Goal: Task Accomplishment & Management: Manage account settings

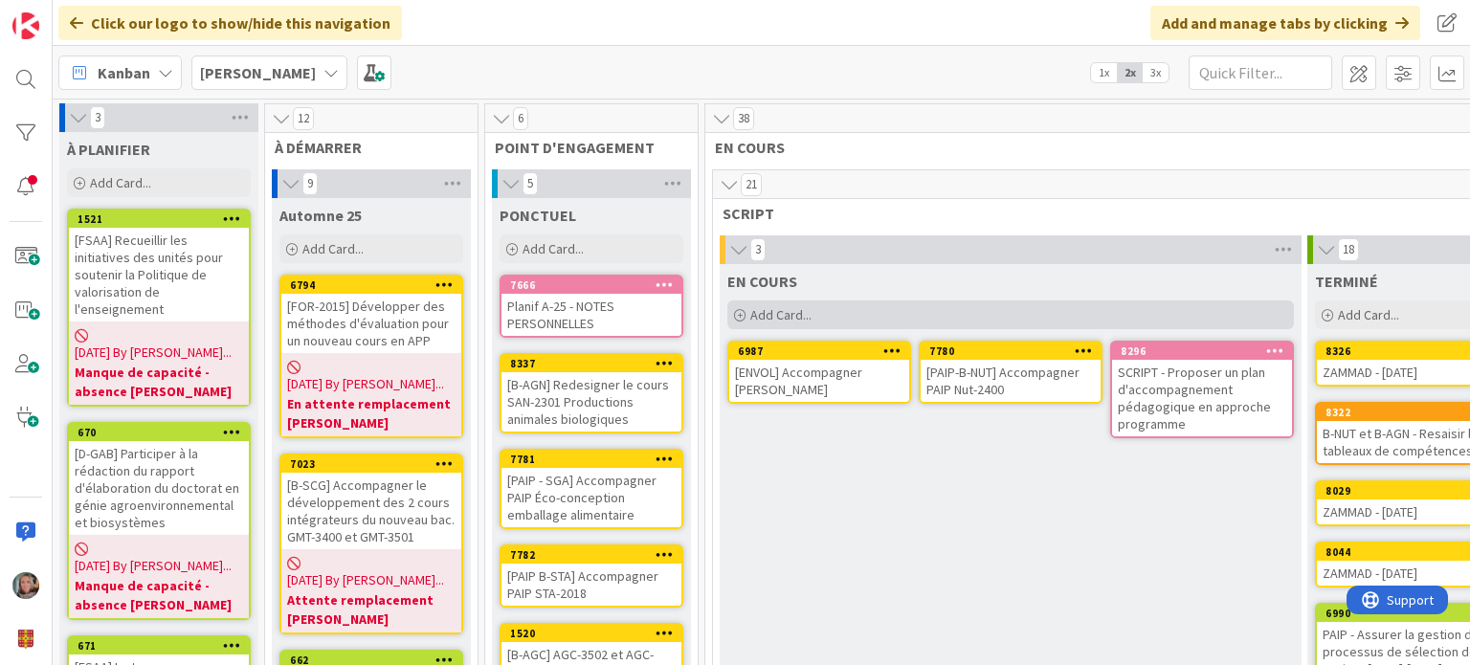
click at [783, 311] on span "Add Card..." at bounding box center [780, 314] width 61 height 17
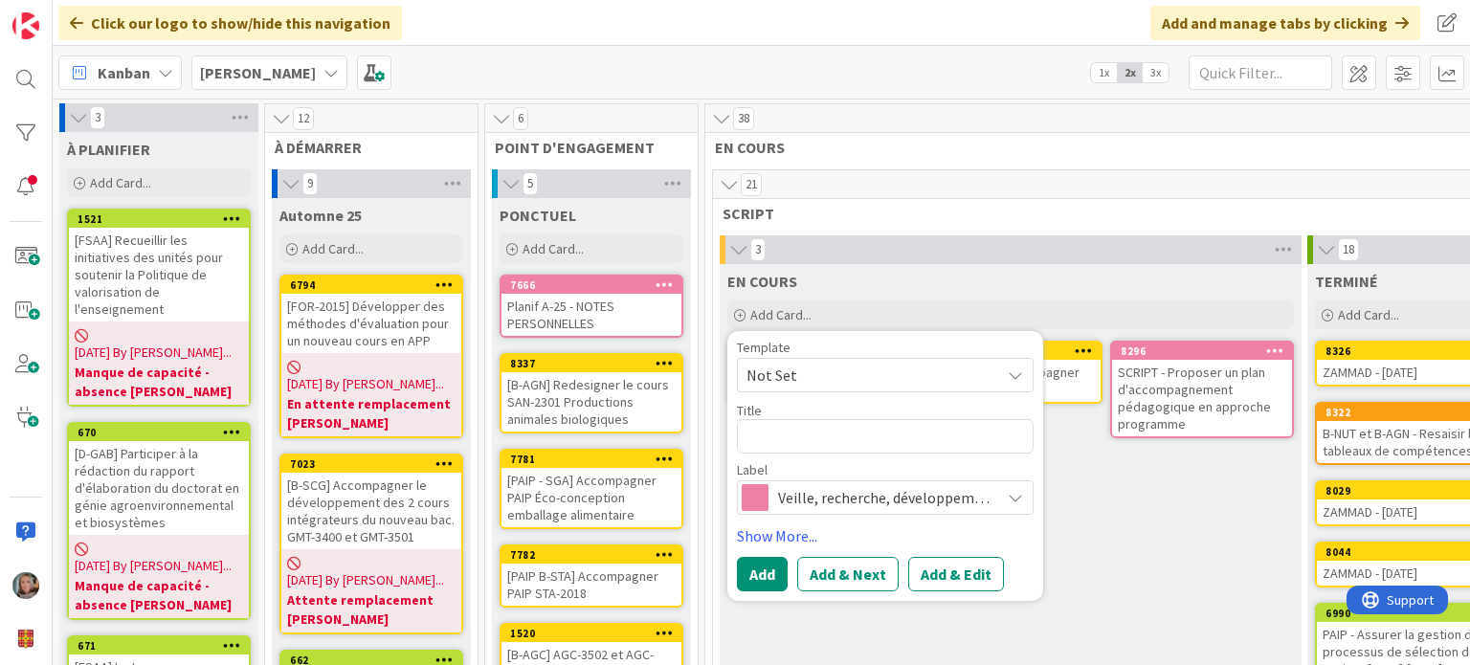
type textarea "x"
type textarea "S"
type textarea "x"
type textarea "SC"
type textarea "x"
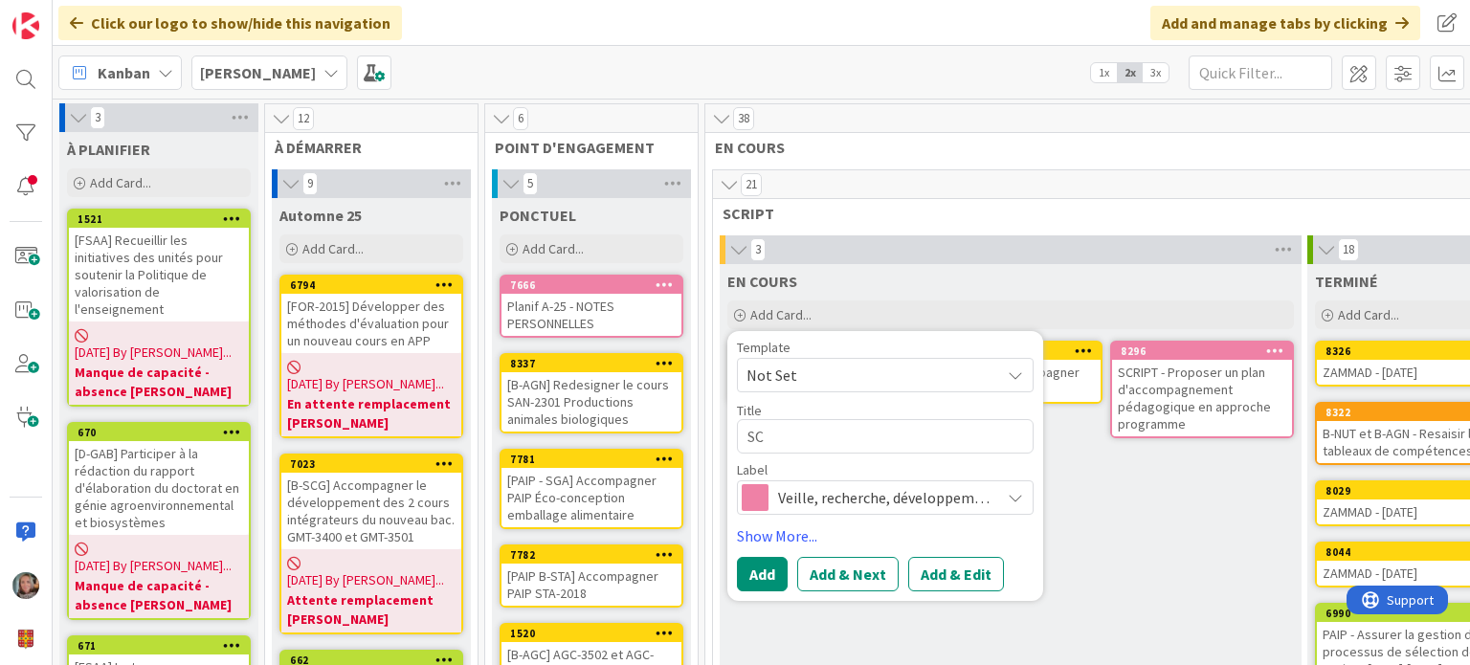
type textarea "SCR"
type textarea "x"
type textarea "SCRI"
type textarea "x"
type textarea "SCRIP"
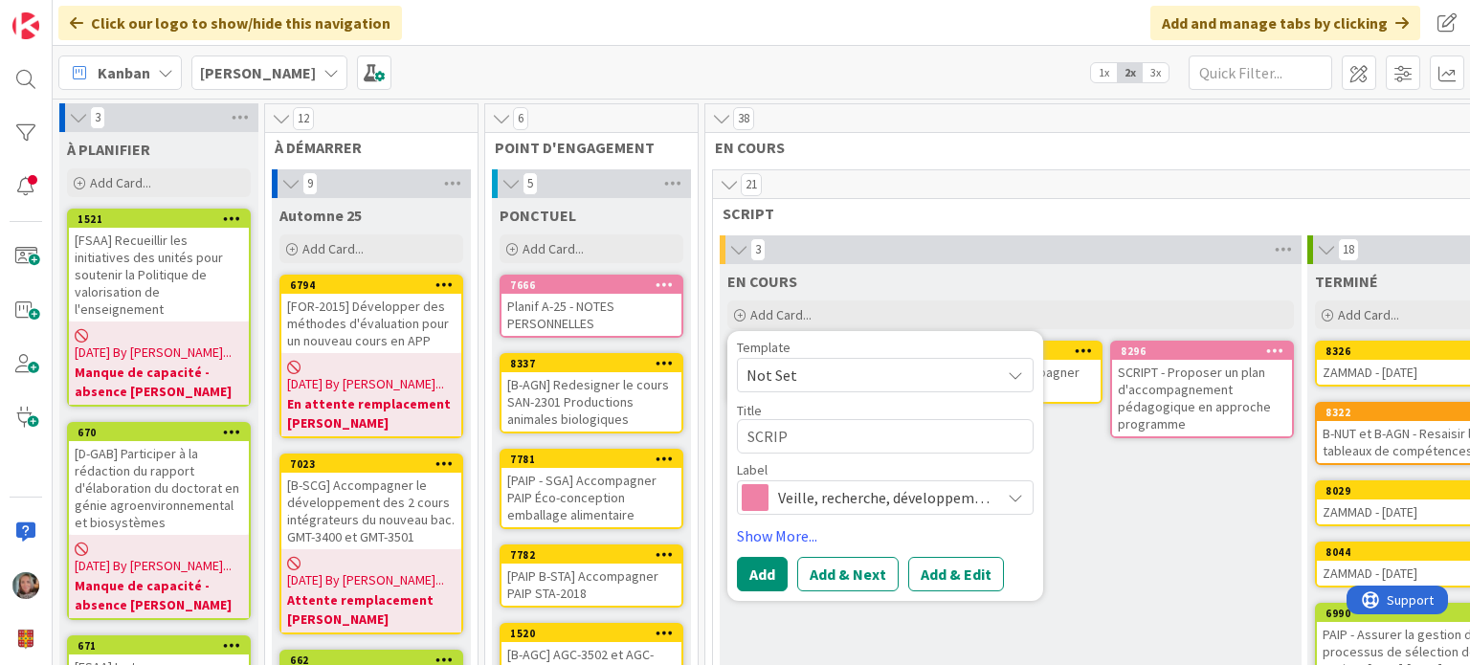
type textarea "x"
type textarea "SCRIPT"
type textarea "x"
type textarea "SCRIPT"
type textarea "x"
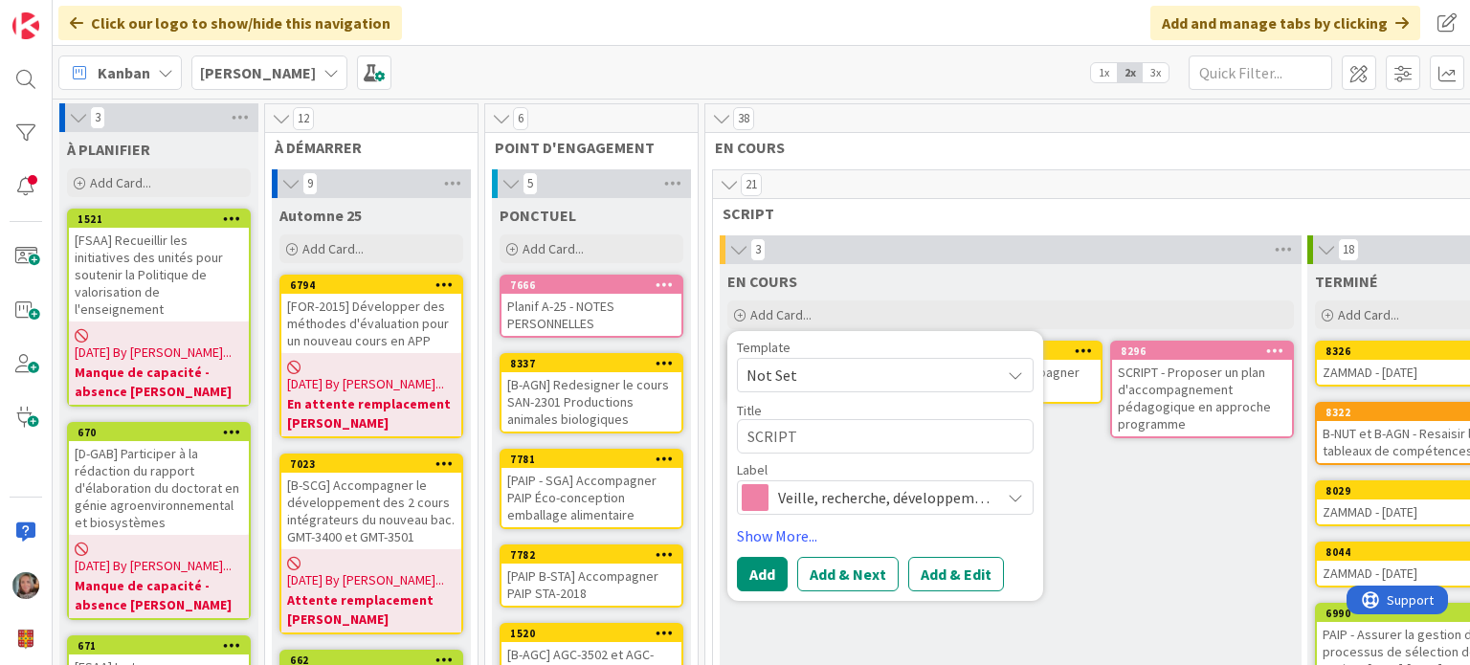
type textarea "SCRIPT -"
type textarea "x"
type textarea "SCRIPT -"
type textarea "x"
type textarea "SCRIPT - A"
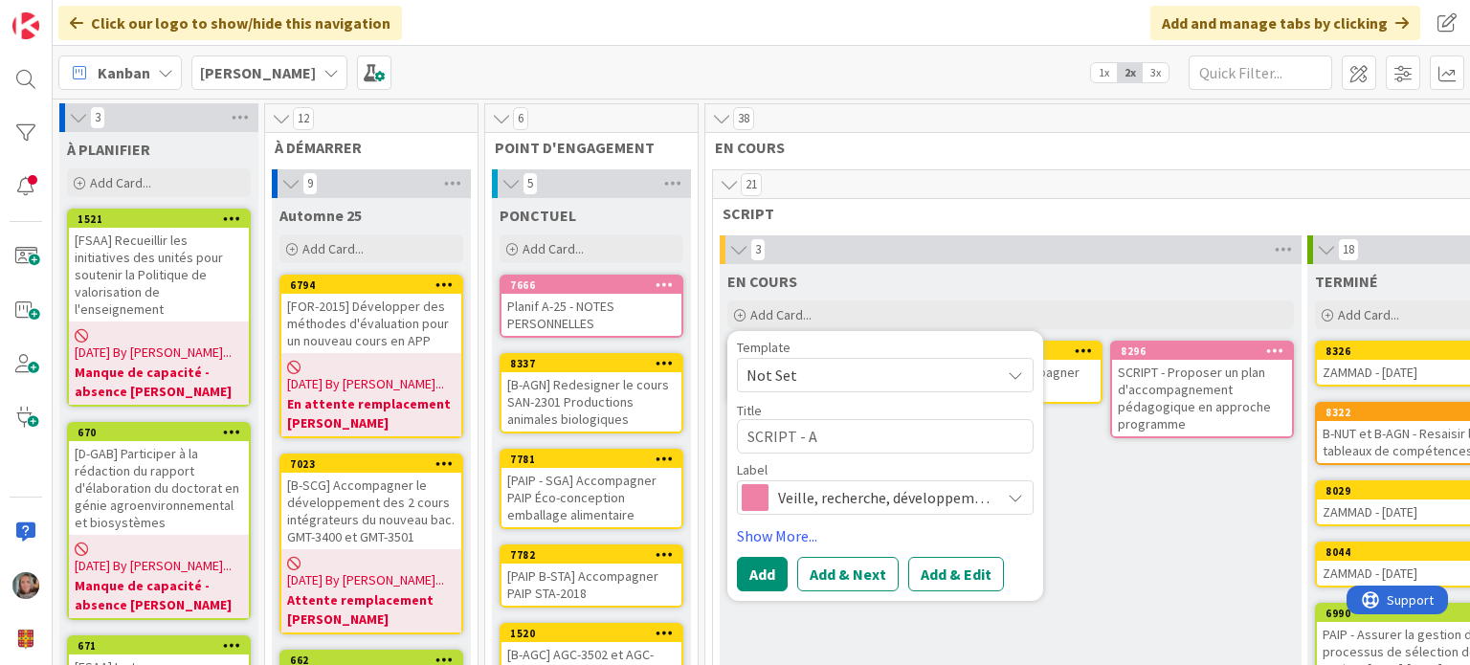
type textarea "x"
type textarea "SCRIPT - An"
type textarea "x"
type textarea "SCRIPT - [PERSON_NAME]"
type textarea "x"
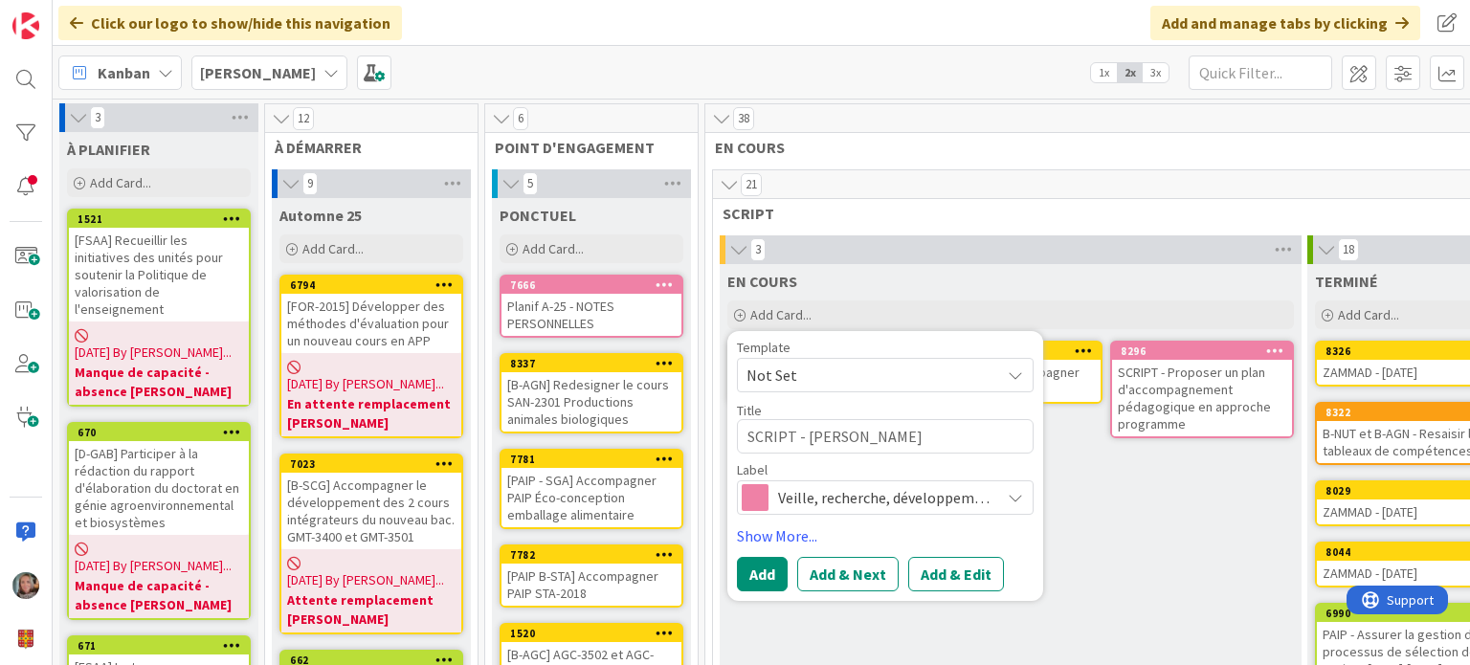
type textarea "SCRIPT - Anal"
type textarea "x"
type textarea "SCRIPT - Analu"
type textarea "x"
type textarea "SCRIPT - Analus"
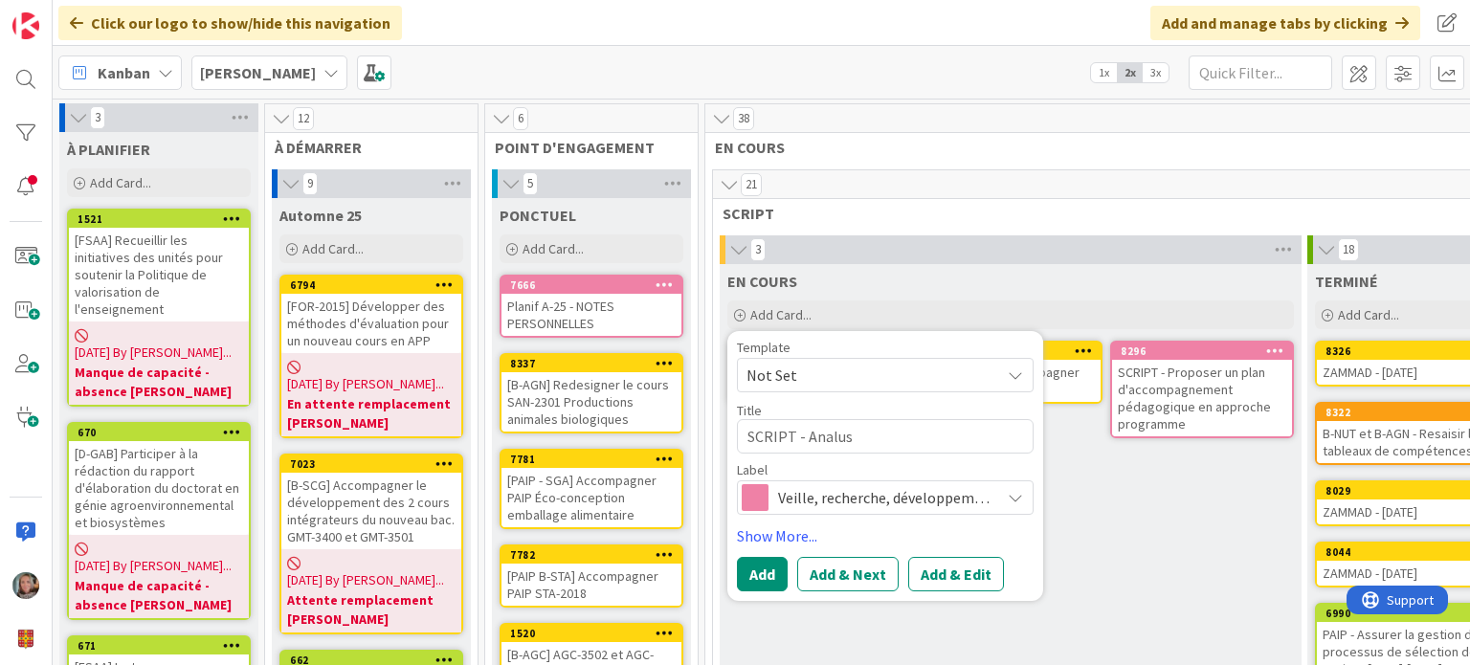
type textarea "x"
type textarea "SCRIPT - Analuse"
type textarea "x"
type textarea "SCRIPT - Analus"
type textarea "x"
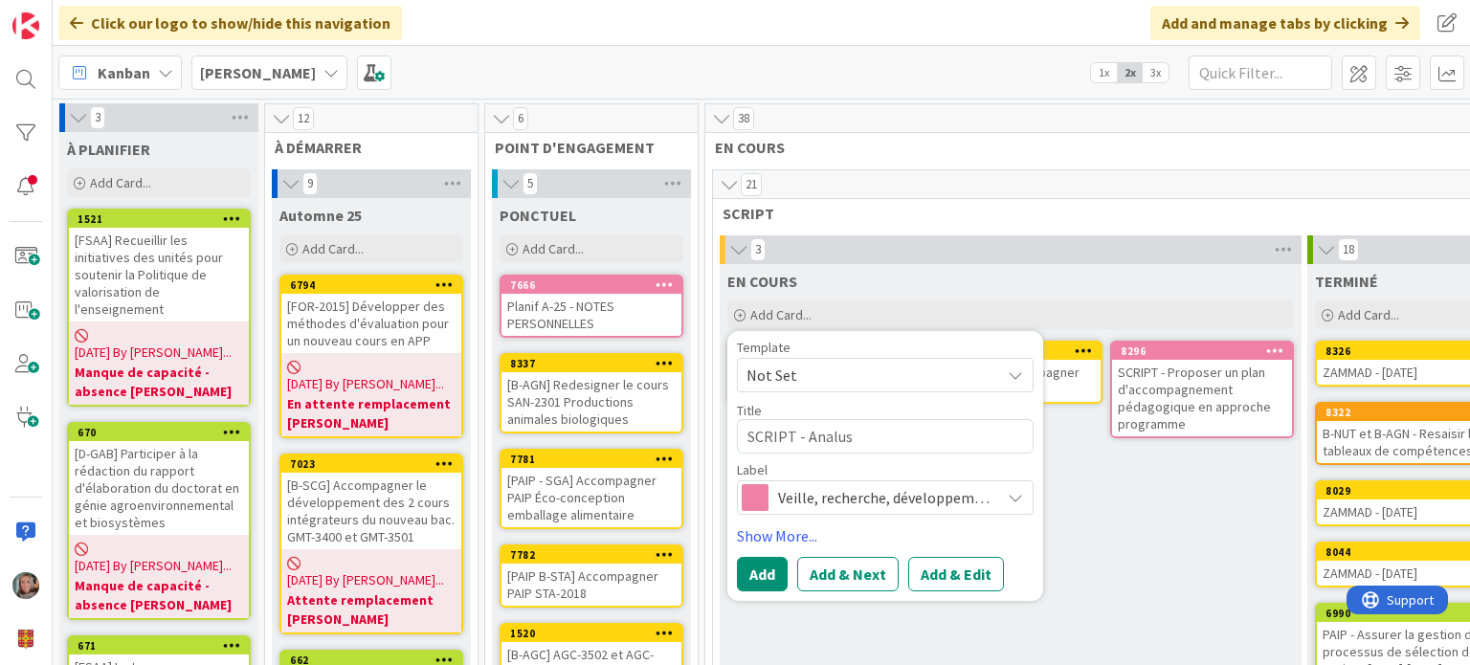
type textarea "SCRIPT - Analu"
type textarea "x"
type textarea "SCRIPT - Anal"
type textarea "x"
type textarea "SCRIPT - Analy"
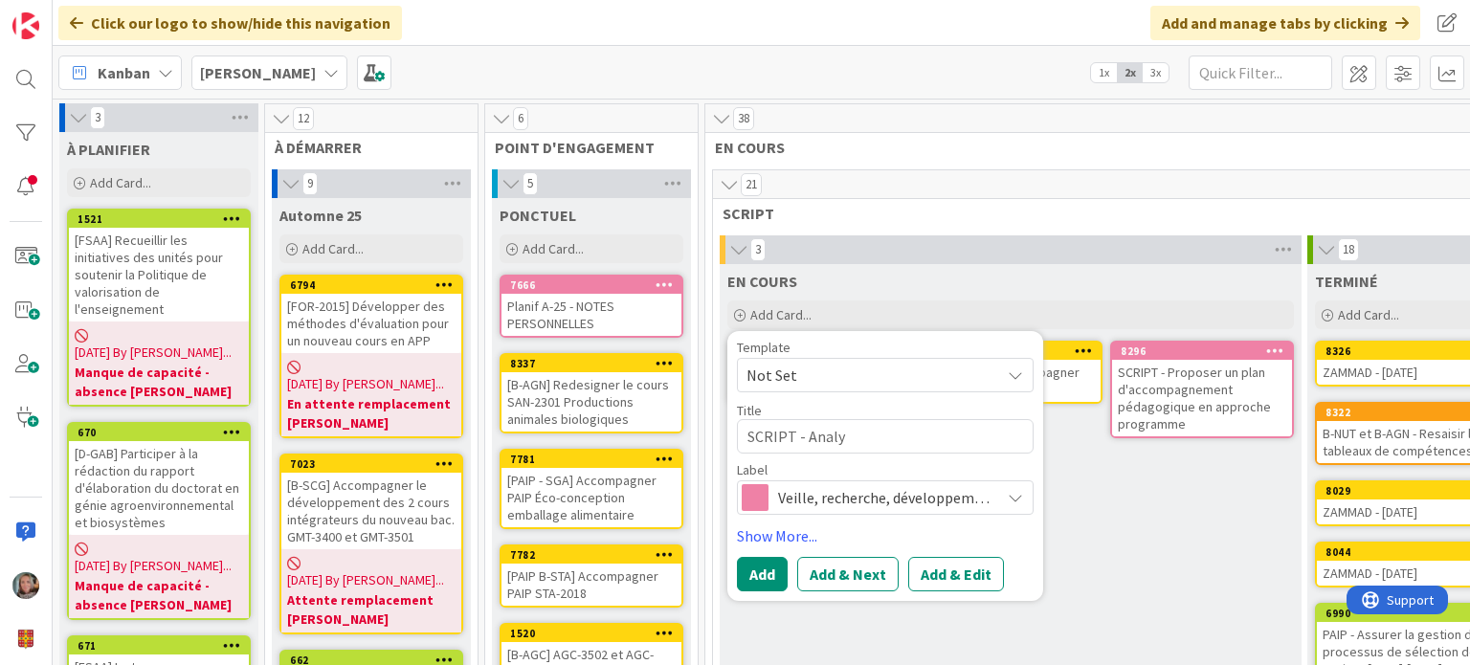
type textarea "x"
type textarea "SCRIPT - Analys"
type textarea "x"
type textarea "SCRIPT - Analyse"
type textarea "x"
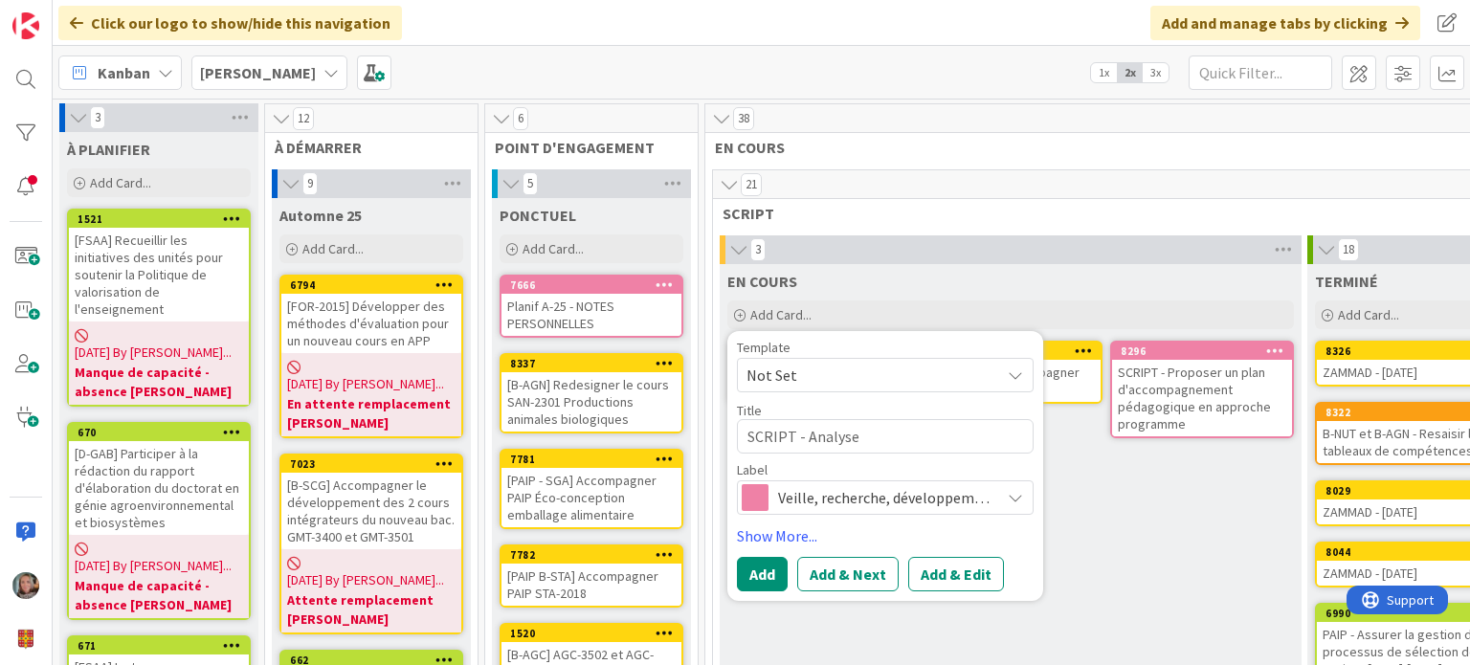
type textarea "SCRIPT - Analyser"
type textarea "x"
type textarea "SCRIPT - Analyser"
type textarea "x"
type textarea "SCRIPT - Analyser l"
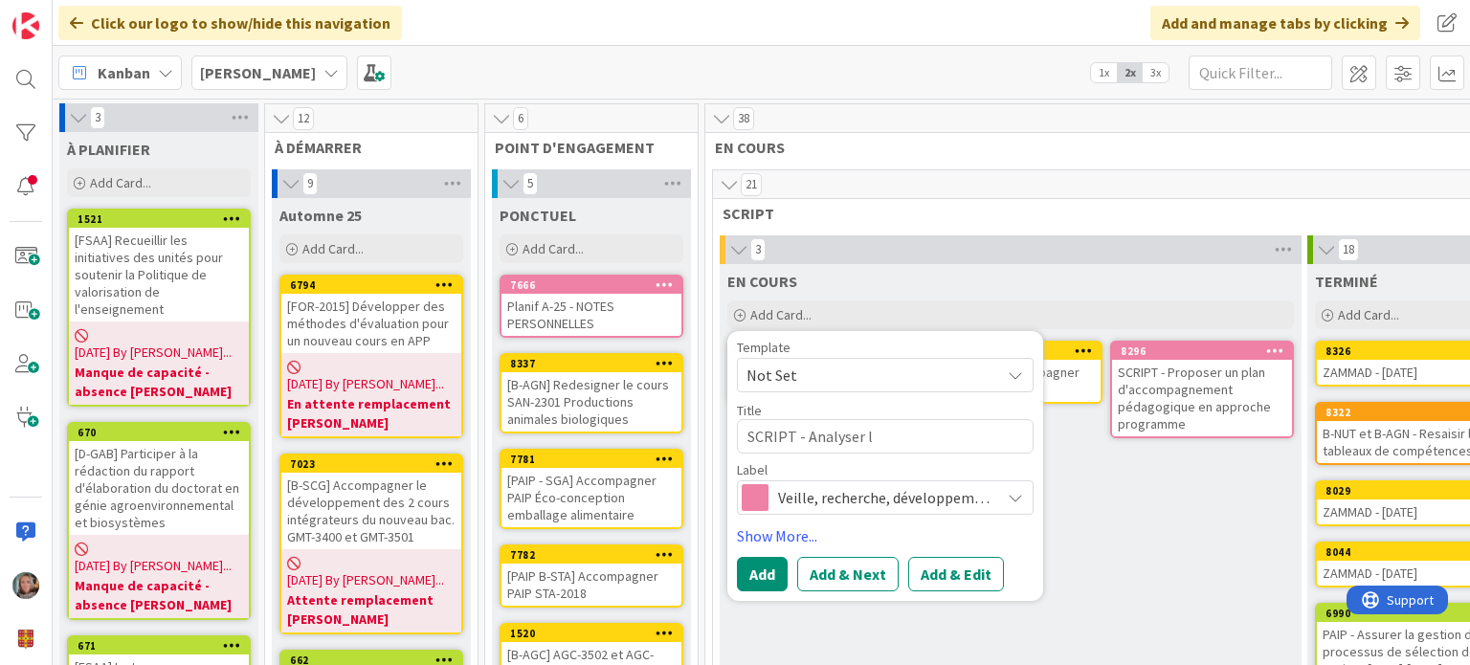
type textarea "x"
type textarea "SCRIPT - Analyser le"
type textarea "x"
type textarea "SCRIPT - Analyser les"
type textarea "x"
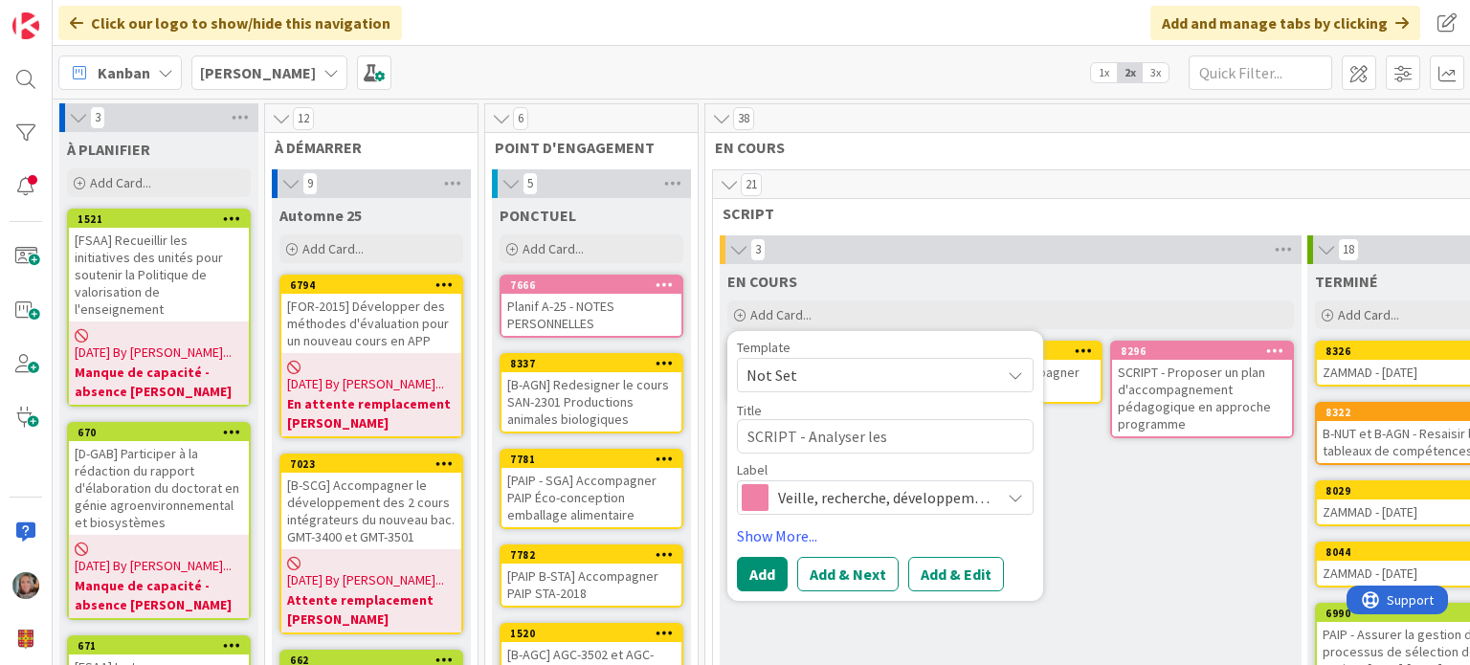
type textarea "SCRIPT - Analyser les"
type textarea "x"
type textarea "SCRIPT - Analyser les b"
type textarea "x"
type textarea "SCRIPT - Analyser les be"
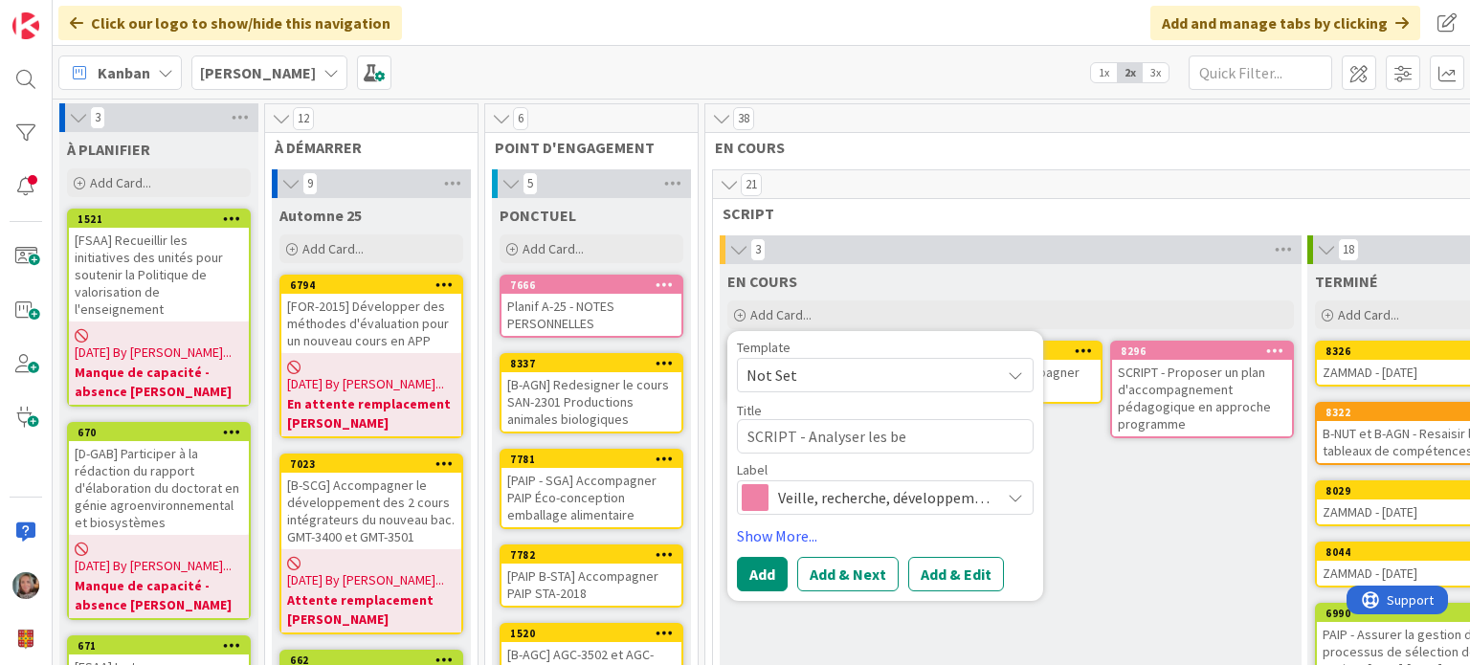
type textarea "x"
type textarea "SCRIPT - Analyser les bes"
type textarea "x"
type textarea "SCRIPT - Analyser les beso"
type textarea "x"
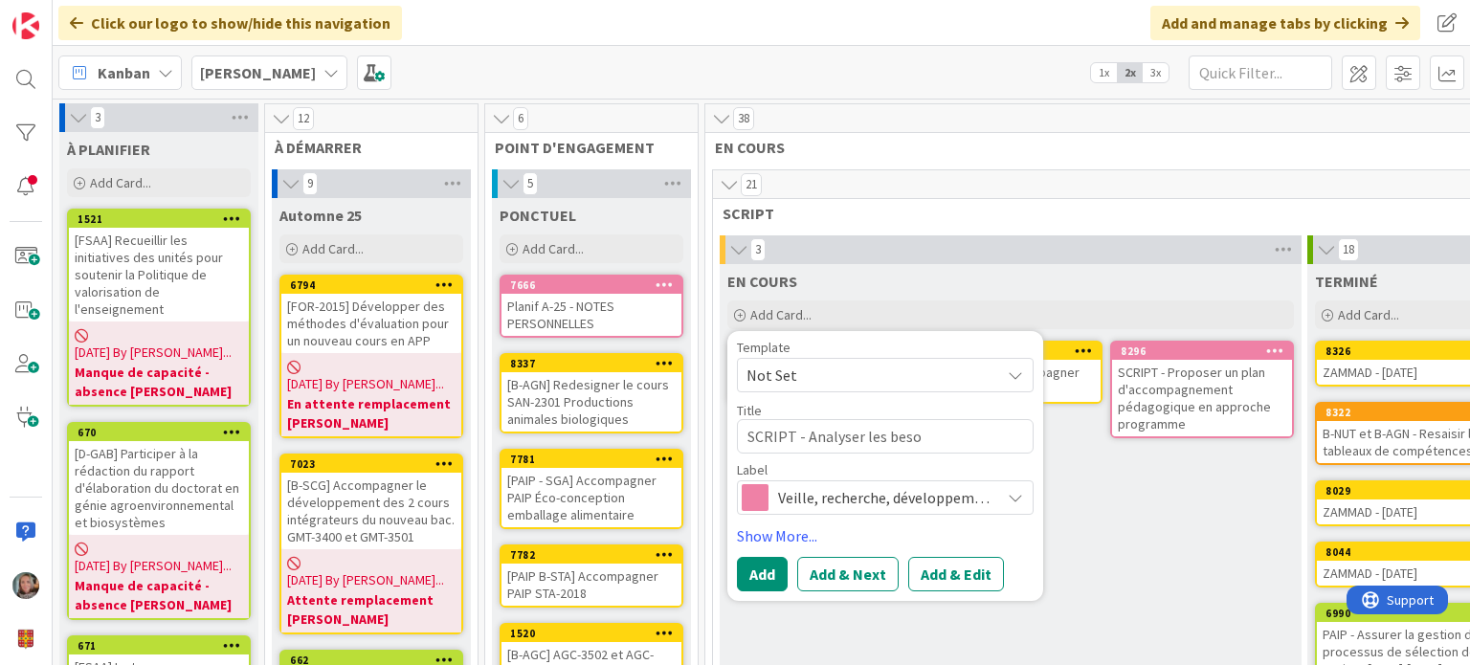
type textarea "SCRIPT - Analyser les besoi"
type textarea "x"
type textarea "SCRIPT - Analyser les besoin"
type textarea "x"
type textarea "SCRIPT - Analyser les besoins"
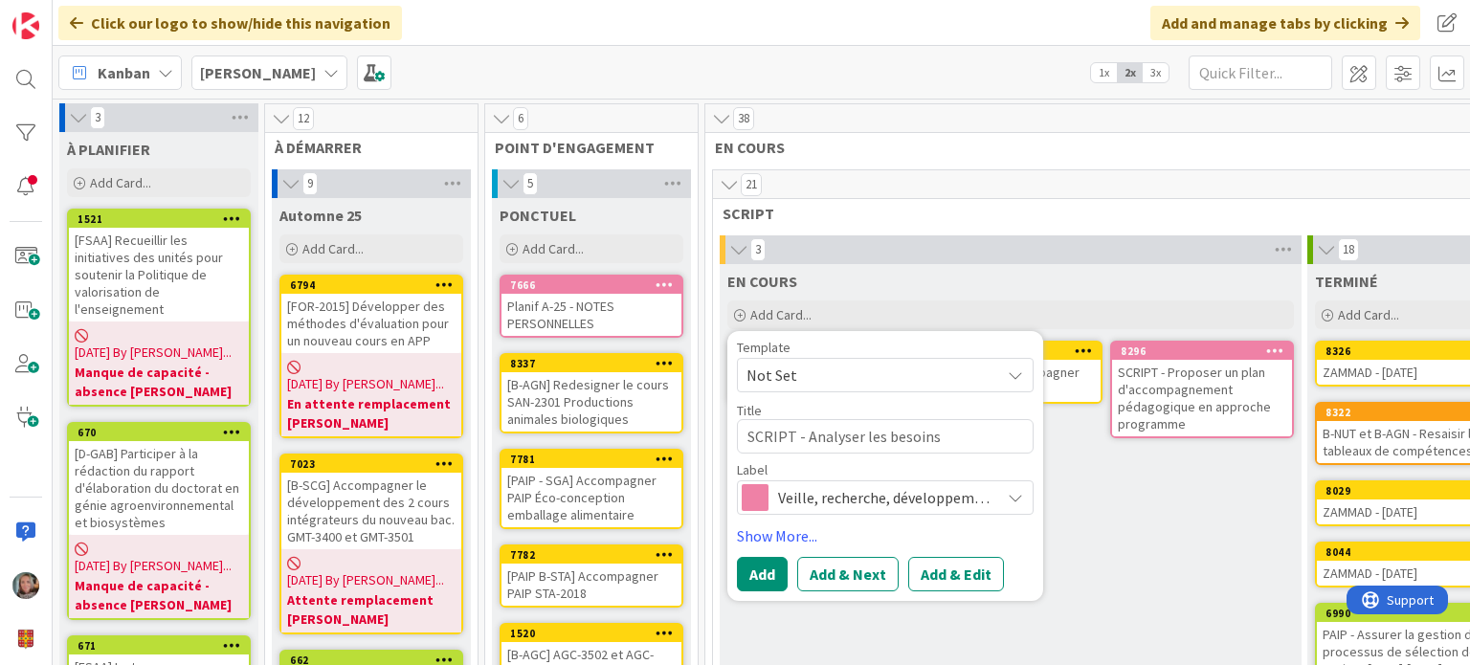
type textarea "x"
type textarea "SCRIPT - Analyser les besoins"
type textarea "x"
type textarea "SCRIPT - Analyser les besoins d"
type textarea "x"
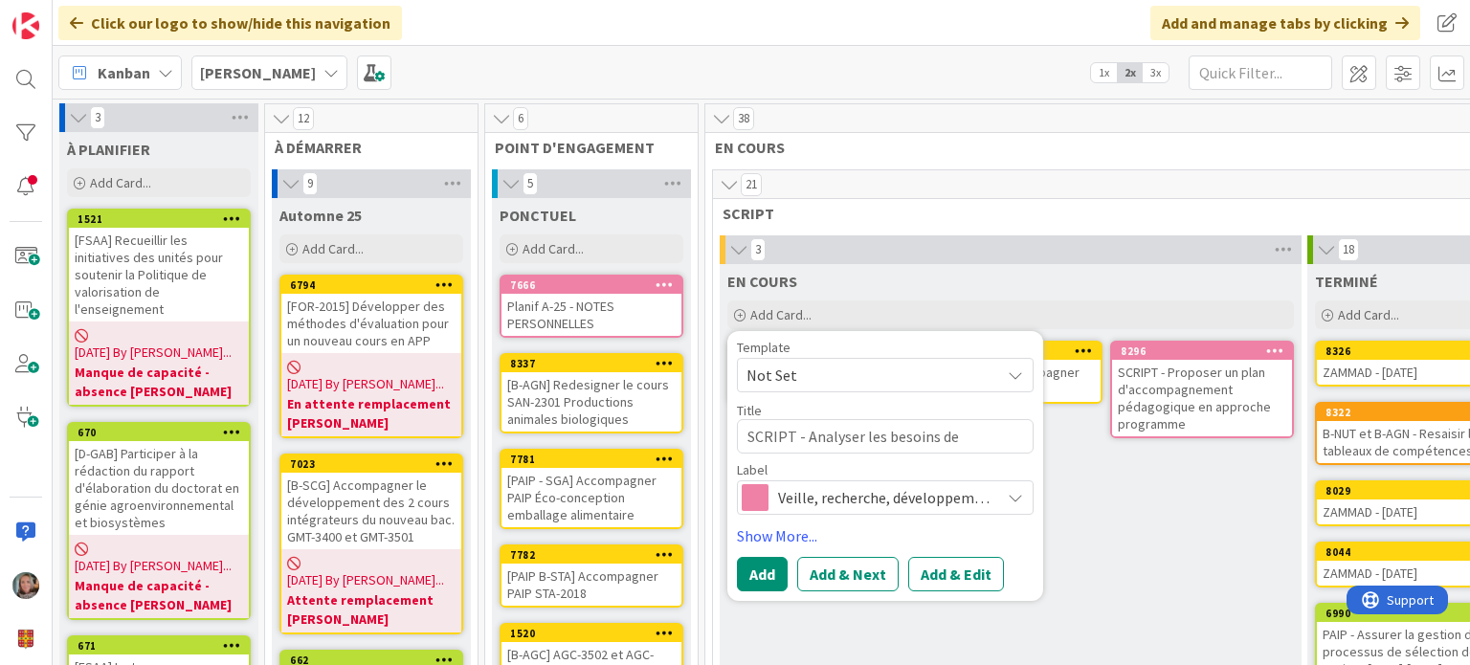
type textarea "SCRIPT - Analyser les besoins de"
click at [961, 436] on textarea "SCRIPT - Analyser les besoins de" at bounding box center [885, 436] width 297 height 34
type textarea "x"
type textarea "SCRIPT - Analyser les besoins d"
type textarea "x"
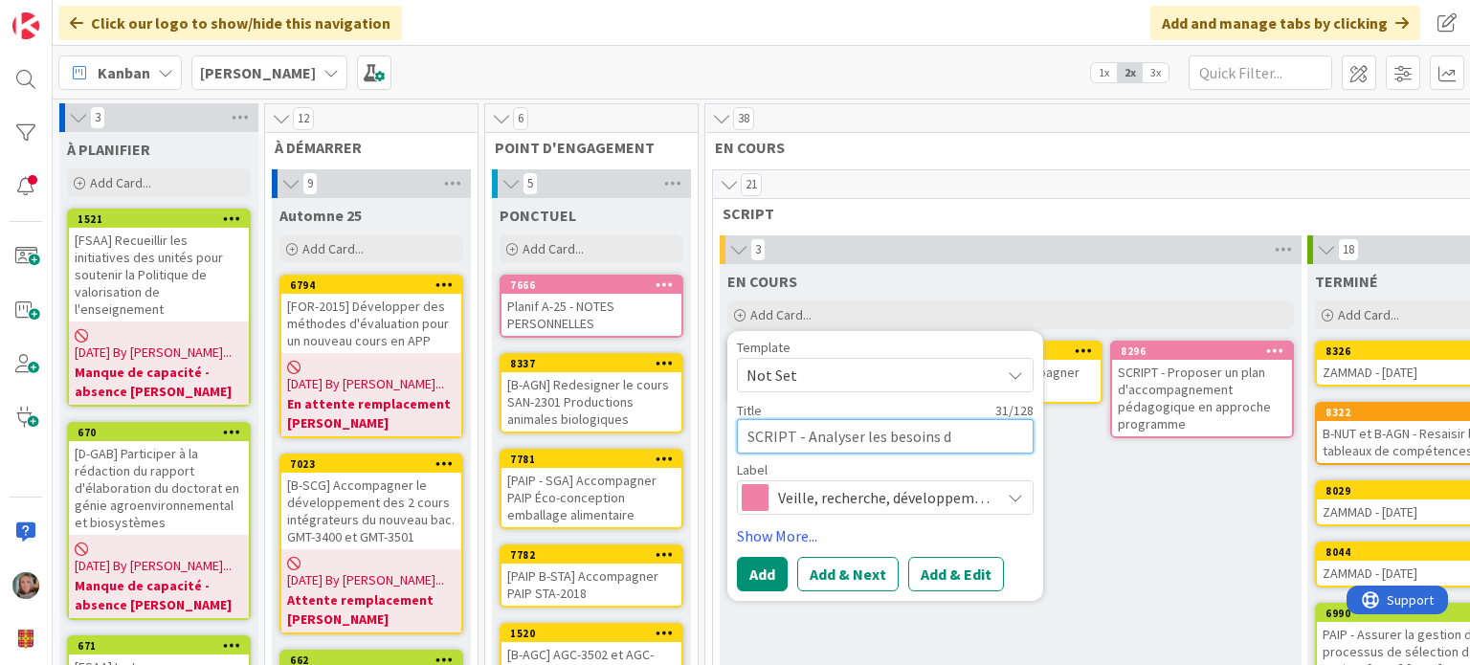
type textarea "SCRIPT - Analyser les besoins"
type textarea "x"
type textarea "SCRIPT - Analyser les besoins j"
type textarea "x"
type textarea "SCRIPT - Analyser les besoins"
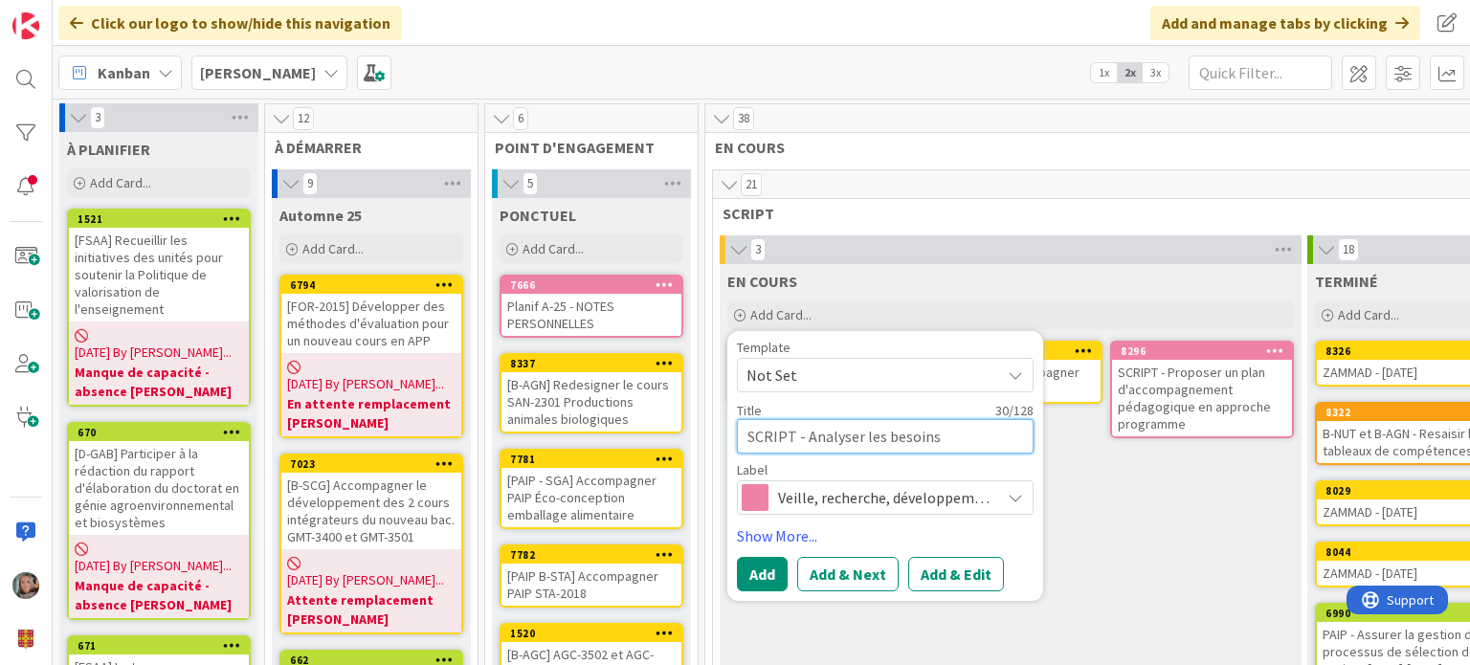
type textarea "x"
type textarea "SCRIPT - Analyser les besoins i"
type textarea "x"
type textarea "SCRIPT - Analyser les besoins in"
type textarea "x"
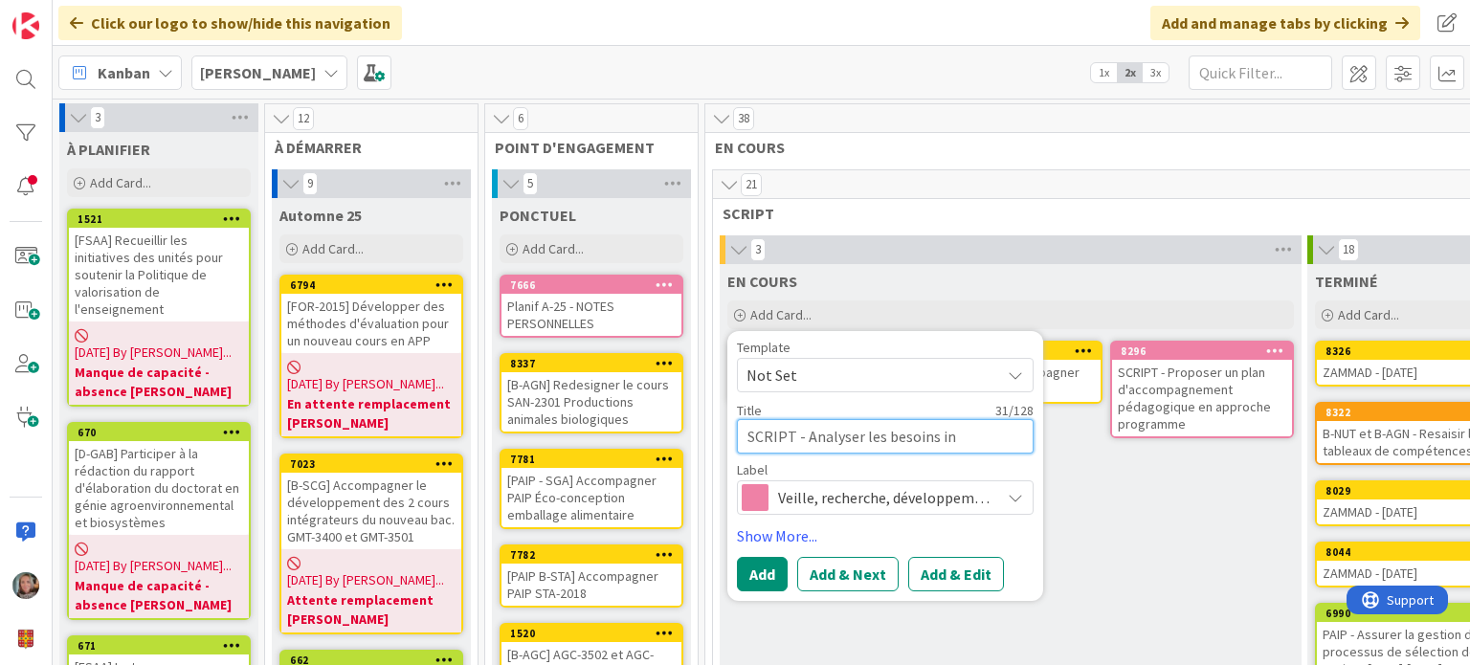
type textarea "SCRIPT - Analyser les besoins inf"
type textarea "x"
type textarea "SCRIPT - Analyser les besoins info"
type textarea "x"
type textarea "SCRIPT - Analyser les besoins infor"
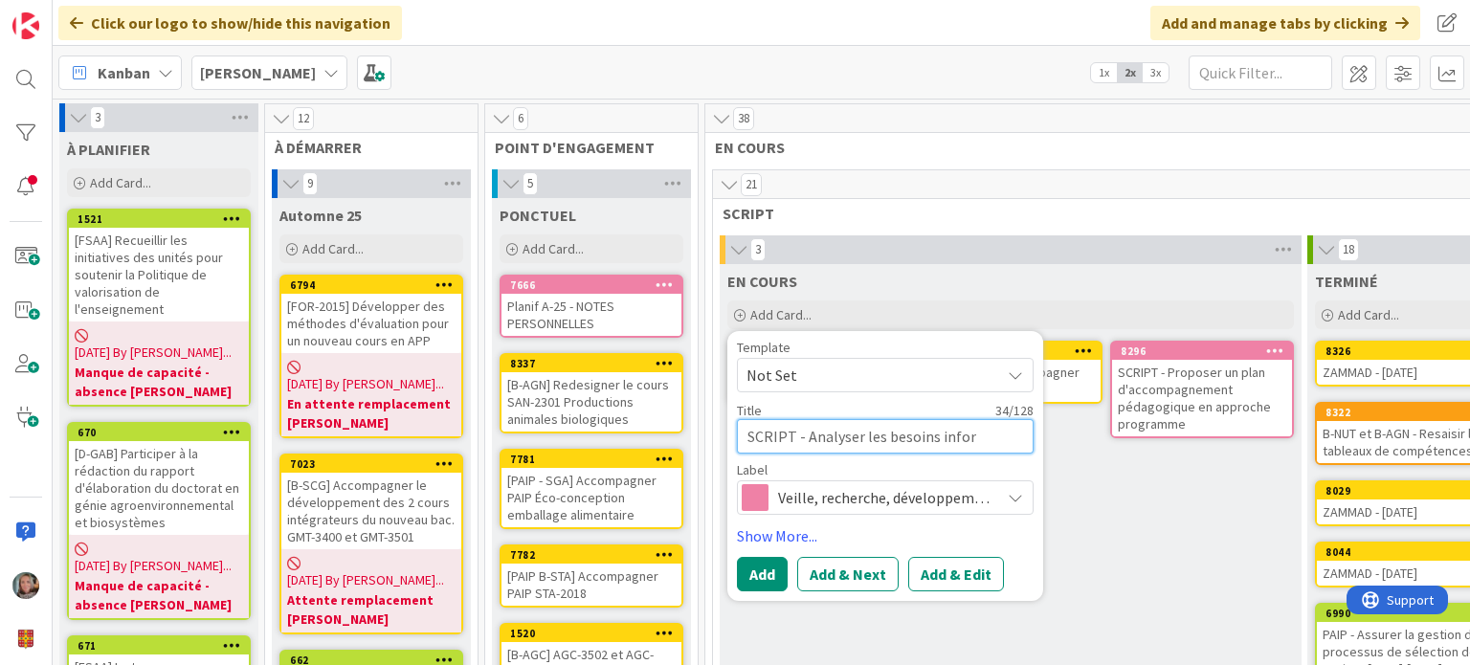
type textarea "x"
type textarea "SCRIPT - Analyser les besoins inform"
type textarea "x"
type textarea "SCRIPT - Analyser les besoins informa"
type textarea "x"
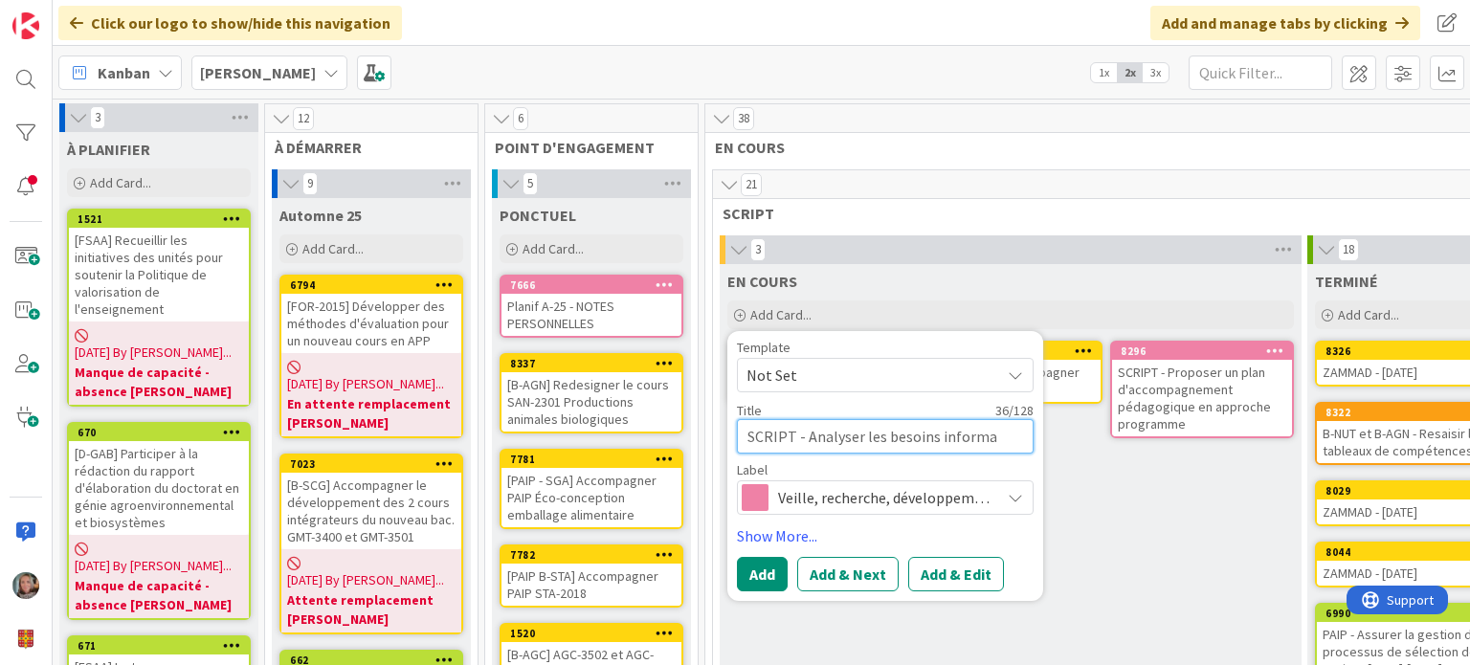
type textarea "SCRIPT - Analyser les besoins informat"
type textarea "x"
type textarea "SCRIPT - Analyser les besoins informati"
type textarea "x"
type textarea "SCRIPT - Analyser les besoins informatiq"
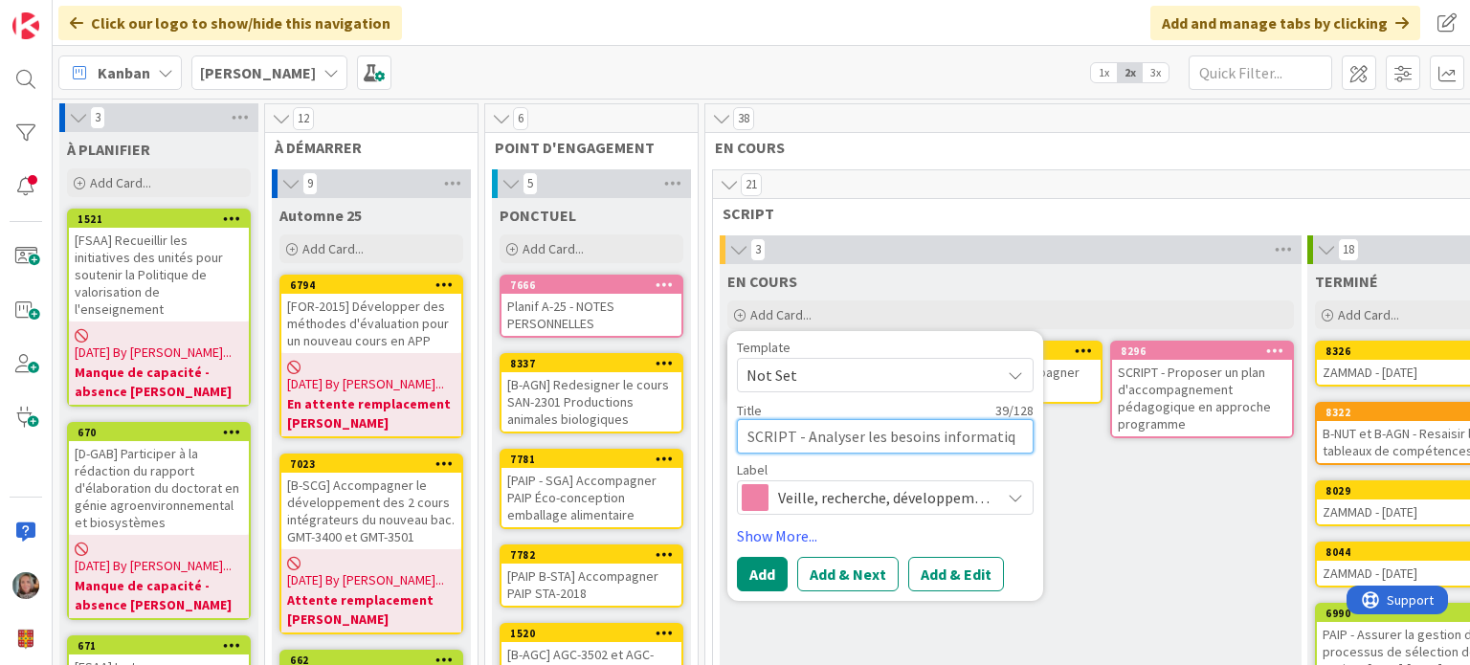
type textarea "x"
type textarea "SCRIPT - Analyser les besoins informatiqu"
type textarea "x"
type textarea "SCRIPT - Analyser les besoins informatique"
type textarea "x"
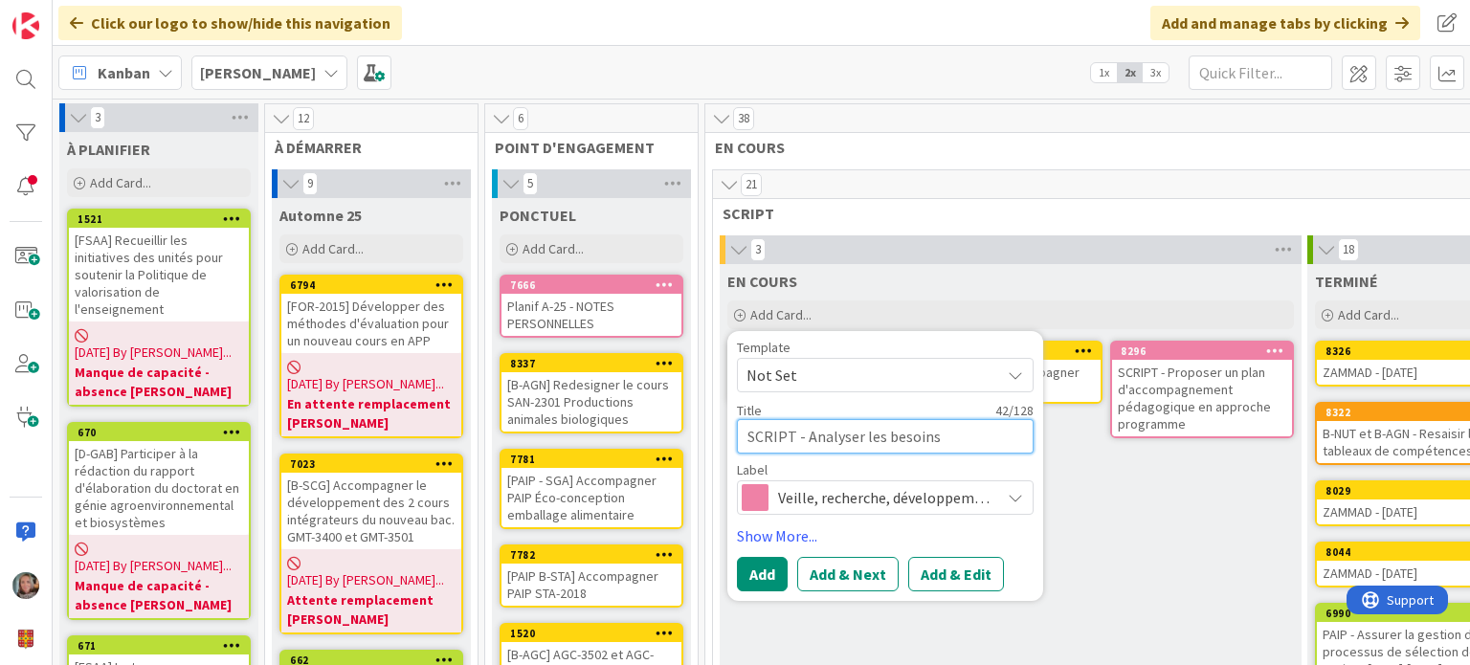
type textarea "SCRIPT - Analyser les besoins informatiques"
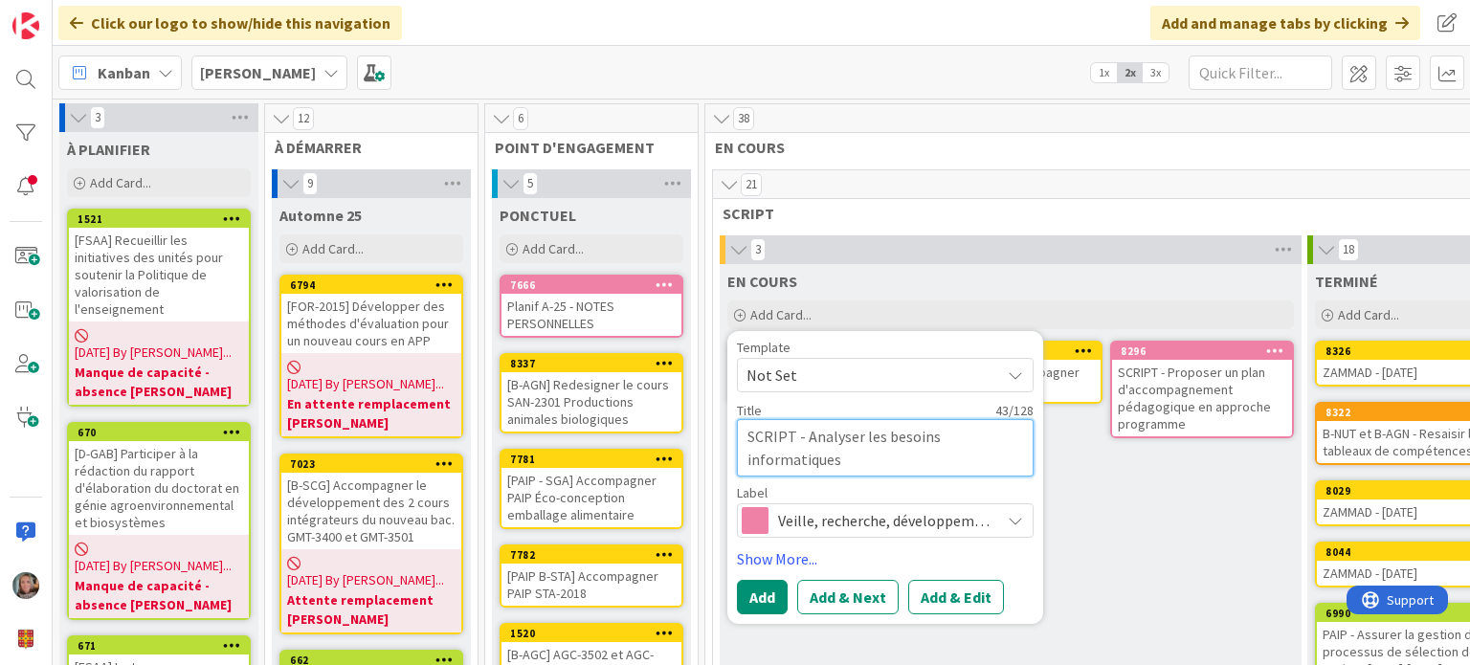
type textarea "x"
type textarea "SCRIPT - Analyser les besoins informatiques"
type textarea "x"
type textarea "SCRIPT - Analyser les besoins informatiques p"
type textarea "x"
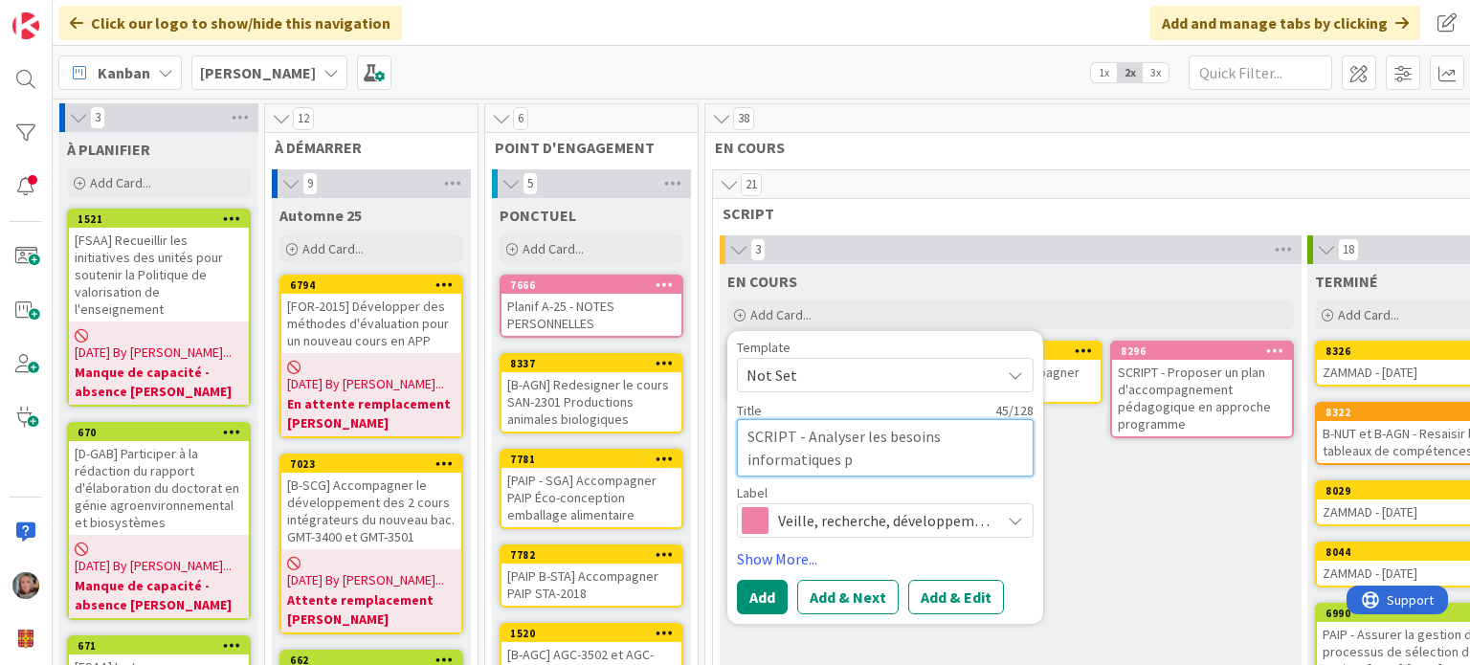
type textarea "SCRIPT - Analyser les besoins informatiques po"
type textarea "x"
type textarea "SCRIPT - Analyser les besoins informatiques pou"
type textarea "x"
type textarea "SCRIPT - Analyser les besoins informatiques pour"
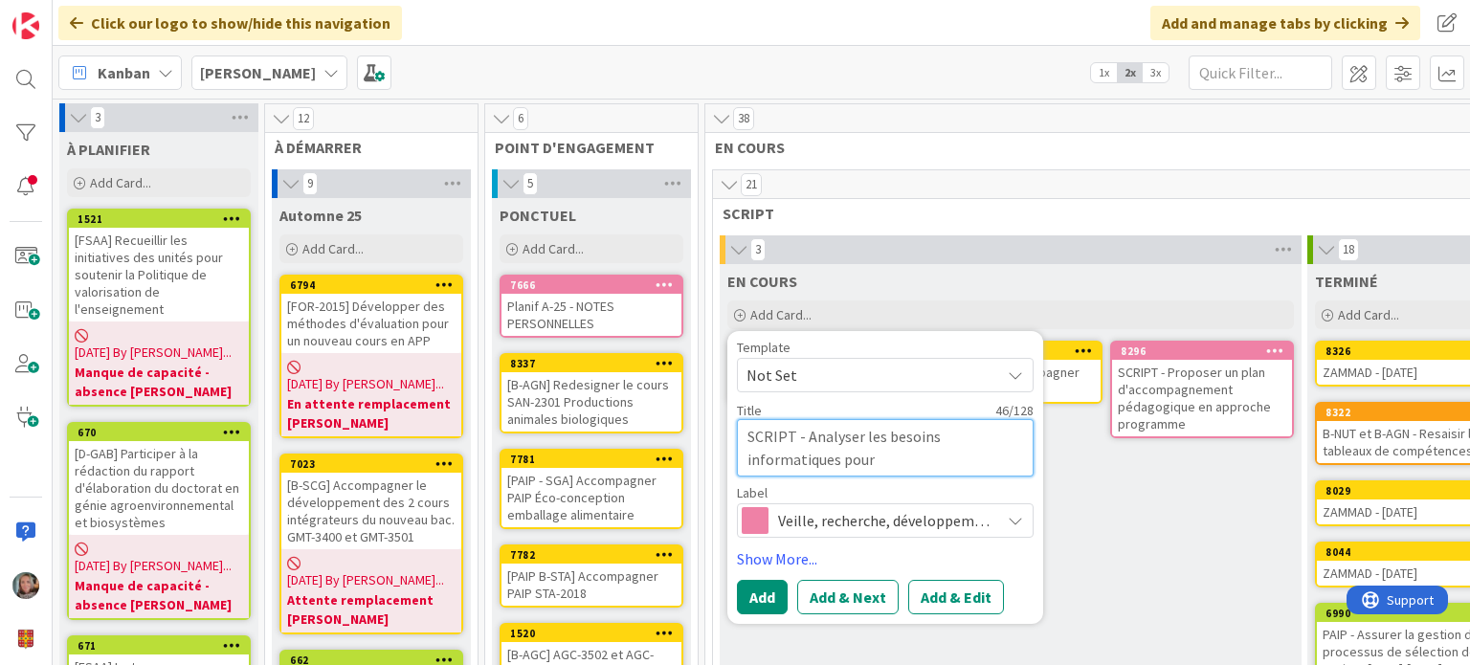
type textarea "x"
type textarea "SCRIPT - Analyser les besoins informatiques pour"
type textarea "x"
type textarea "SCRIPT - Analyser les besoins informatiques pour l"
type textarea "x"
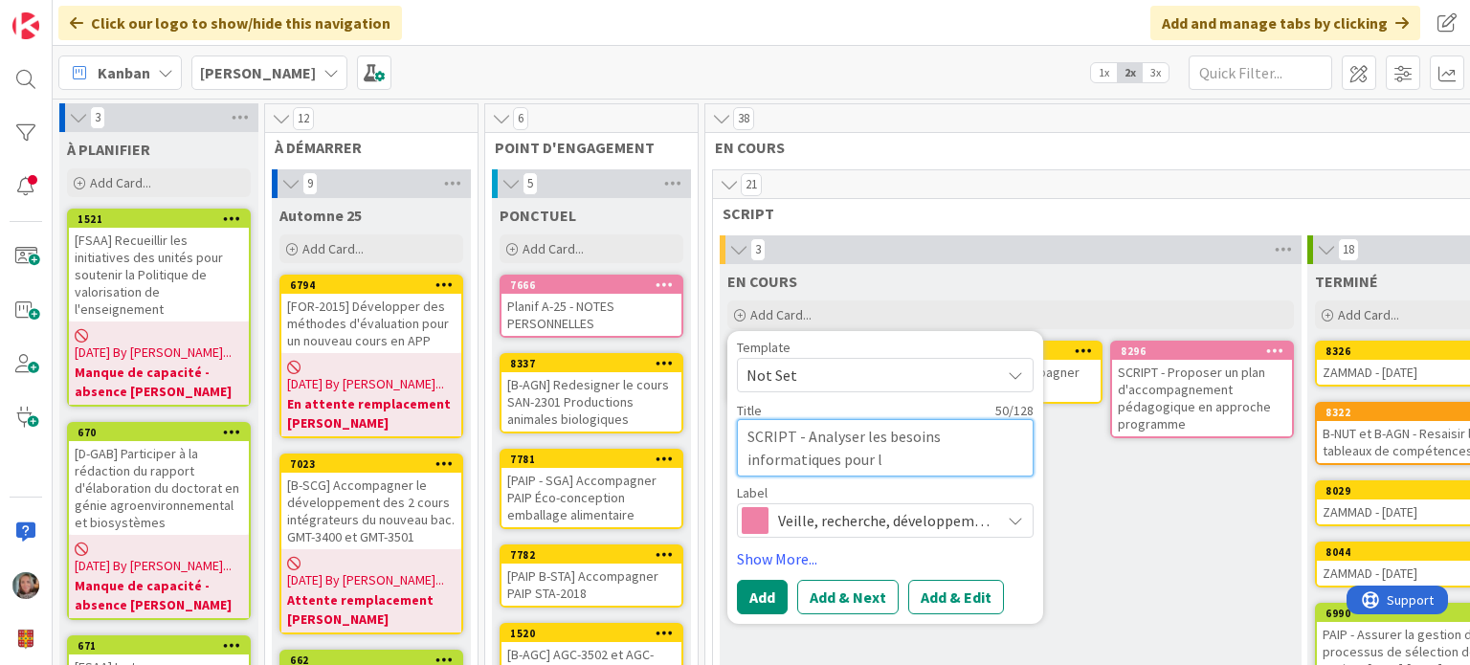
type textarea "SCRIPT - Analyser les besoins informatiques pour la"
type textarea "x"
type textarea "SCRIPT - Analyser les besoins informatiques pour la g"
type textarea "x"
type textarea "SCRIPT - Analyser les besoins informatiques pour la ge"
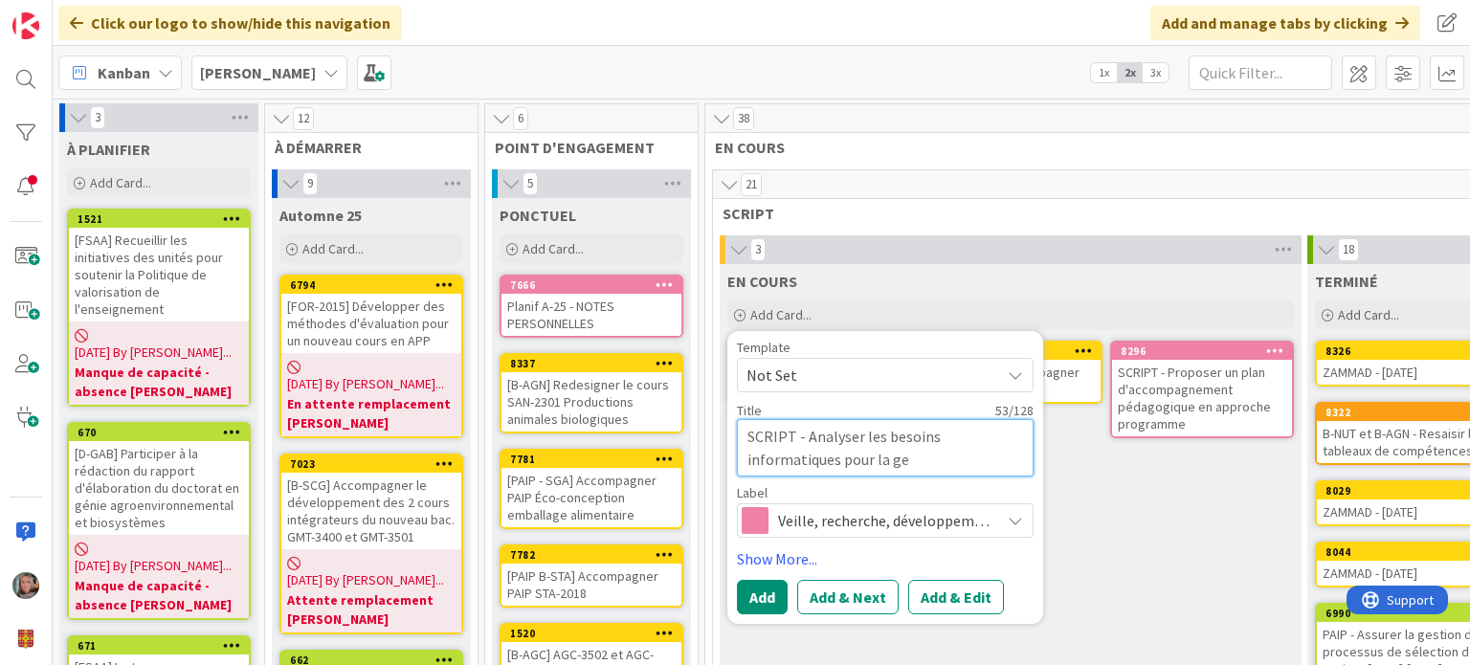
type textarea "x"
type textarea "SCRIPT - Analyser les besoins informatiques pour la ges"
type textarea "x"
type textarea "SCRIPT - Analyser les besoins informatiques pour la gest"
type textarea "x"
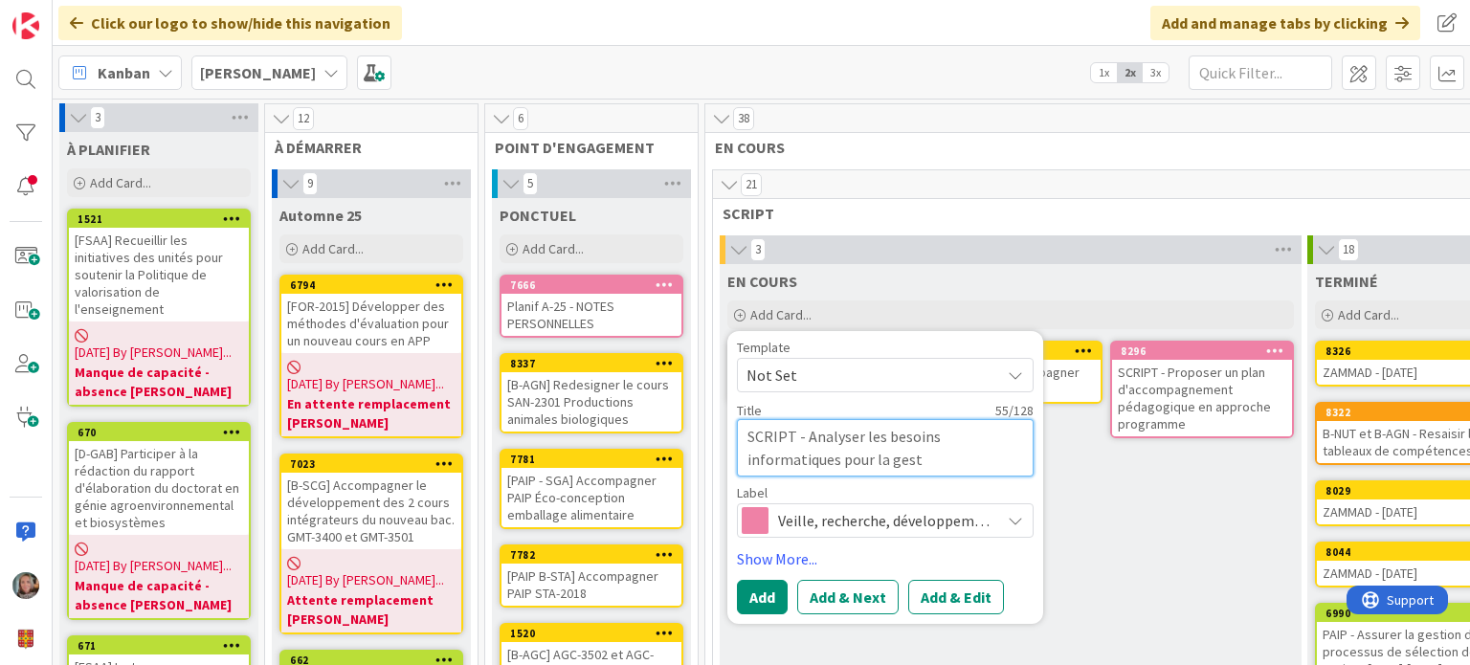
type textarea "SCRIPT - Analyser les besoins informatiques pour la gesti"
type textarea "x"
type textarea "SCRIPT - Analyser les besoins informatiques pour la gestio"
type textarea "x"
type textarea "SCRIPT - Analyser les besoins informatiques pour la gestion"
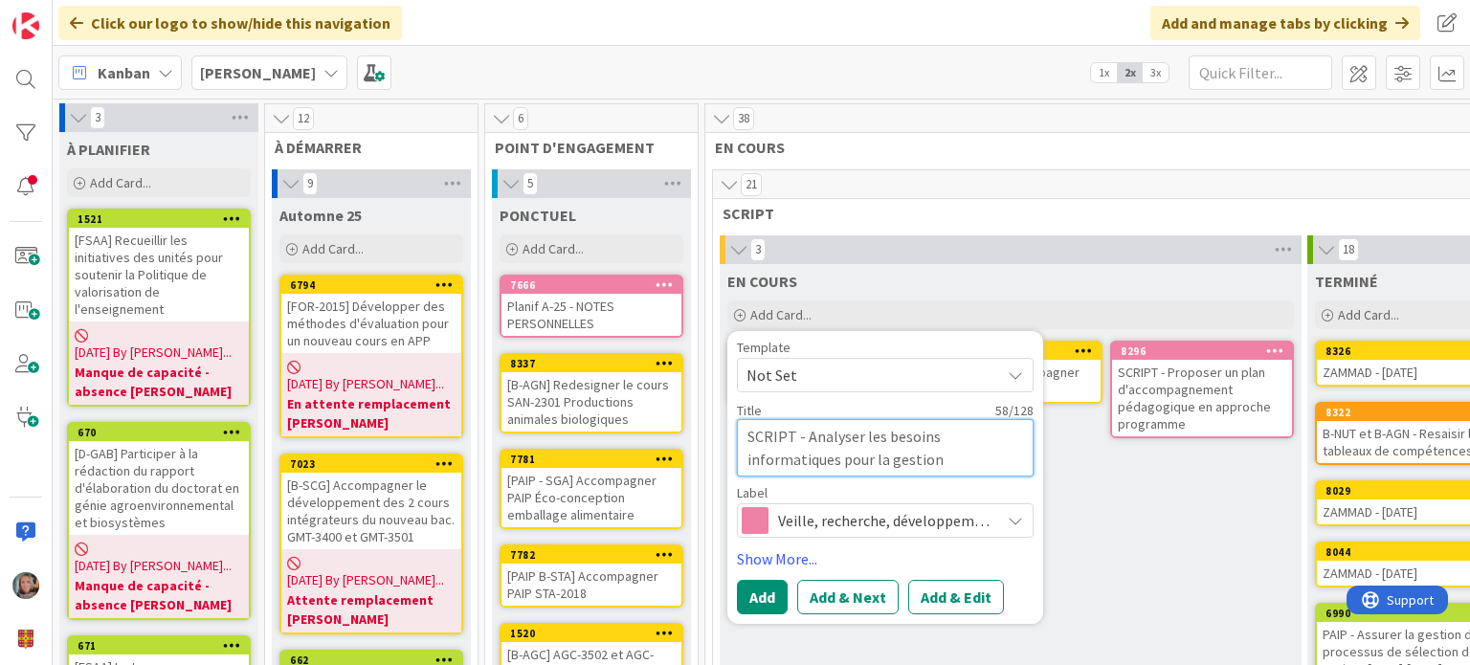
type textarea "x"
type textarea "SCRIPT - Analyser les besoins informatiques pour la gestion"
type textarea "x"
type textarea "SCRIPT - Analyser les besoins informatiques pour la gestion d"
type textarea "x"
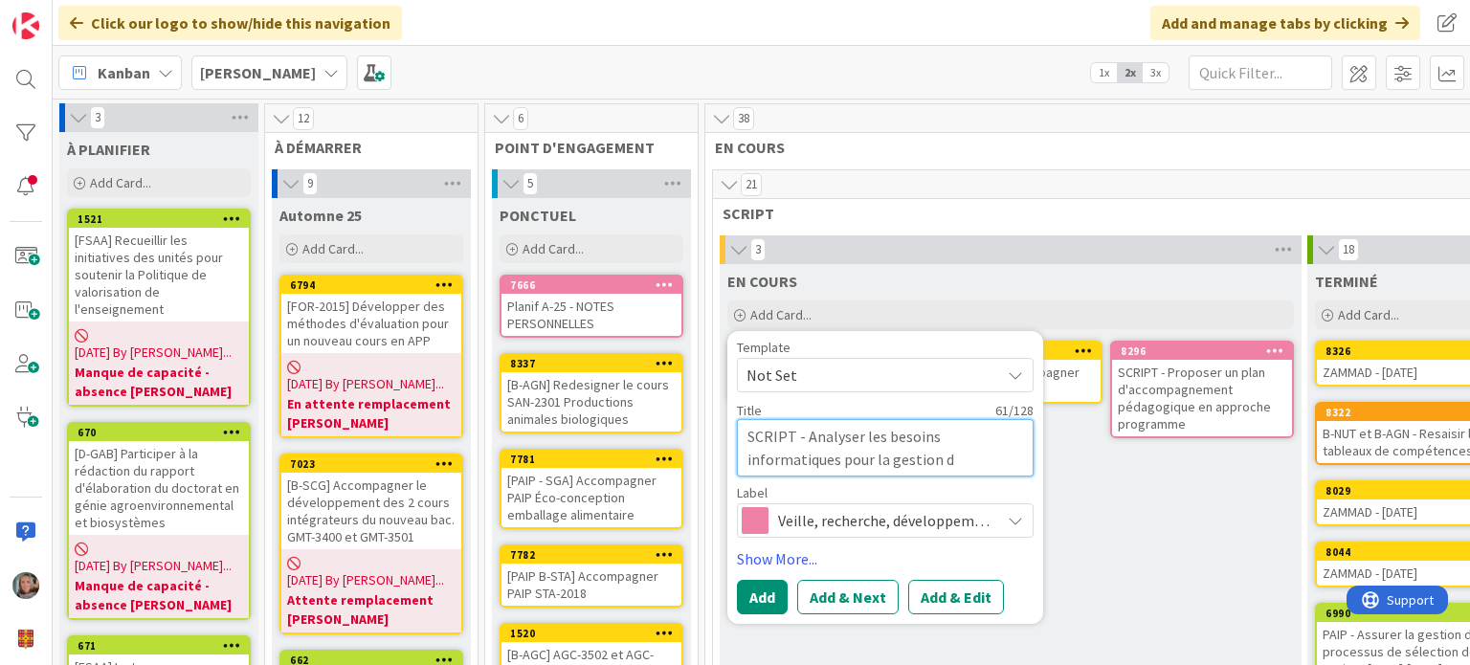
type textarea "SCRIPT - Analyser les besoins informatiques pour la gestion de"
type textarea "x"
type textarea "SCRIPT - Analyser les besoins informatiques pour la gestion des"
type textarea "x"
type textarea "SCRIPT - Analyser les besoins informatiques pour la gestion des"
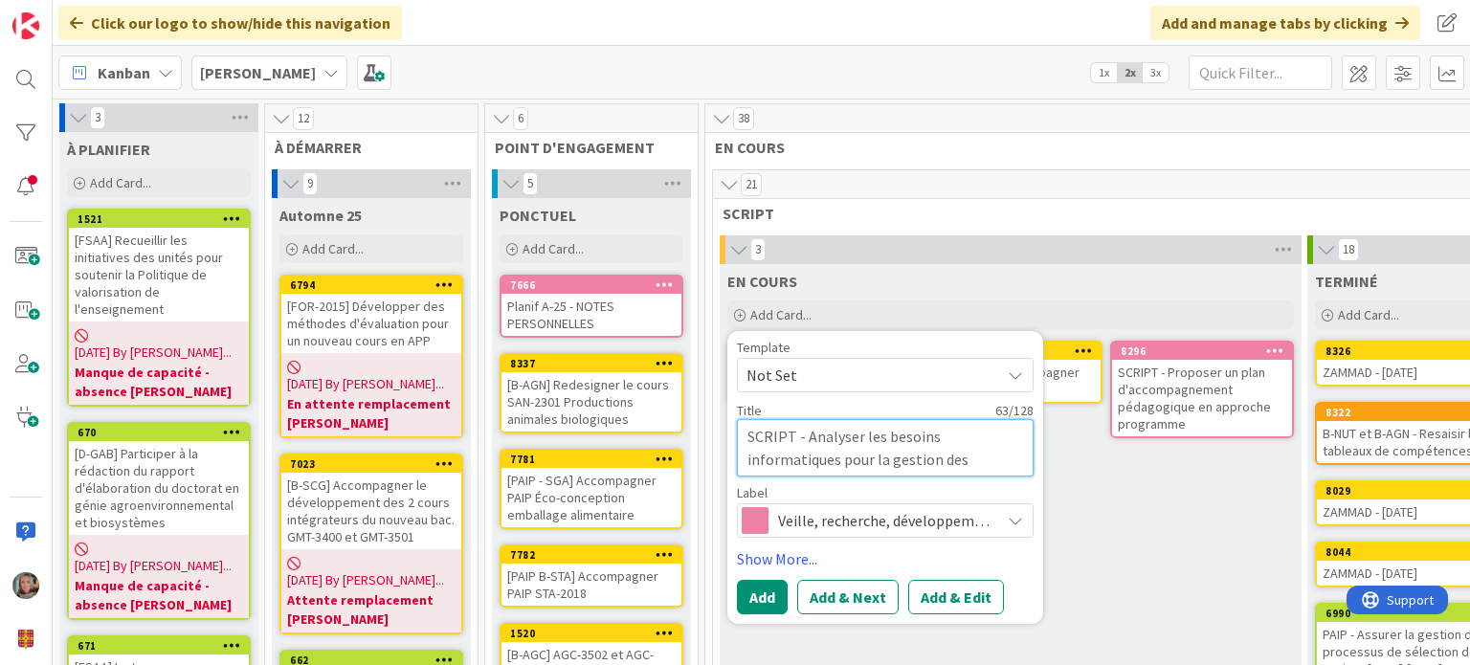
type textarea "x"
type textarea "SCRIPT - Analyser les besoins informatiques pour la gestion des s"
type textarea "x"
type textarea "SCRIPT - Analyser les besoins informatiques pour la gestion des st"
type textarea "x"
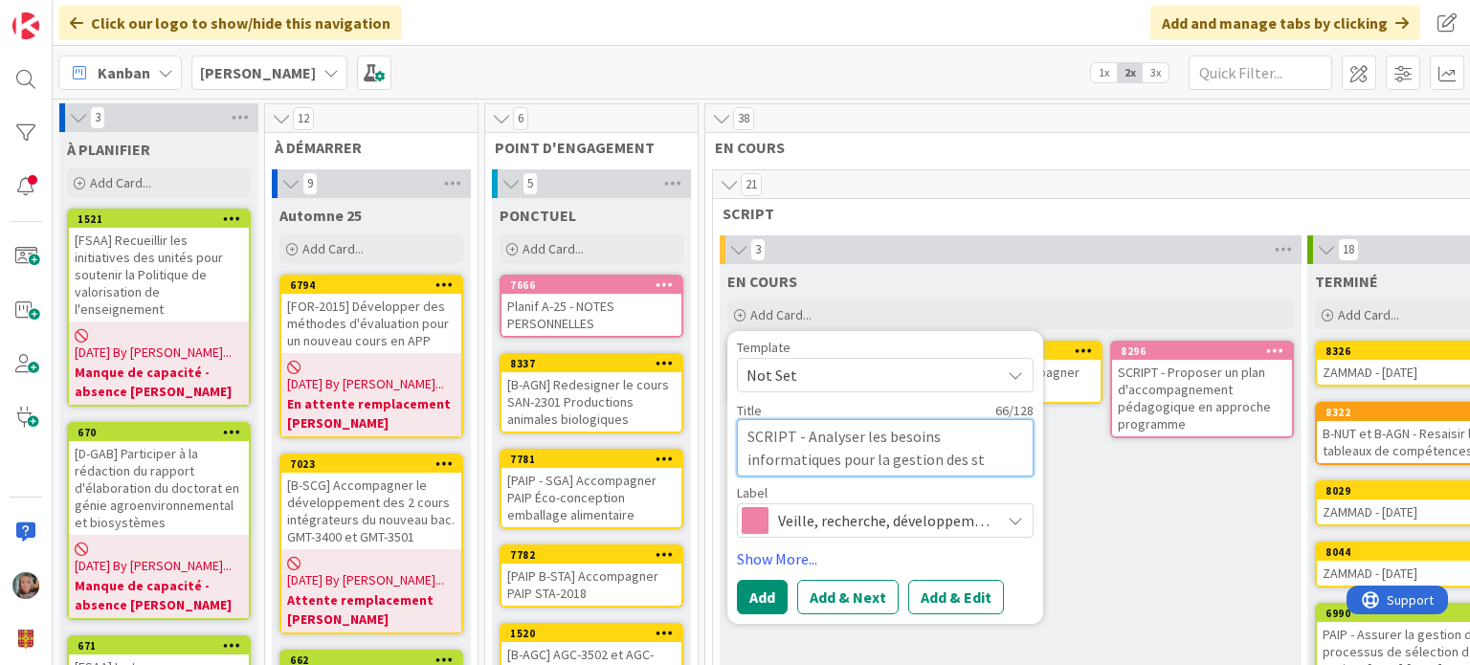
type textarea "SCRIPT - Analyser les besoins informatiques pour la gestion des sta"
type textarea "x"
type textarea "SCRIPT - Analyser les besoins informatiques pour la gestion des stag"
type textarea "x"
type textarea "SCRIPT - Analyser les besoins informatiques pour la gestion des stage"
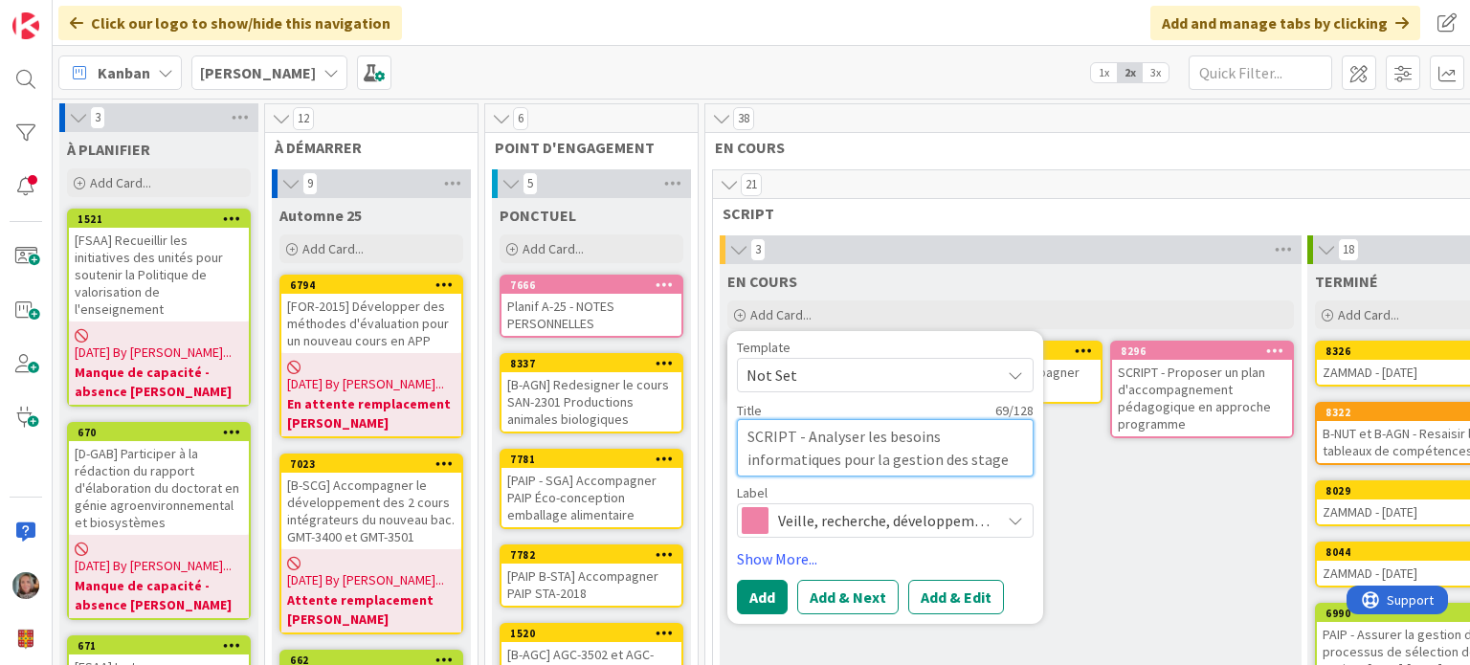
type textarea "x"
type textarea "SCRIPT - Analyser les besoins informatiques pour la gestion des stages"
type textarea "x"
type textarea "SCRIPT - Analyser les besoins informatiques pour la gestion des stages"
type textarea "x"
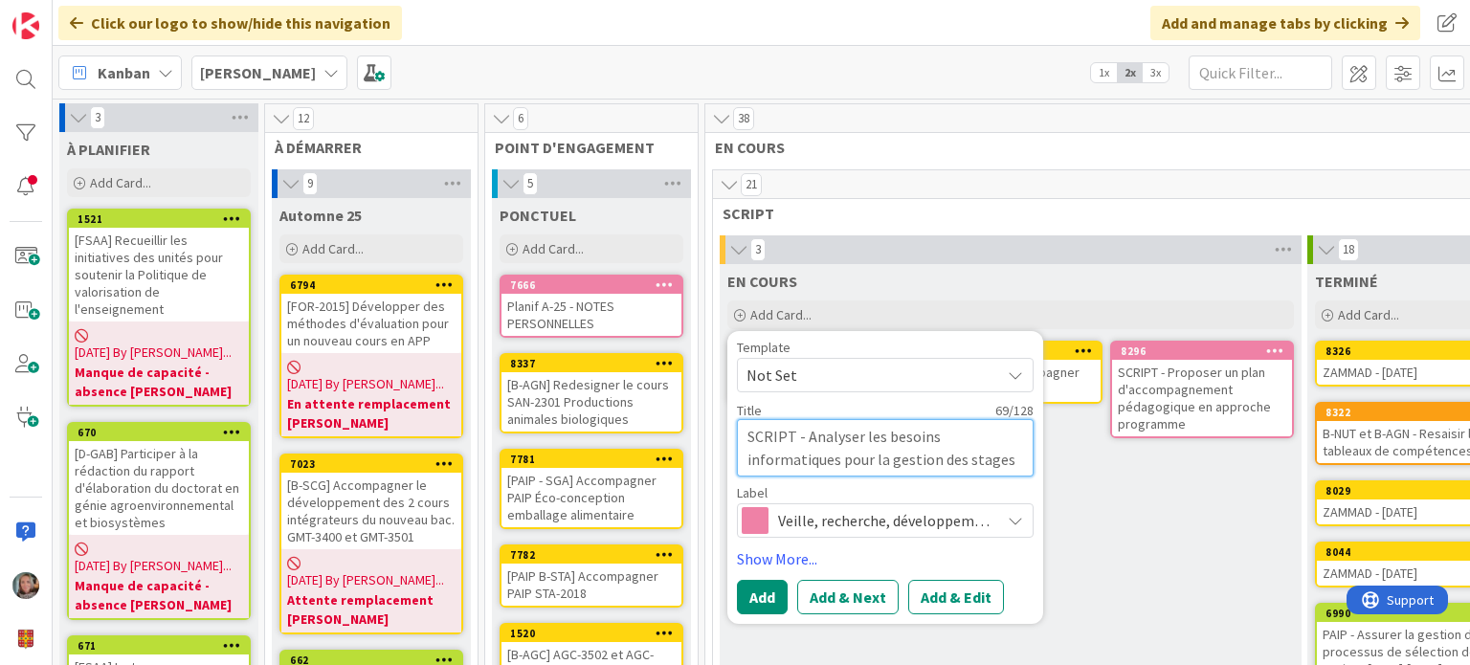
type textarea "SCRIPT - Analyser les besoins informatiques pour la gestion des stages à"
type textarea "x"
type textarea "SCRIPT - Analyser les besoins informatiques pour la gestion des stages à"
type textarea "x"
type textarea "SCRIPT - Analyser les besoins informatiques pour la gestion des stages à l"
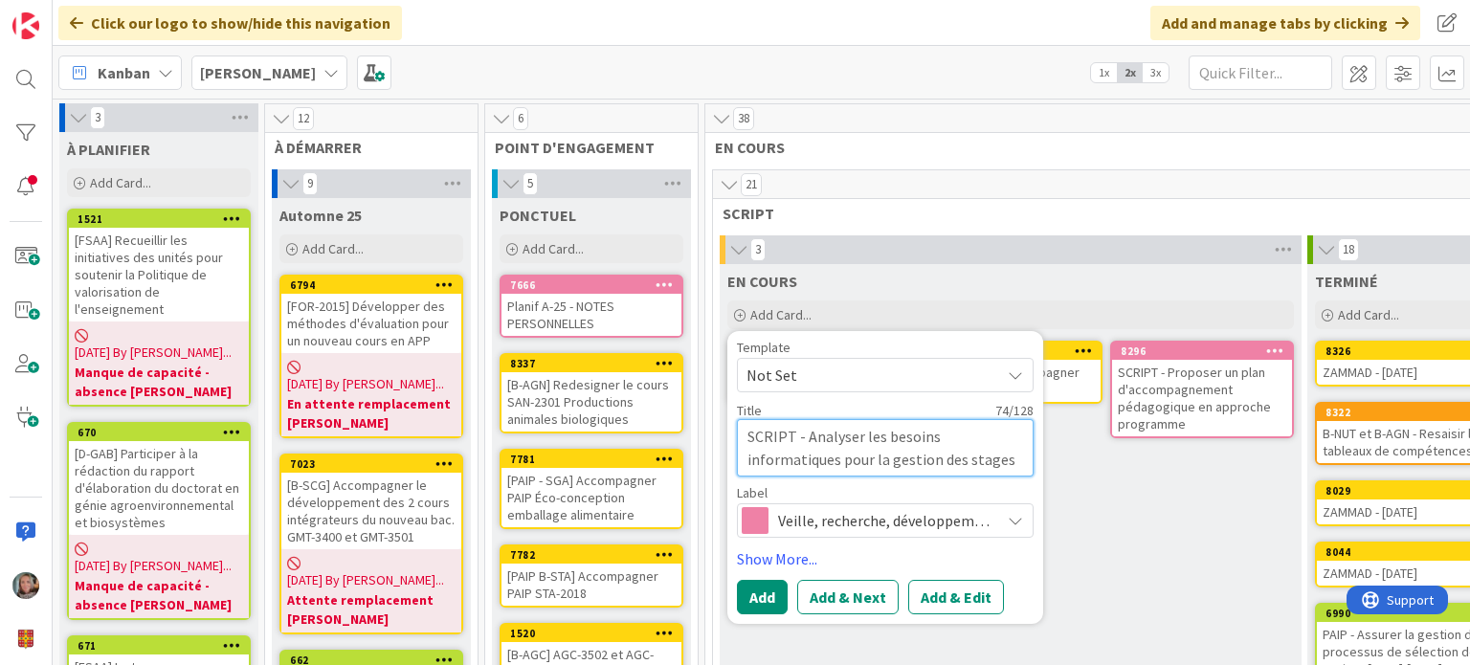
type textarea "x"
type textarea "SCRIPT - Analyser les besoins informatiques pour la gestion des stages à la"
type textarea "x"
type textarea "SCRIPT - Analyser les besoins informatiques pour la gestion des stages à la"
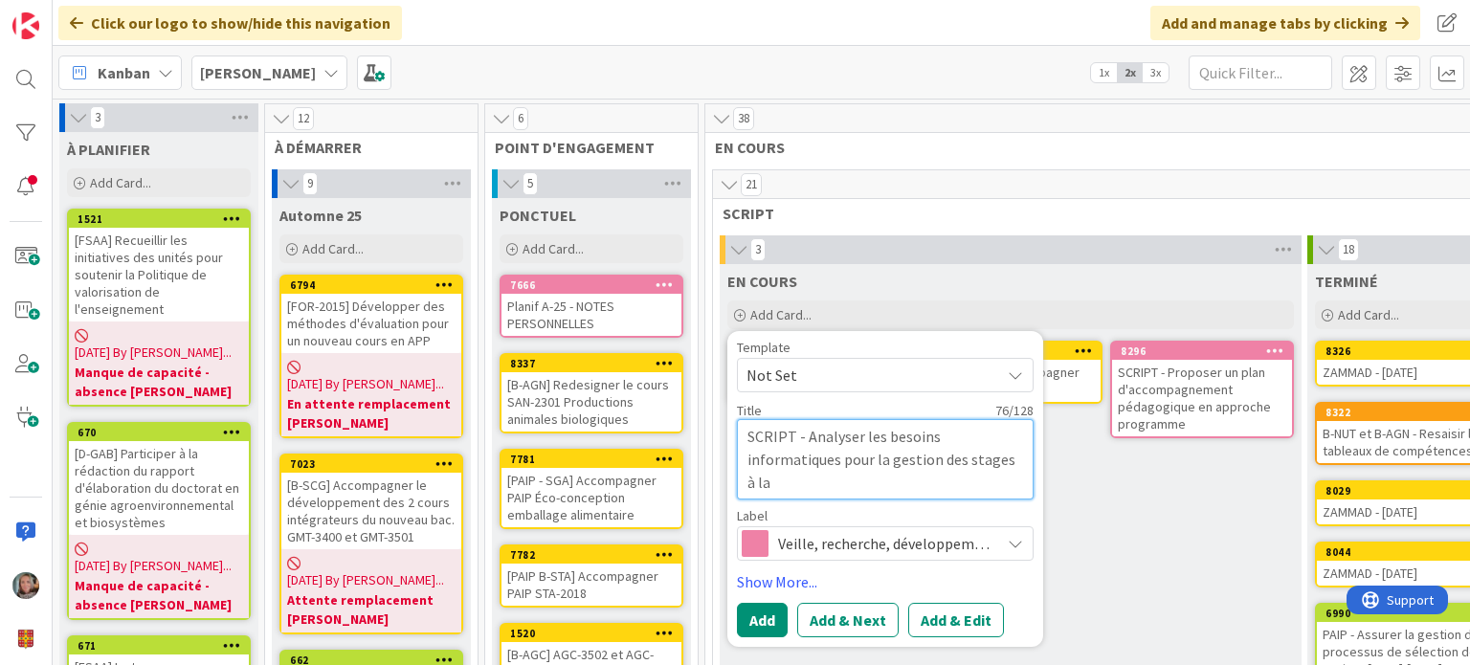
type textarea "x"
type textarea "SCRIPT - Analyser les besoins informatiques pour la gestion des stages à la F"
type textarea "x"
type textarea "SCRIPT - Analyser les besoins informatiques pour la gestion des stages à la FS"
type textarea "x"
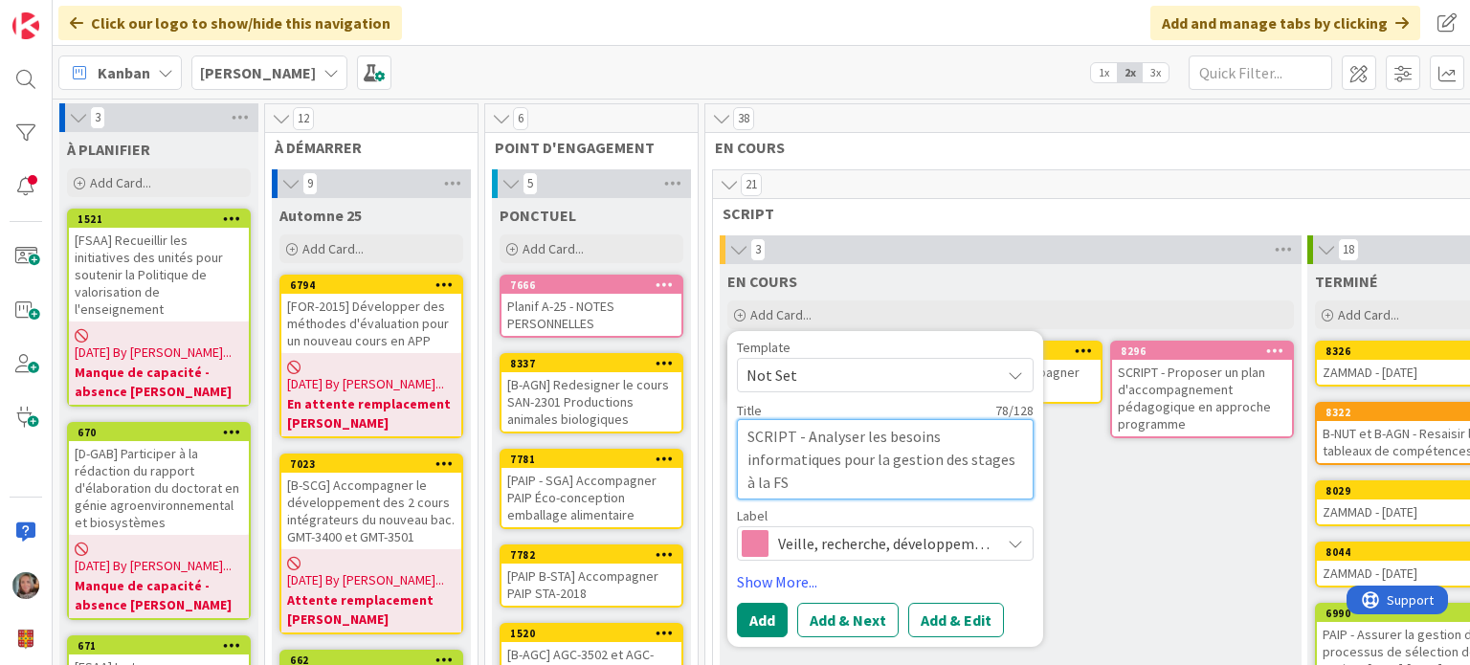
type textarea "SCRIPT - Analyser les besoins informatiques pour la gestion des stages à la FSA"
type textarea "x"
type textarea "SCRIPT - Analyser les besoins informatiques pour la gestion des stages à la FSAA"
click at [935, 537] on span "Veille, recherche, développement" at bounding box center [884, 543] width 212 height 27
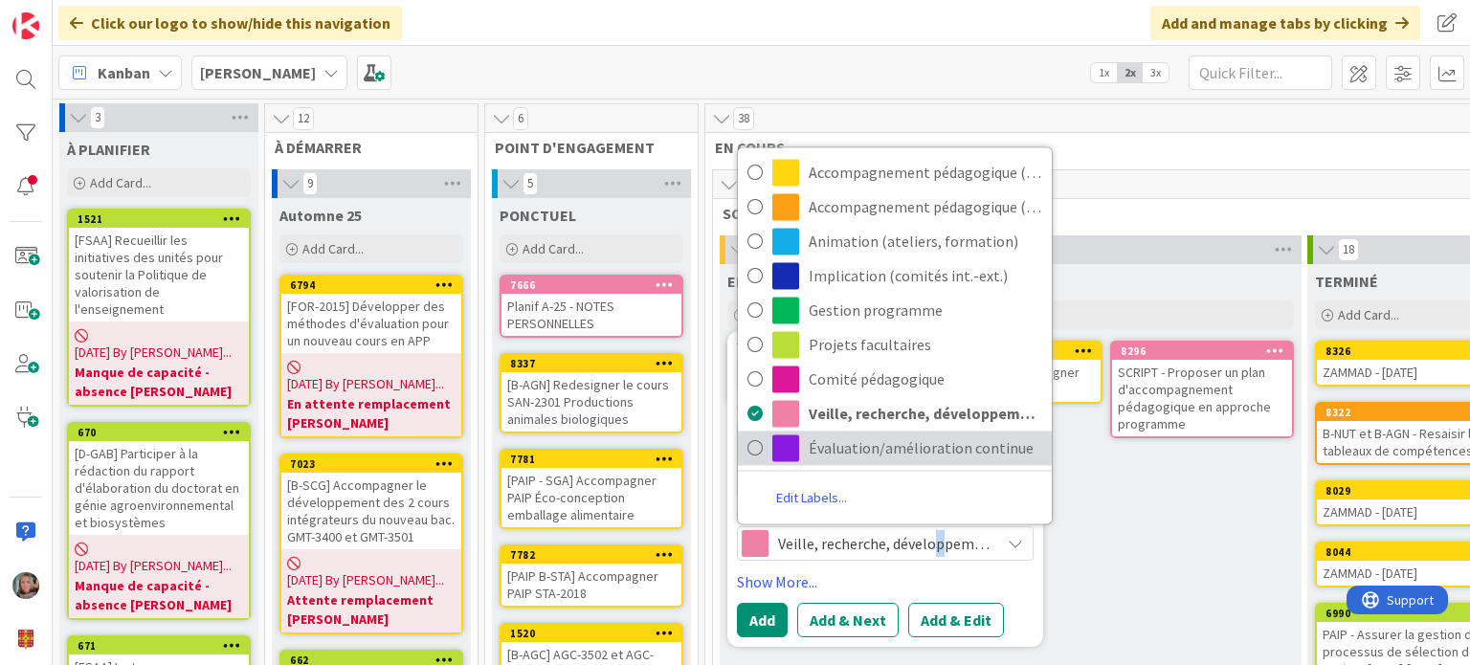
click at [848, 453] on span "Évaluation/amélioration continue" at bounding box center [926, 448] width 234 height 29
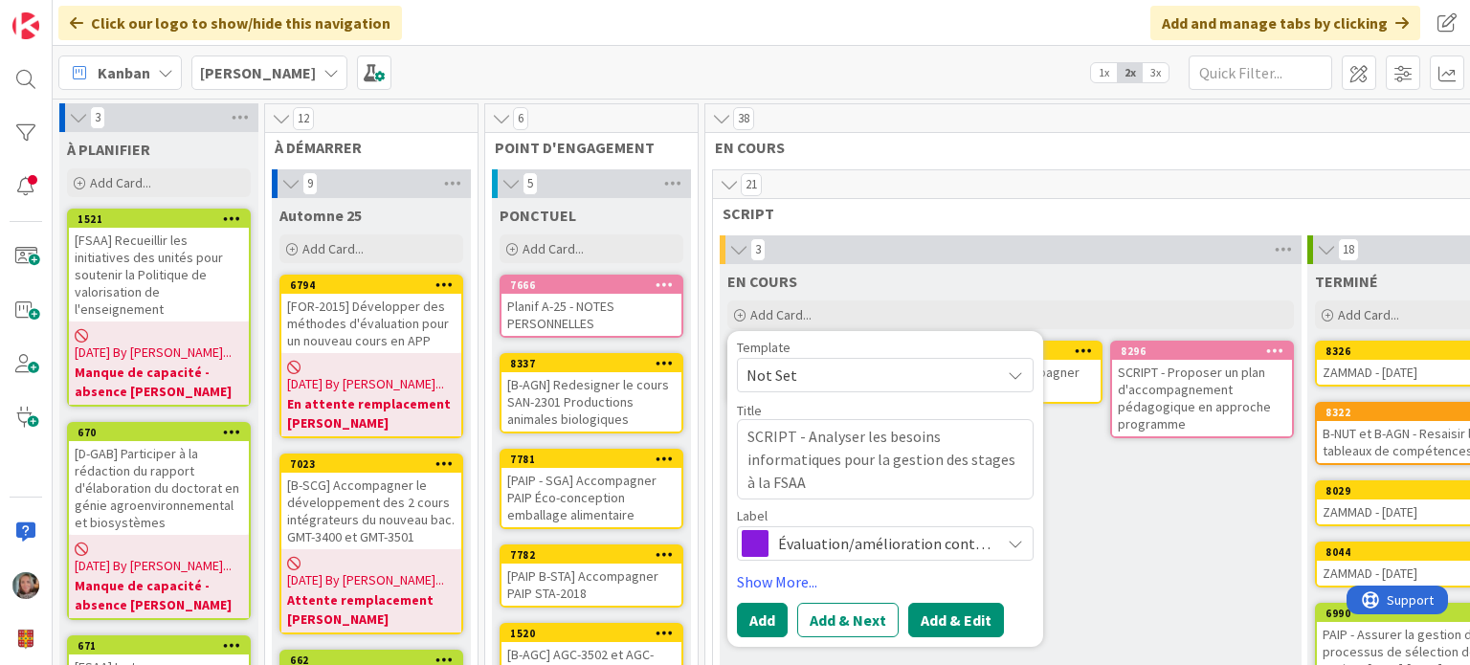
click at [938, 614] on button "Add & Edit" at bounding box center [956, 620] width 96 height 34
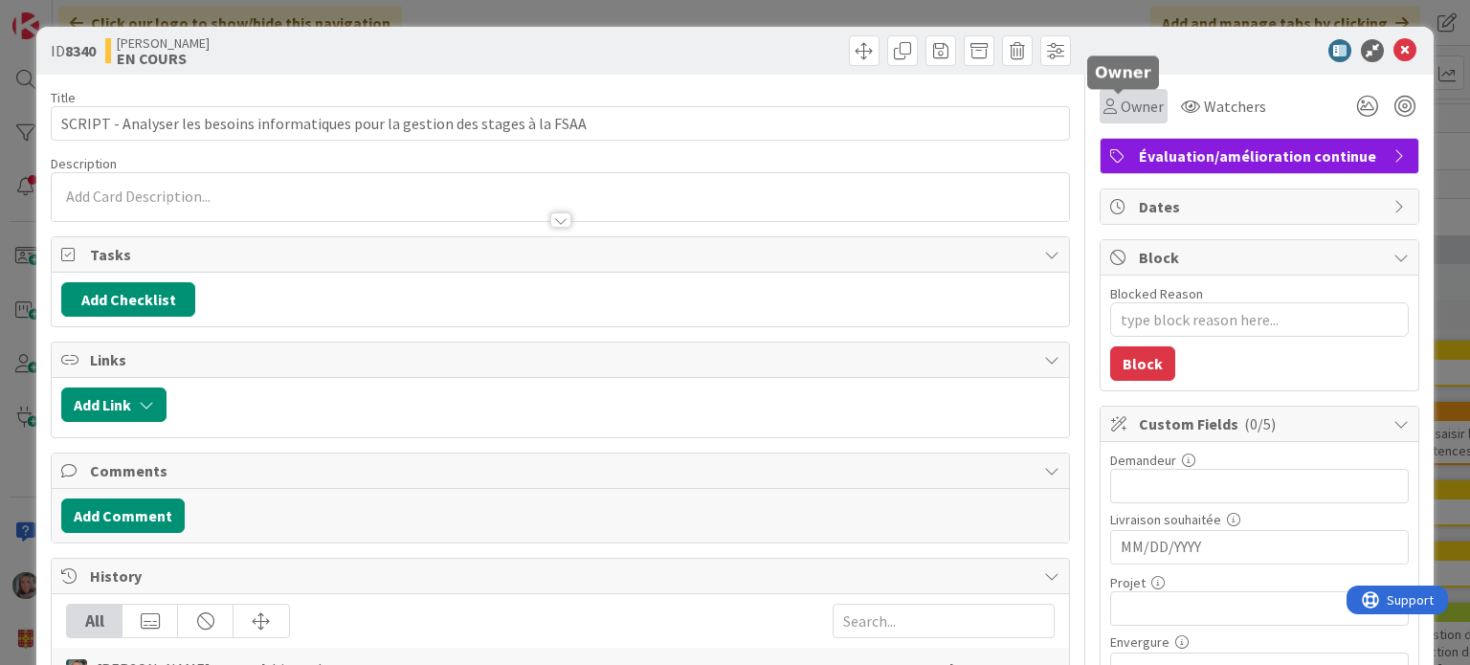
click at [1122, 98] on span "Owner" at bounding box center [1142, 106] width 43 height 23
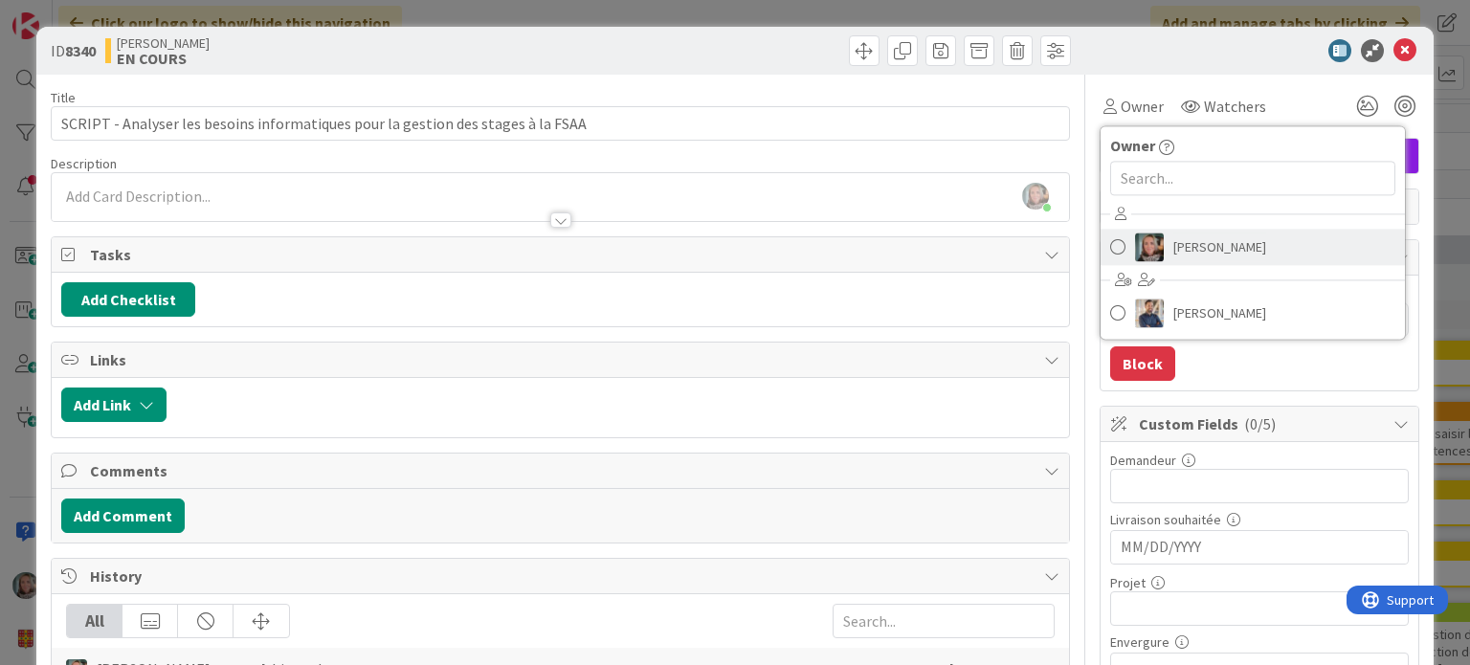
click at [1242, 236] on span "[PERSON_NAME]" at bounding box center [1219, 247] width 93 height 29
type textarea "x"
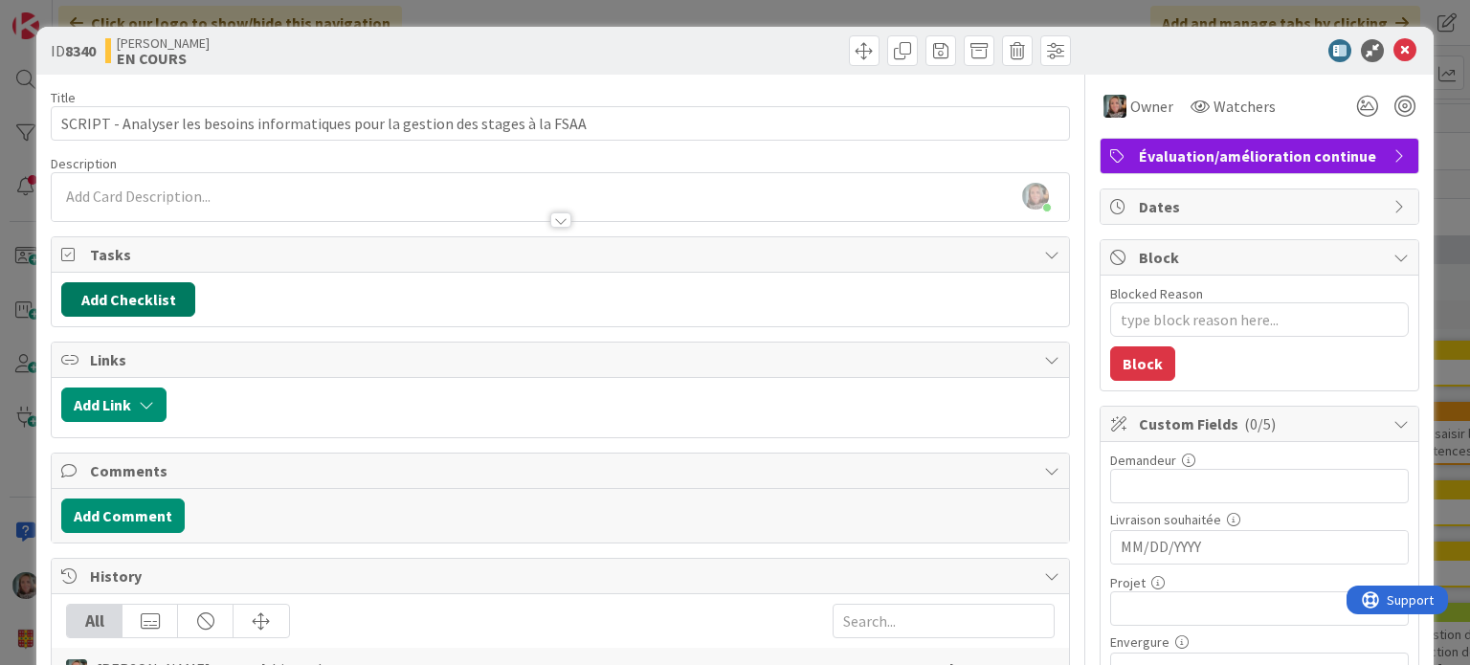
click at [154, 290] on button "Add Checklist" at bounding box center [128, 299] width 134 height 34
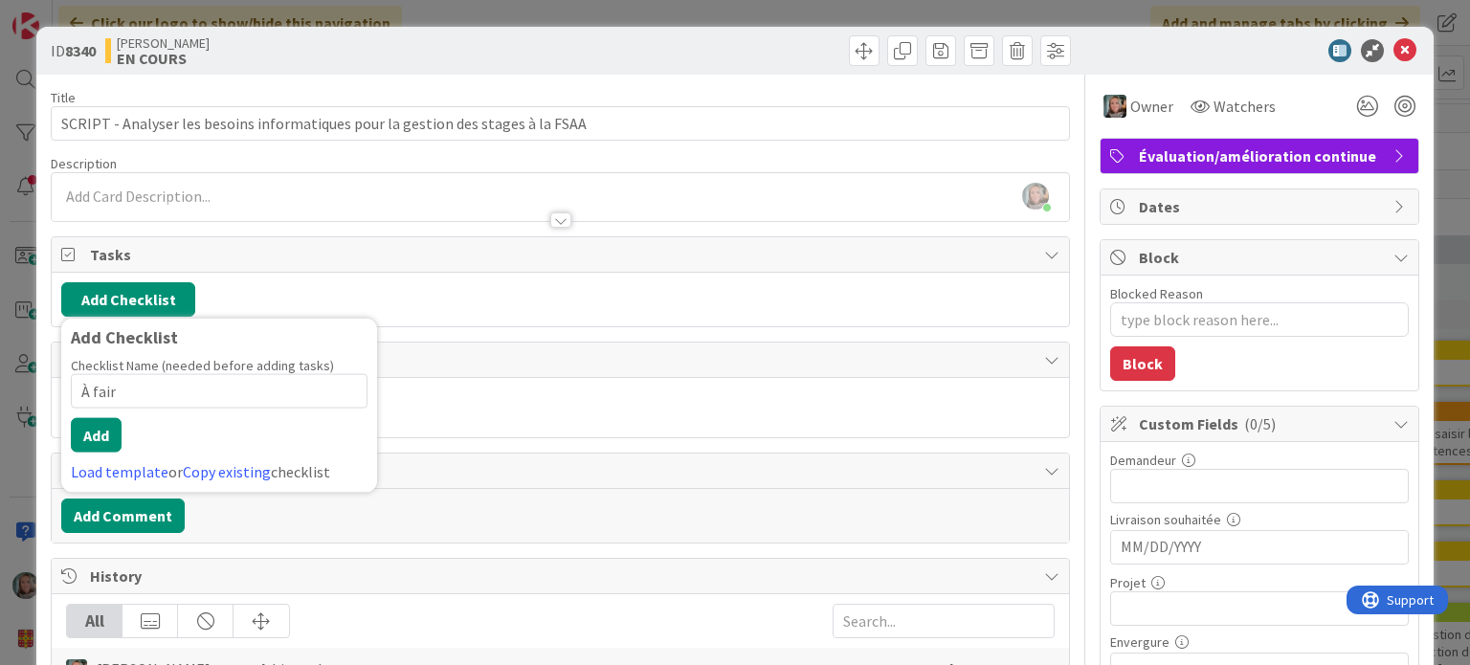
type input "À faire"
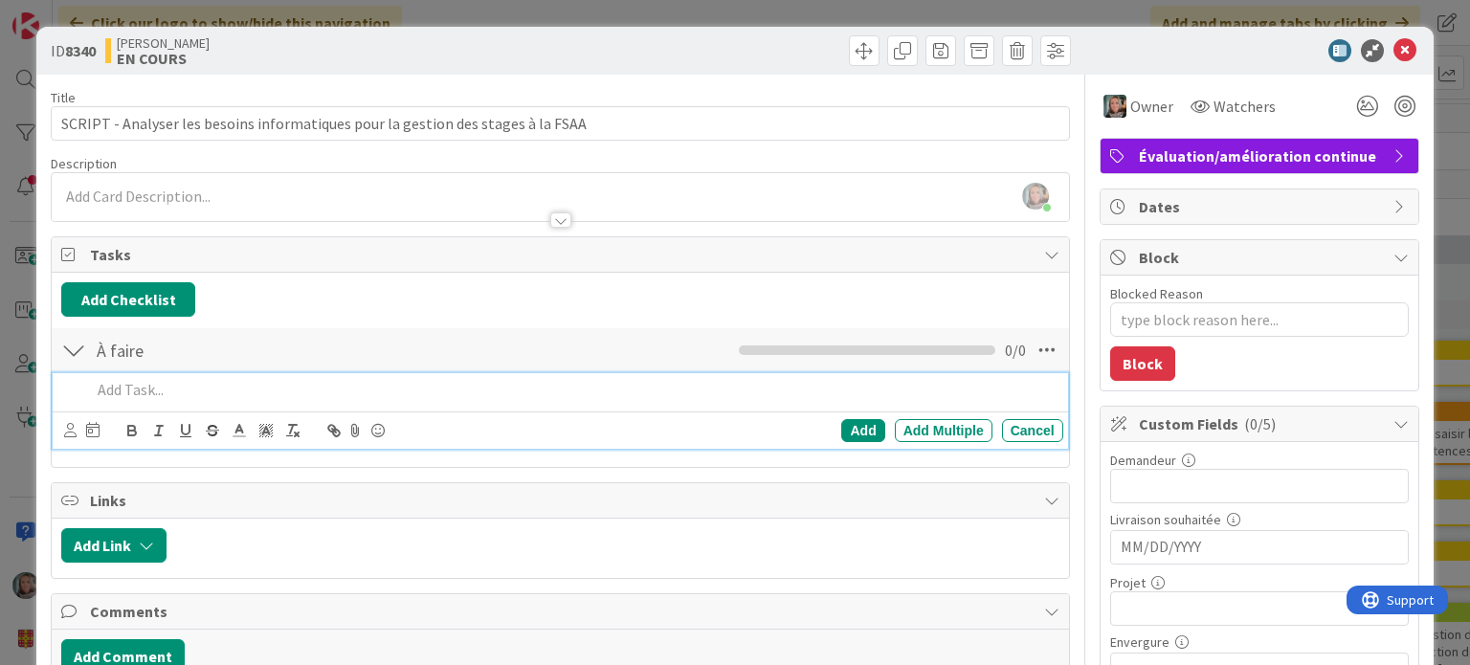
type textarea "x"
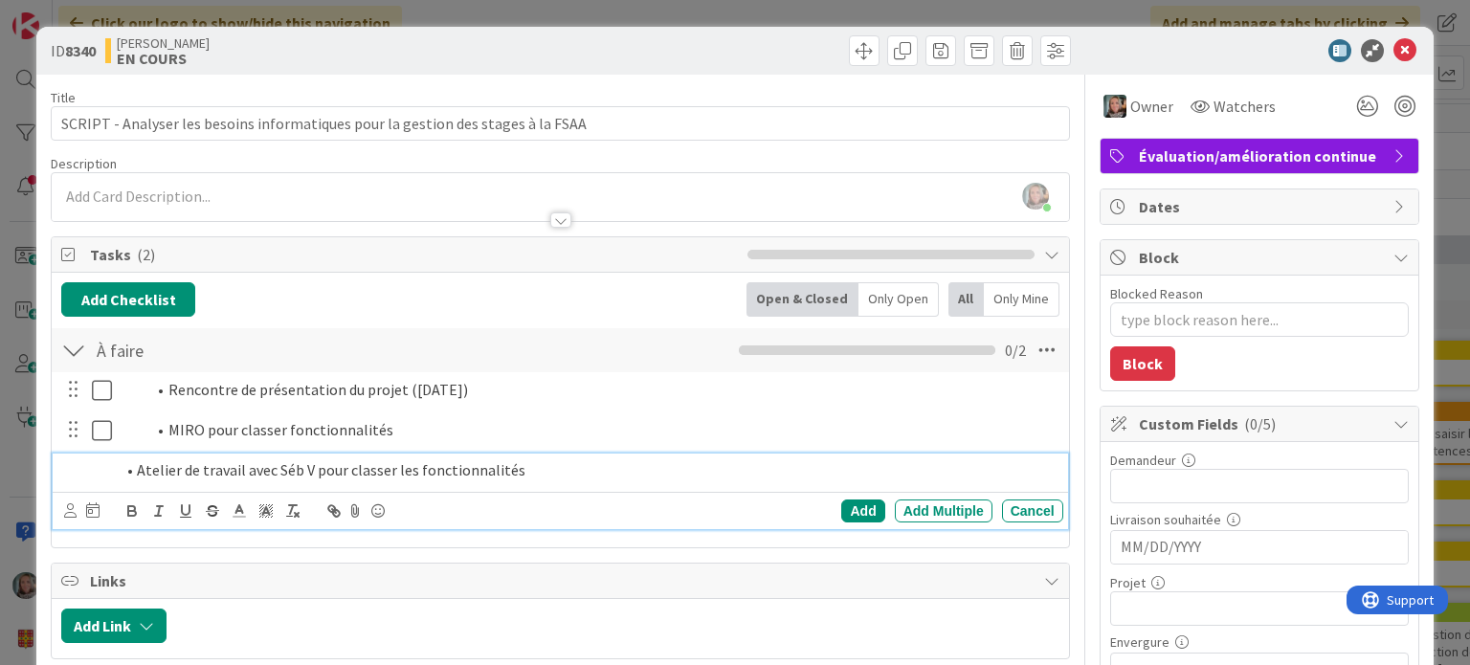
type textarea "x"
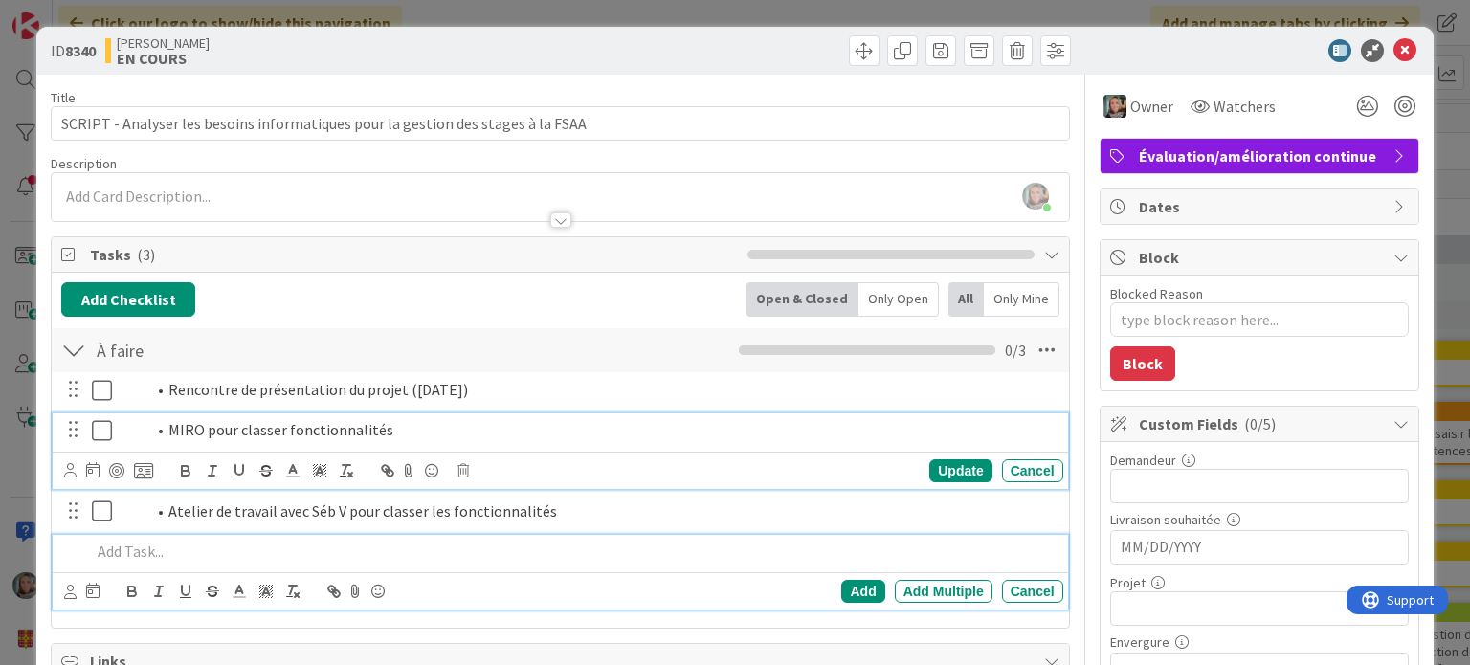
click at [421, 416] on div "MIRO pour classer fonctionnalités" at bounding box center [589, 429] width 949 height 33
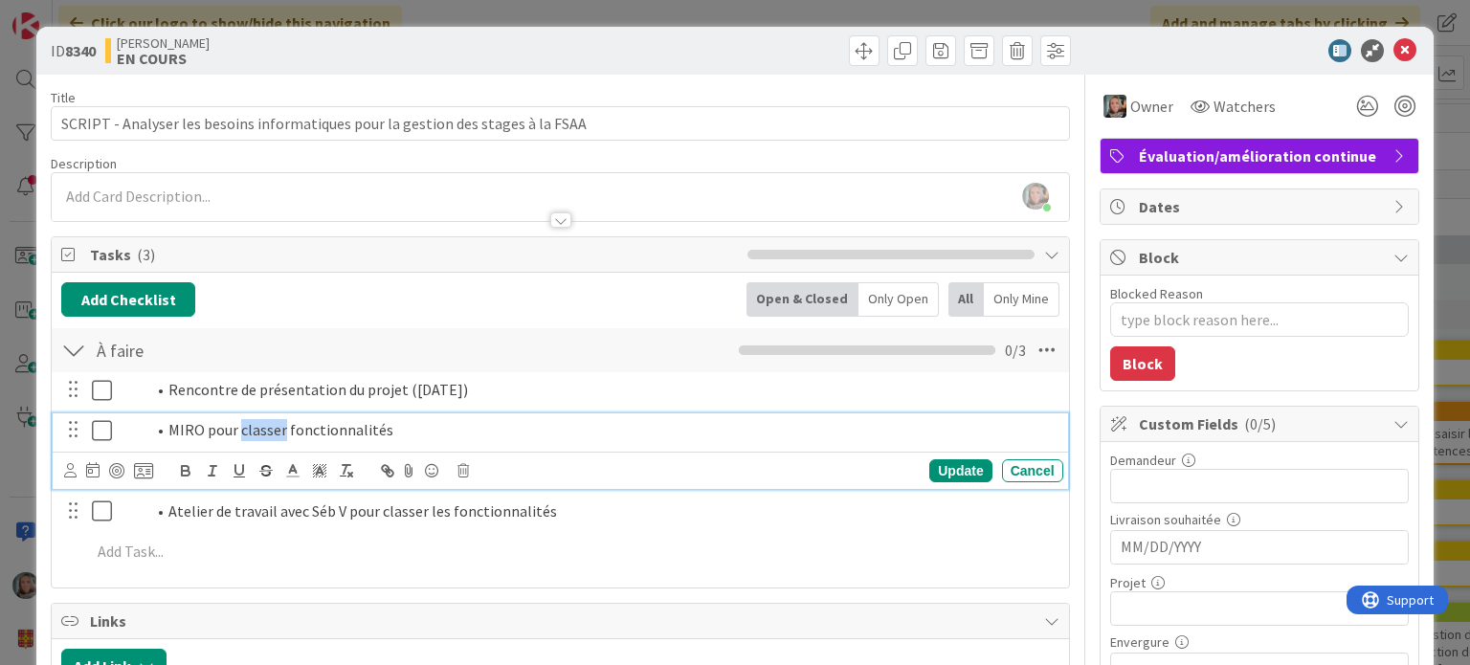
drag, startPoint x: 283, startPoint y: 428, endPoint x: 237, endPoint y: 426, distance: 46.0
click at [237, 426] on li "MIRO pour classer fonctionnalités" at bounding box center [600, 430] width 910 height 22
click at [962, 473] on div "Update" at bounding box center [960, 470] width 62 height 23
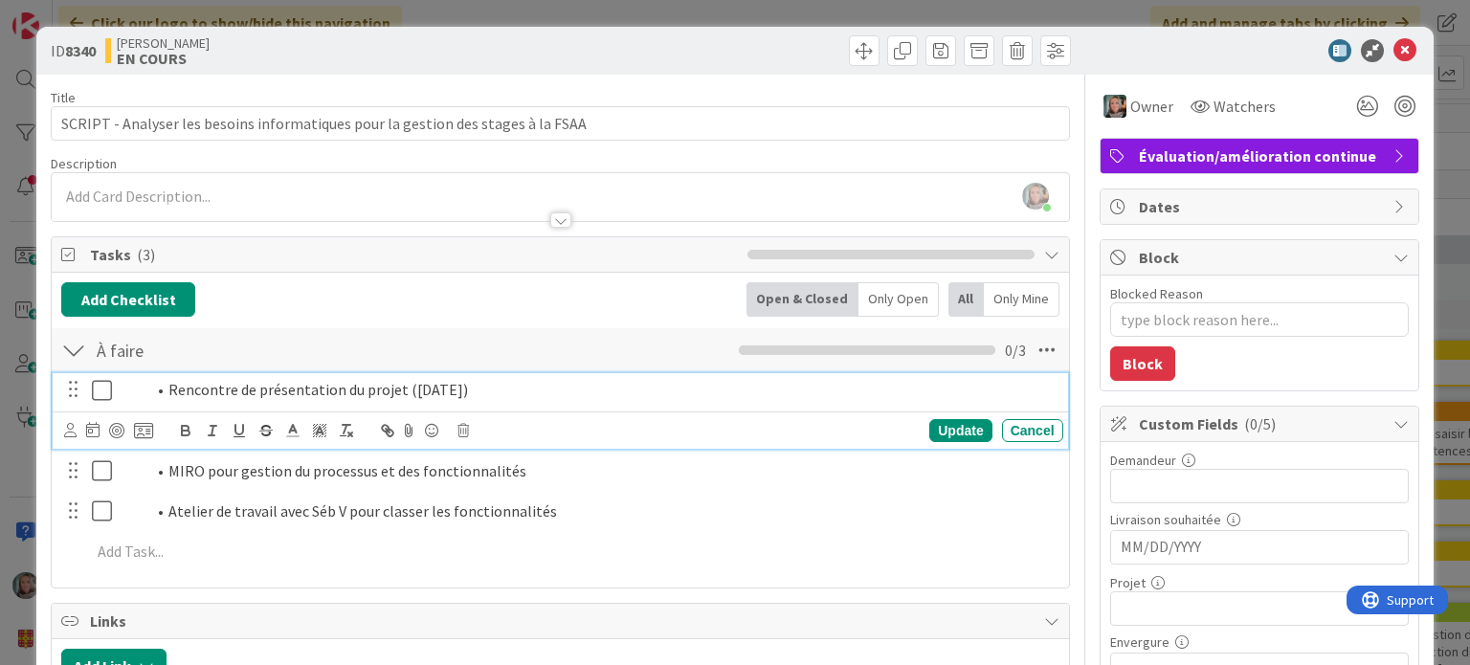
click at [99, 384] on icon at bounding box center [102, 390] width 20 height 23
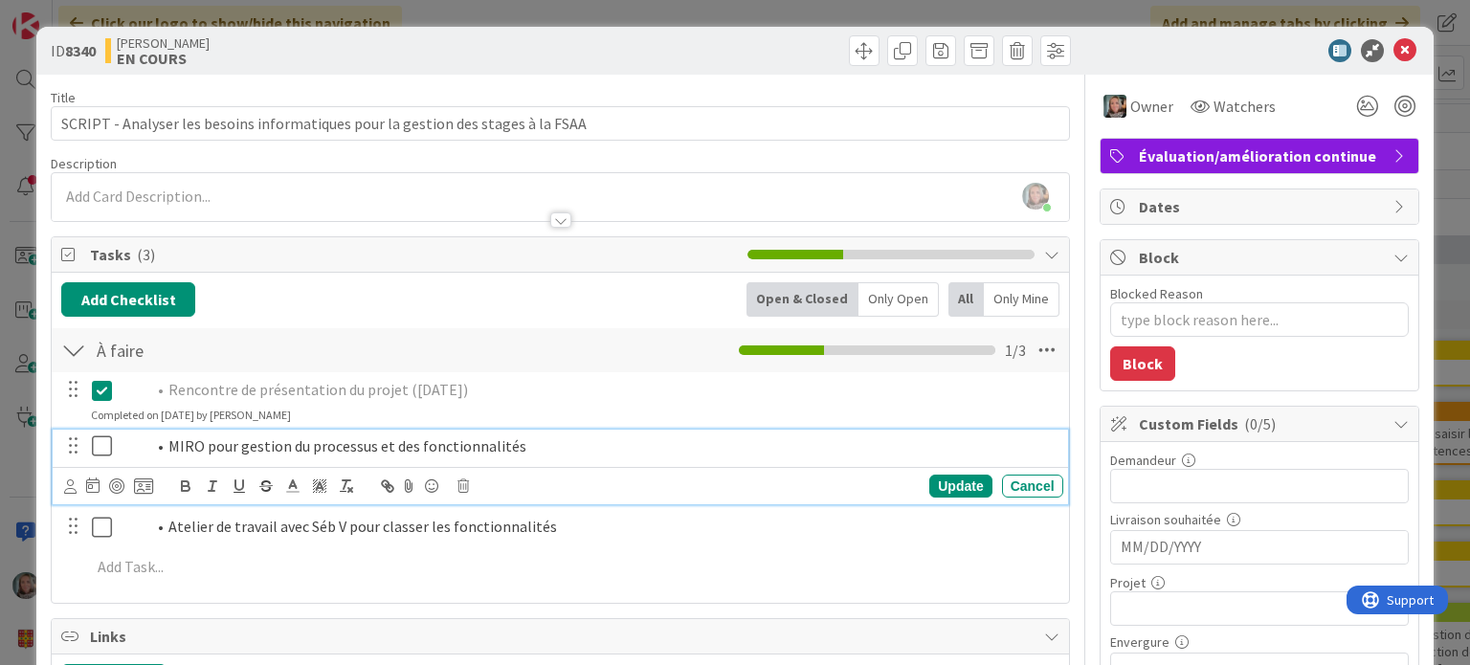
click at [92, 446] on icon at bounding box center [102, 446] width 20 height 23
type textarea "x"
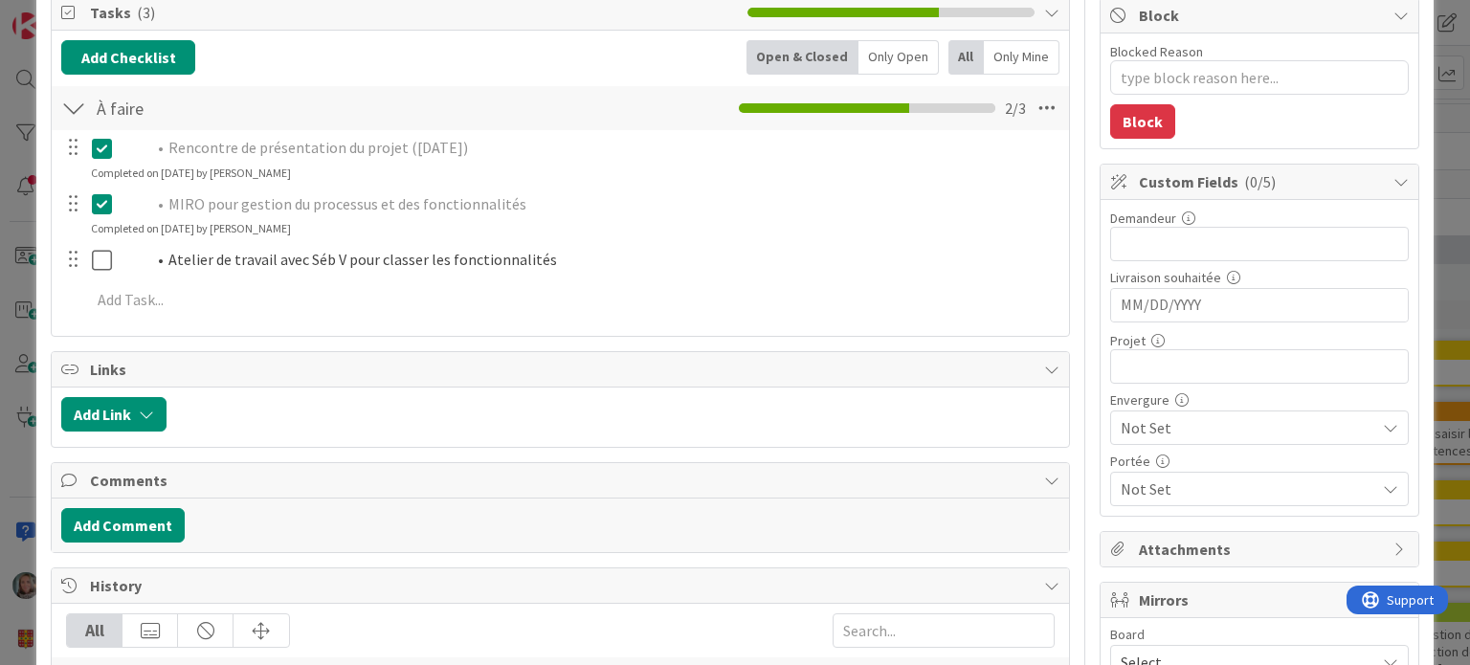
scroll to position [215, 0]
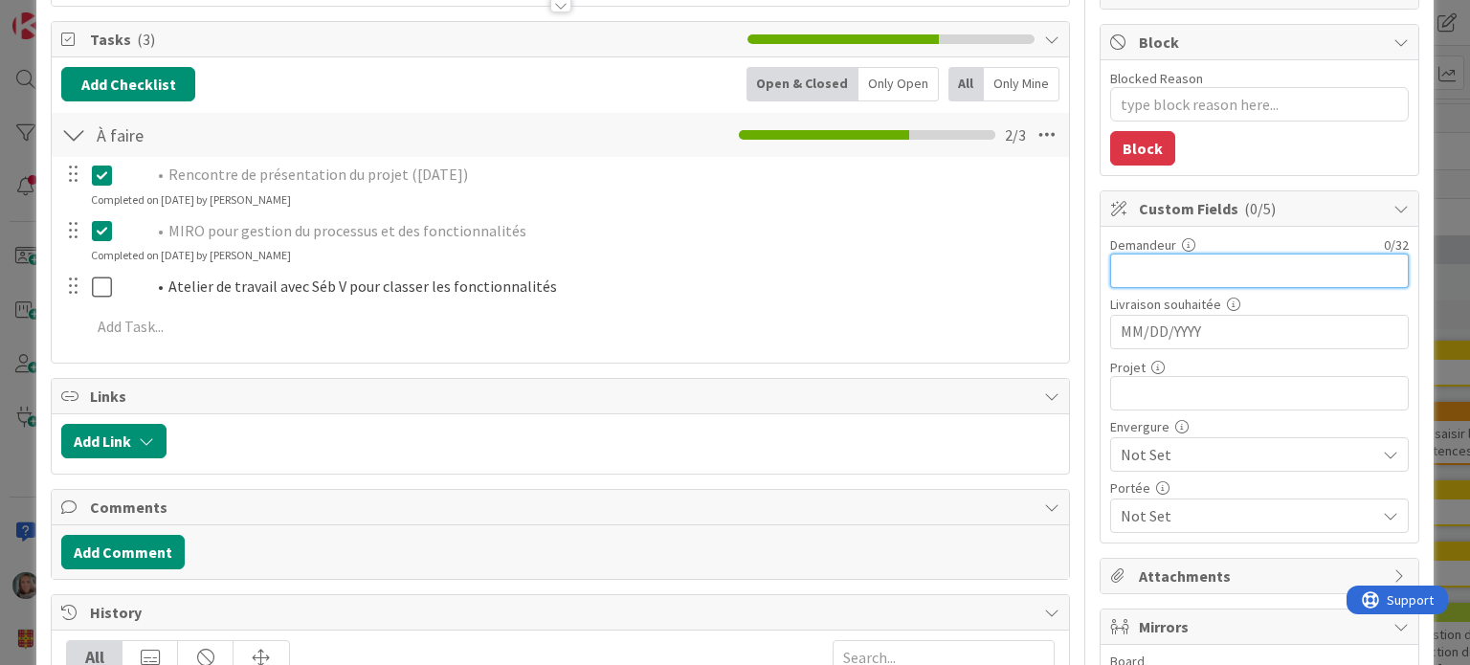
click at [1162, 264] on input "text" at bounding box center [1259, 271] width 299 height 34
type input "[PERSON_NAME]"
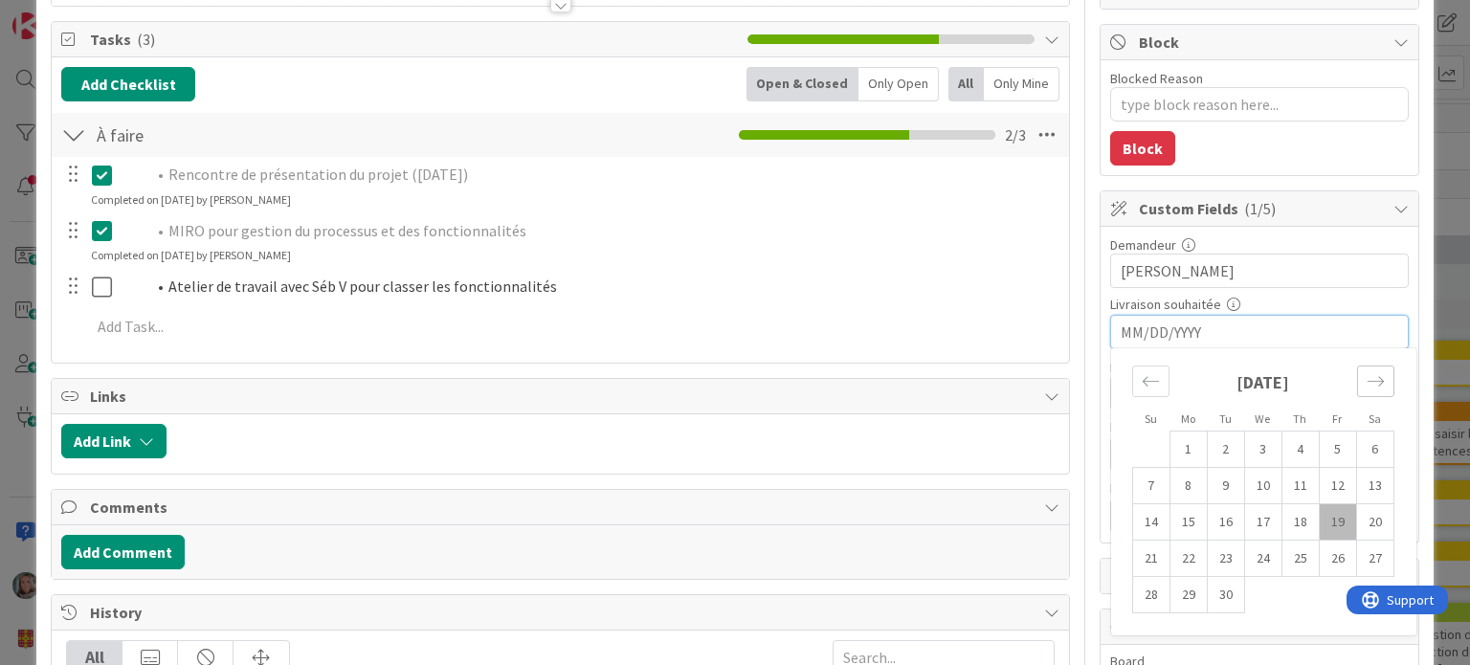
click at [1369, 385] on icon "Move forward to switch to the next month." at bounding box center [1376, 381] width 18 height 18
click at [1184, 550] on td "22" at bounding box center [1188, 559] width 37 height 36
type textarea "x"
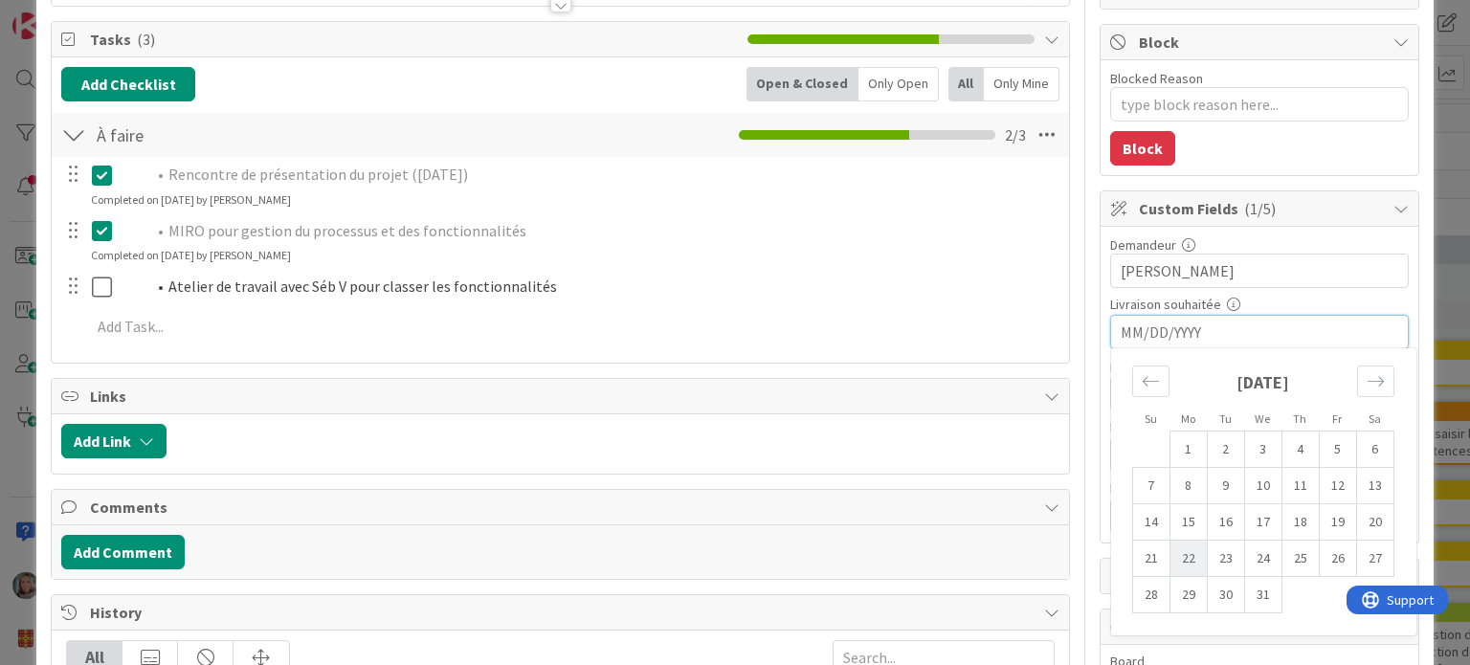
type input "[DATE]"
type textarea "x"
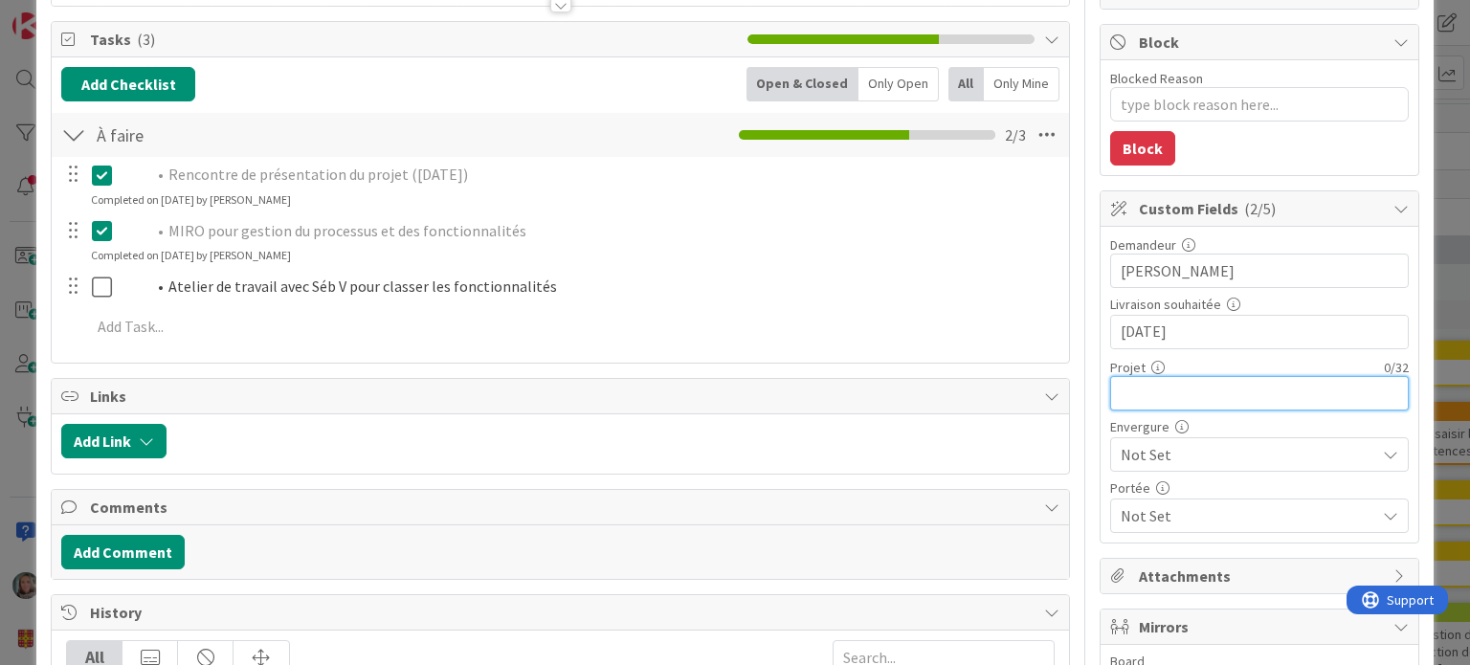
click at [1156, 389] on input "text" at bounding box center [1259, 393] width 299 height 34
type input "S"
type textarea "x"
type input "SI"
type textarea "x"
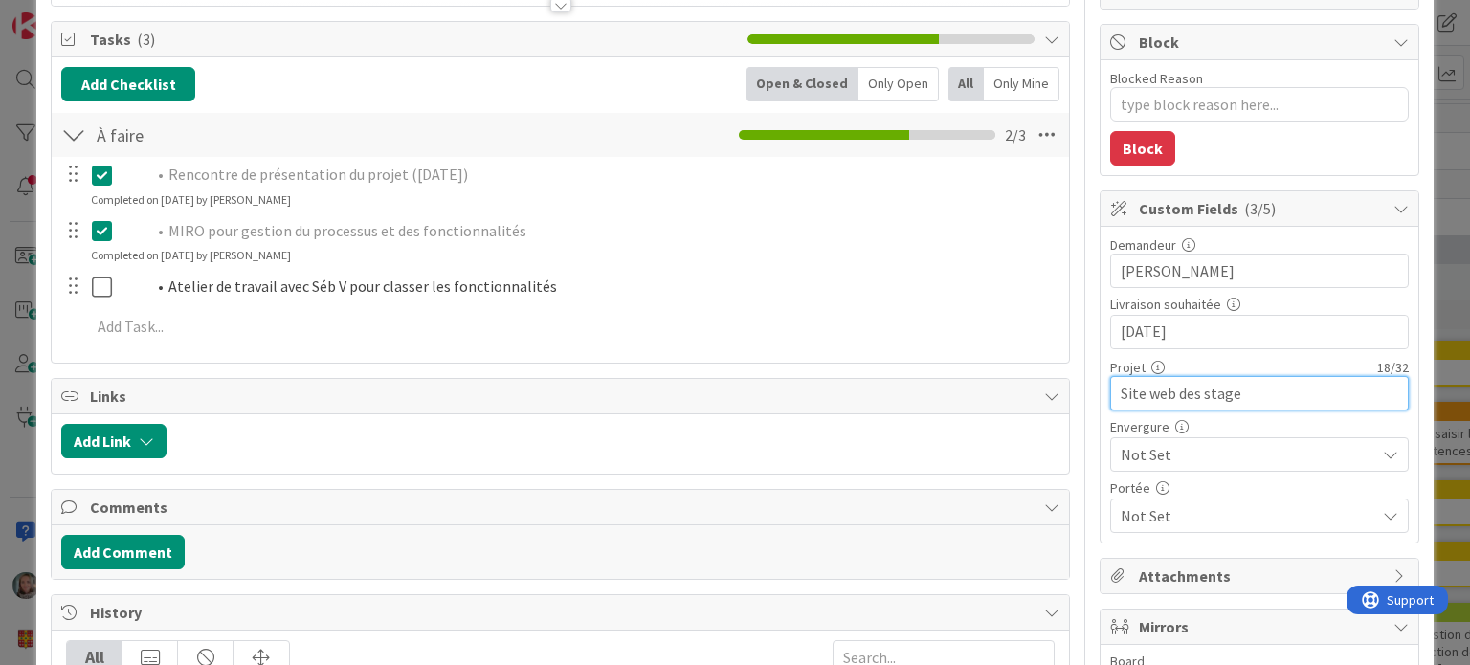
type input "Site web des stages"
type textarea "x"
type input "Site web des stages"
click at [1180, 460] on span "Not Set" at bounding box center [1243, 454] width 245 height 27
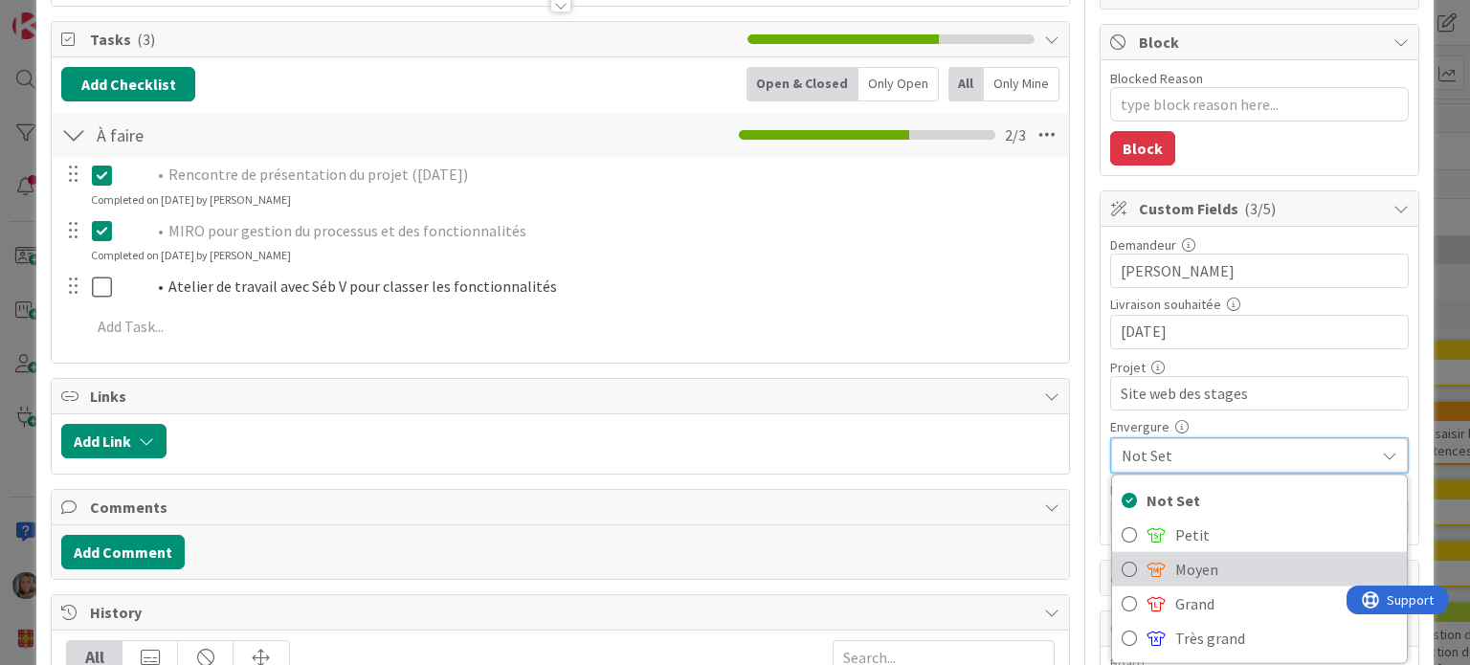
click at [1186, 557] on span "Moyen" at bounding box center [1286, 569] width 222 height 29
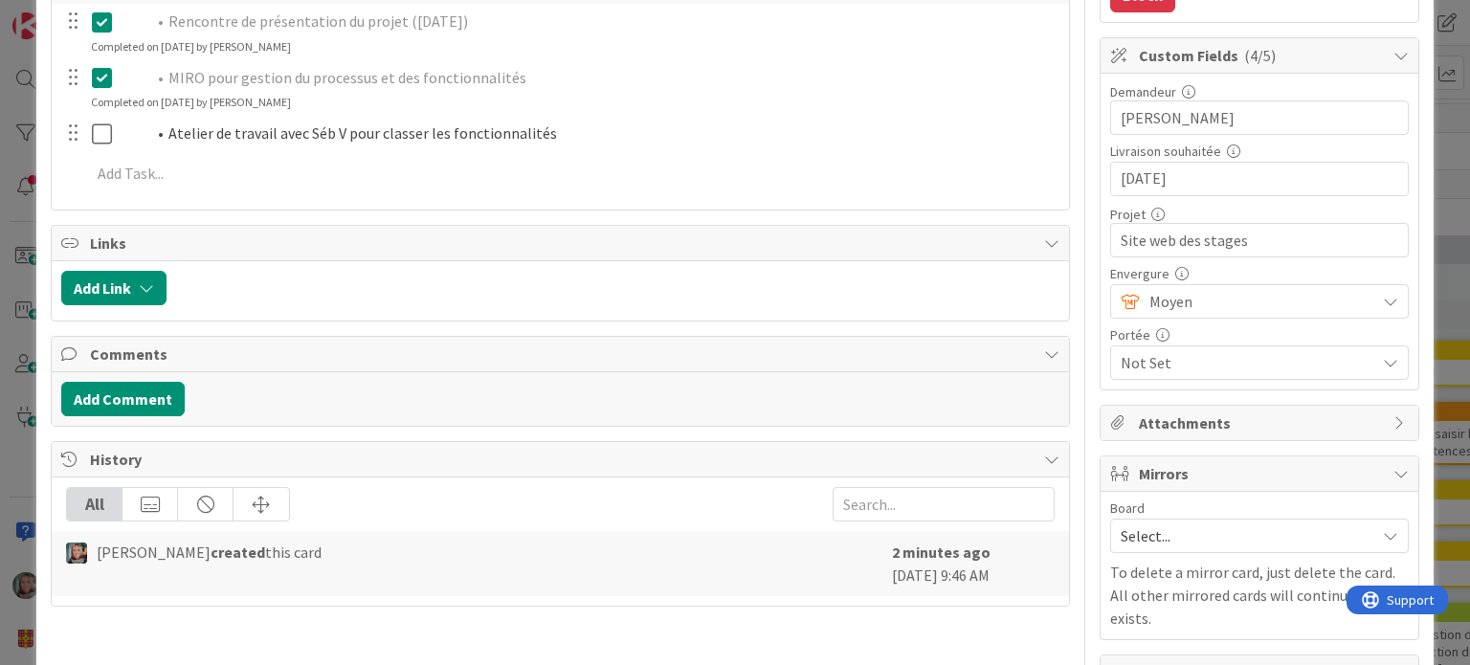
scroll to position [407, 0]
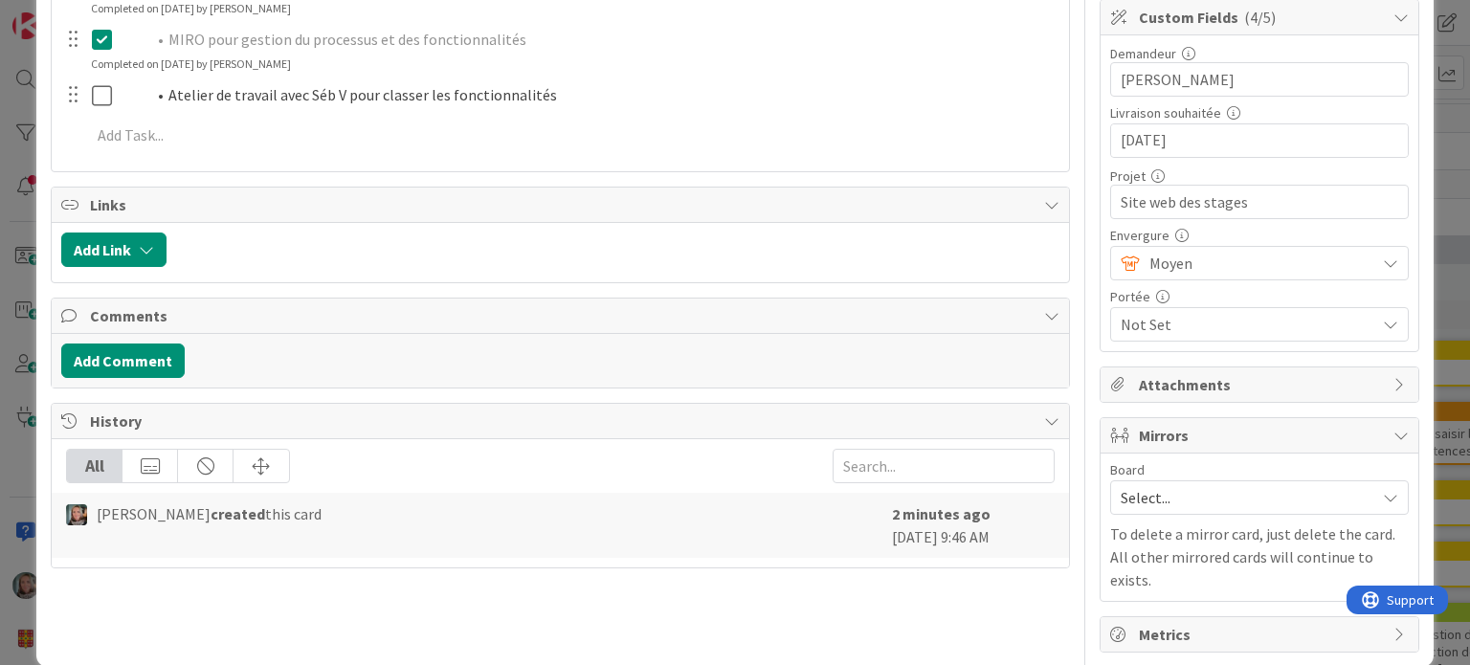
click at [1170, 325] on span "Not Set" at bounding box center [1248, 324] width 255 height 23
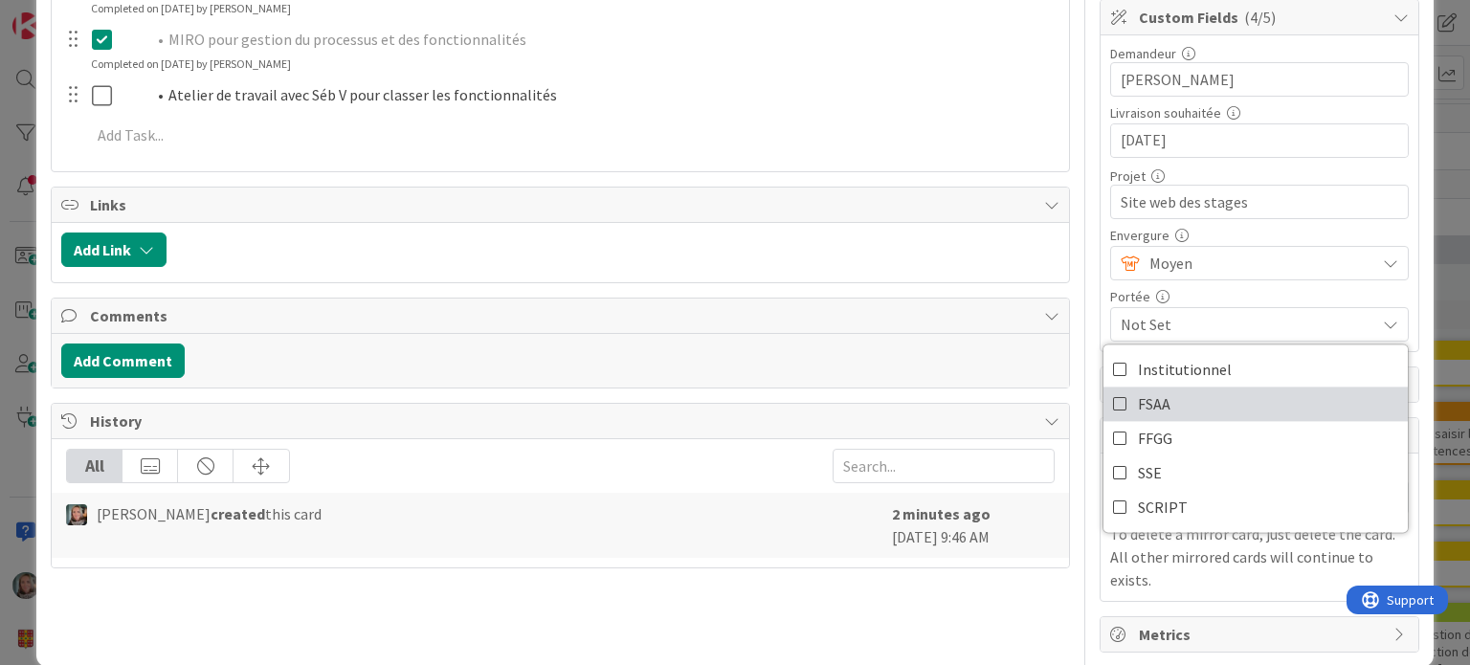
click at [1138, 397] on span "FSAA" at bounding box center [1154, 404] width 33 height 29
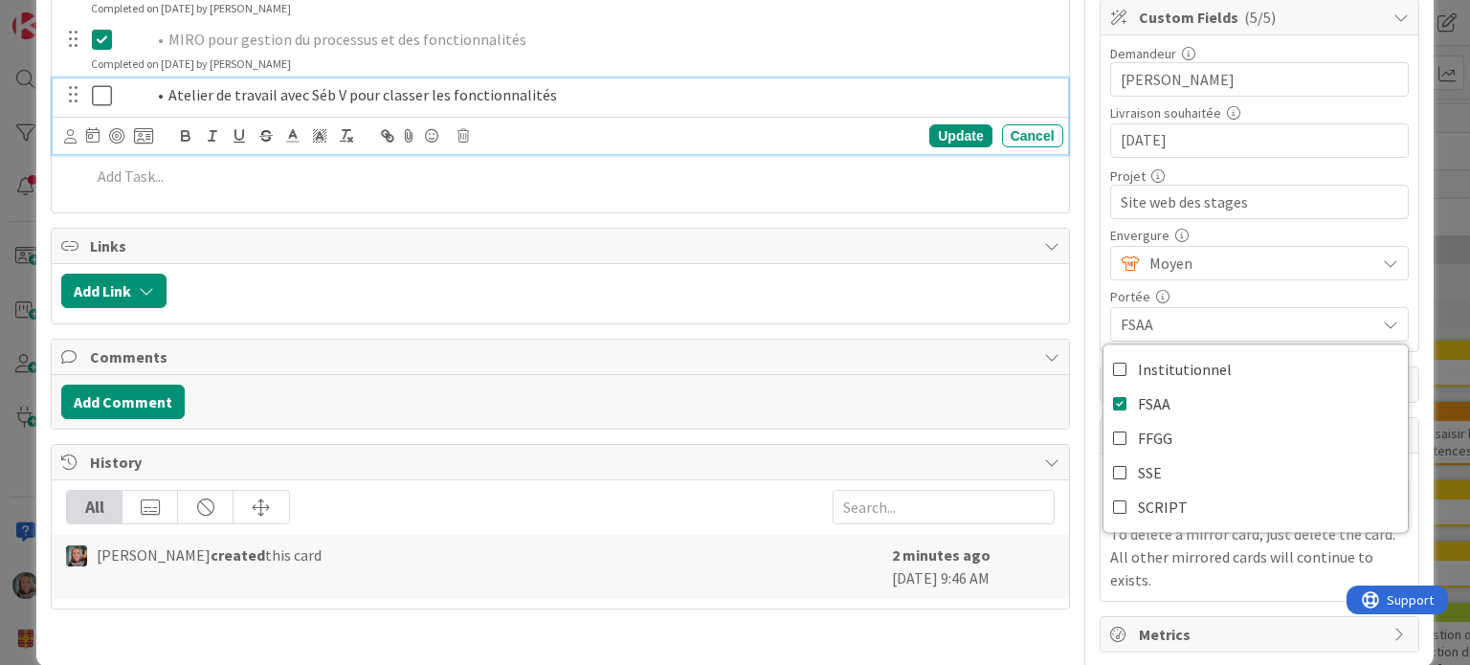
click at [800, 91] on li "Atelier de travail avec Séb V pour classer les fonctionnalités" at bounding box center [600, 95] width 910 height 22
click at [1214, 489] on span "Select..." at bounding box center [1243, 497] width 245 height 27
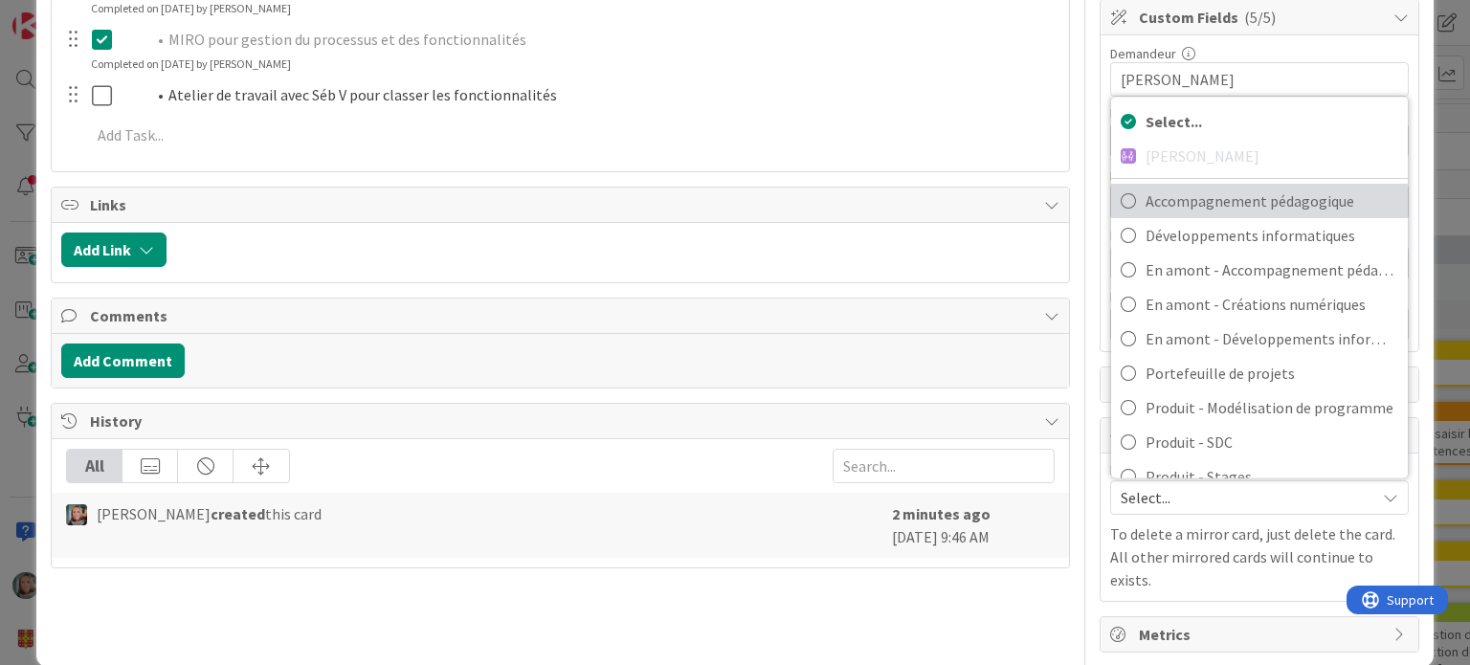
click at [1236, 190] on span "Accompagnement pédagogique" at bounding box center [1272, 201] width 253 height 29
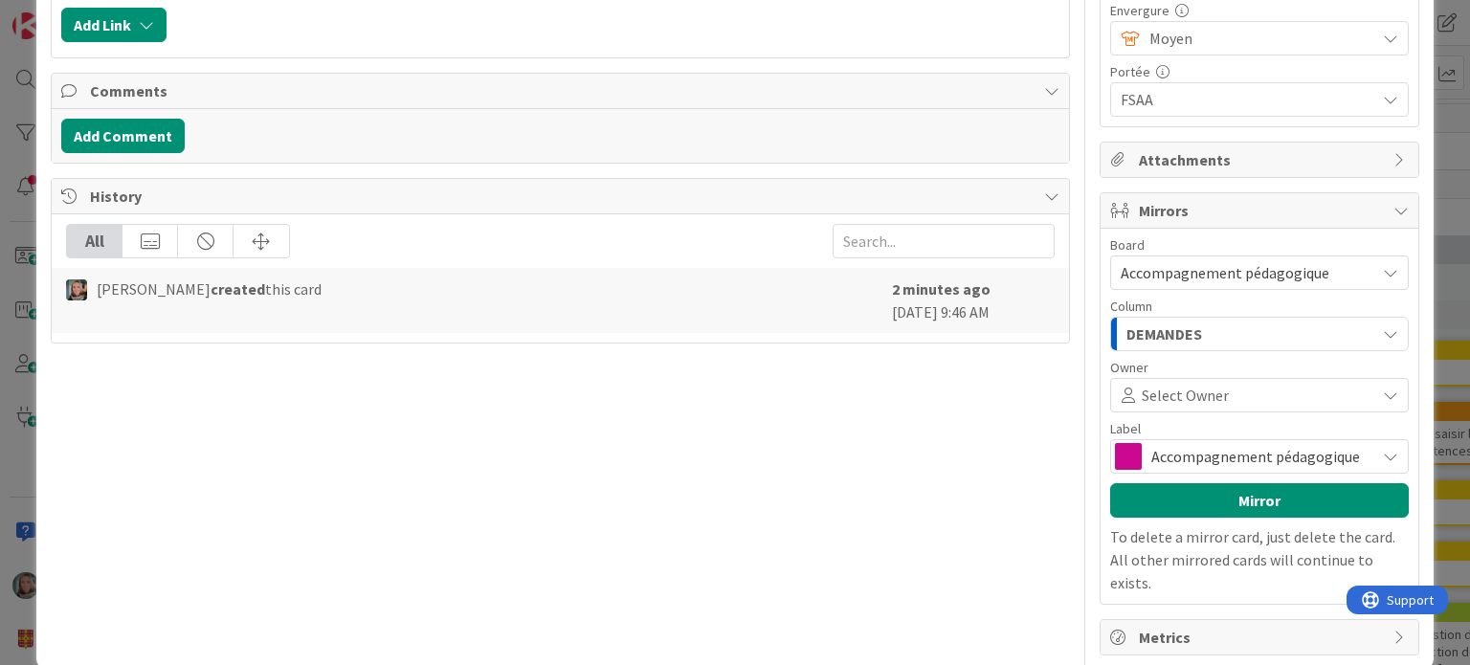
scroll to position [635, 0]
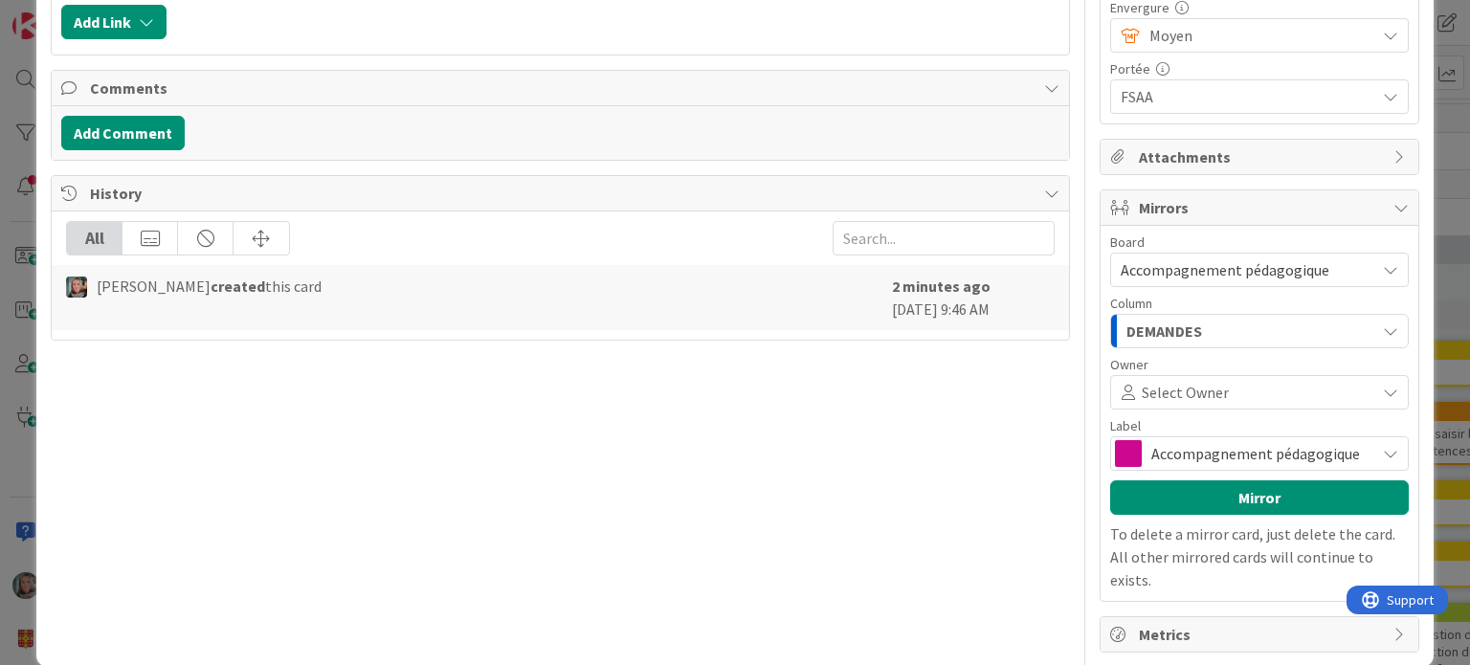
click at [1175, 387] on span "Select Owner" at bounding box center [1185, 392] width 87 height 23
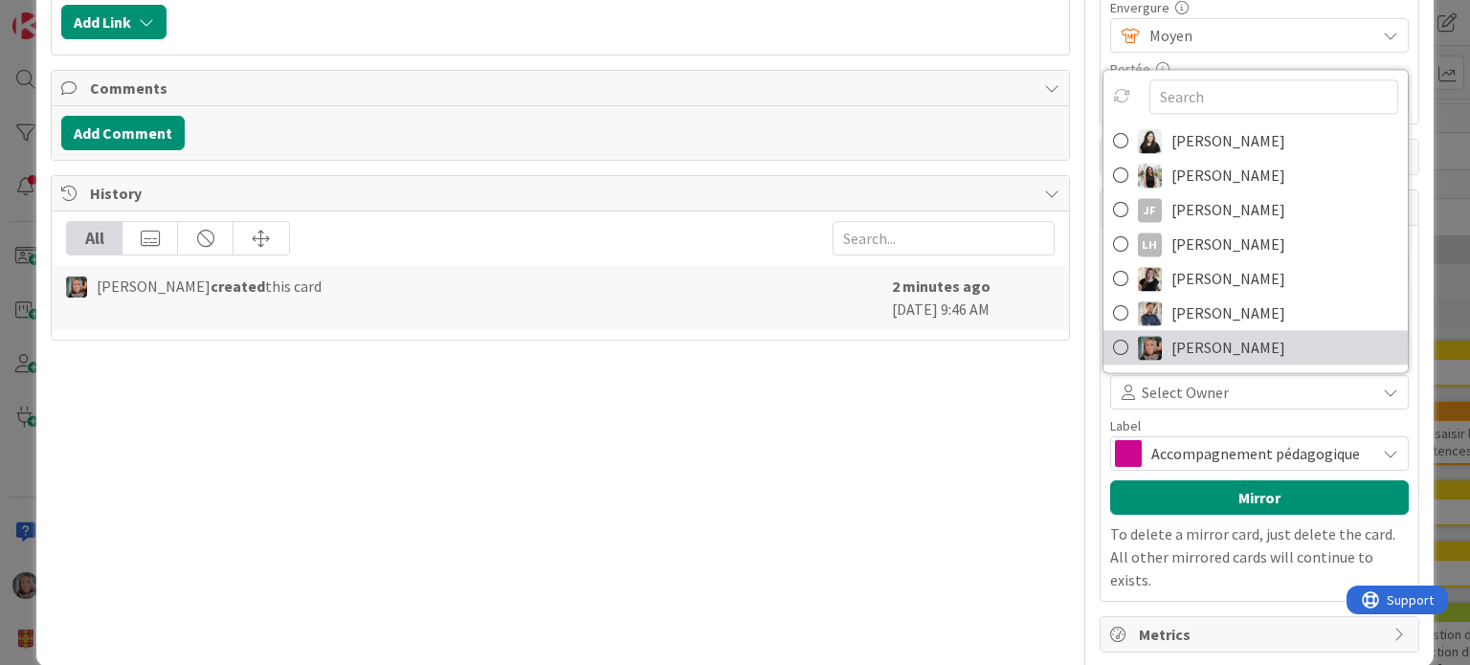
click at [1195, 344] on span "[PERSON_NAME]" at bounding box center [1229, 347] width 114 height 29
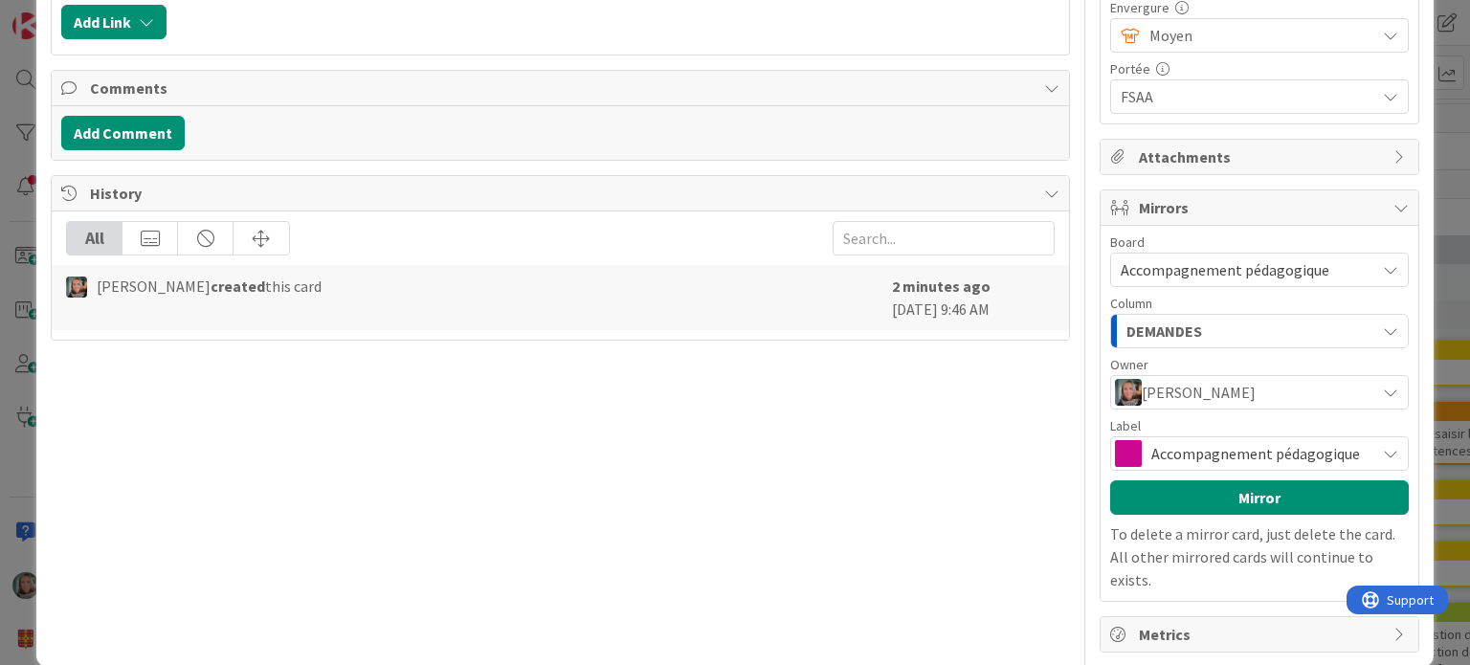
click at [1177, 452] on span "Accompagnement pédagogique" at bounding box center [1258, 453] width 214 height 27
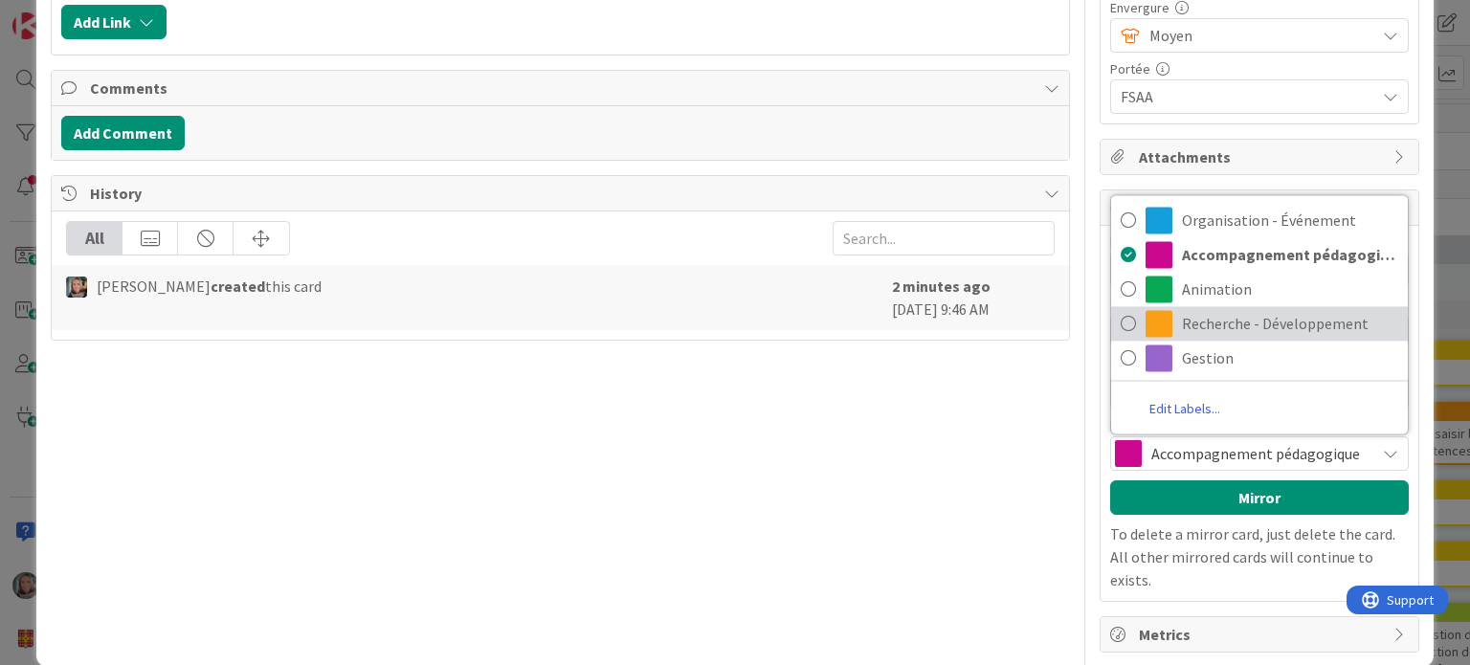
click at [1234, 317] on span "Recherche - Développement" at bounding box center [1290, 323] width 216 height 29
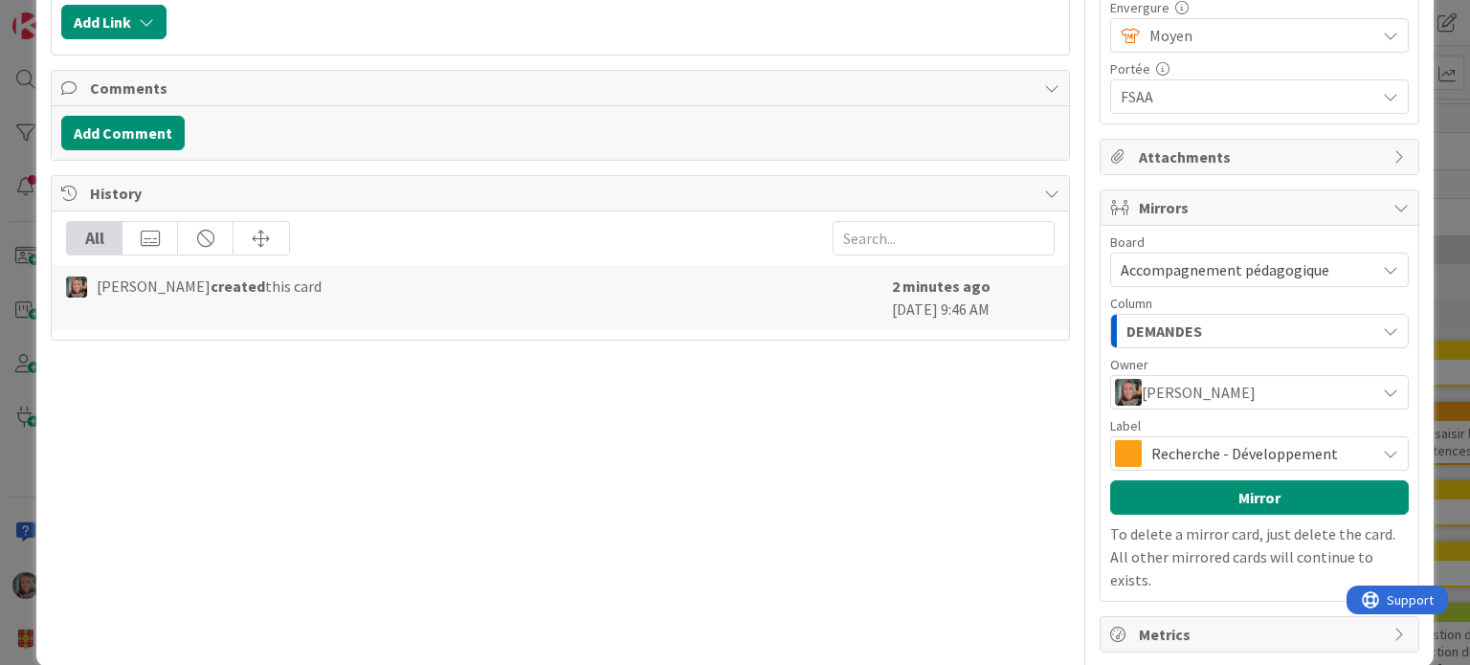
click at [1212, 450] on span "Recherche - Développement" at bounding box center [1258, 453] width 214 height 27
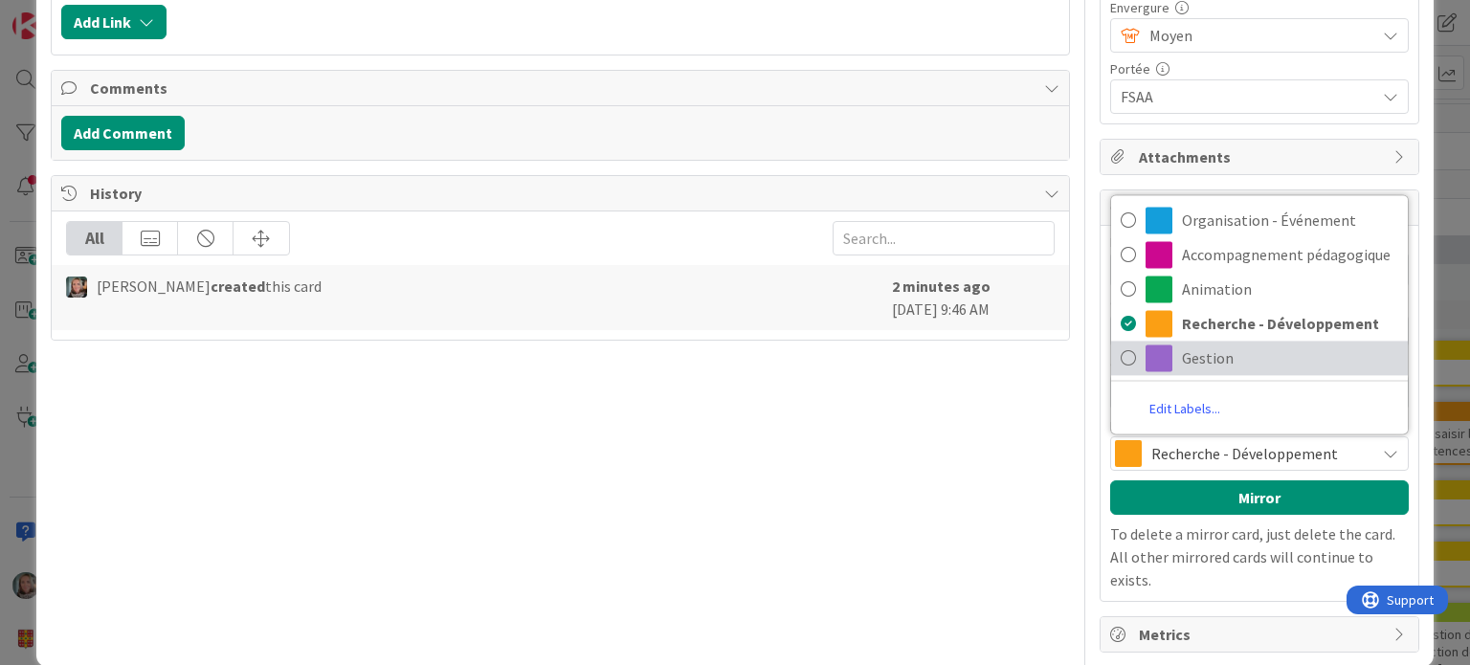
click at [1205, 358] on span "Gestion" at bounding box center [1290, 358] width 216 height 29
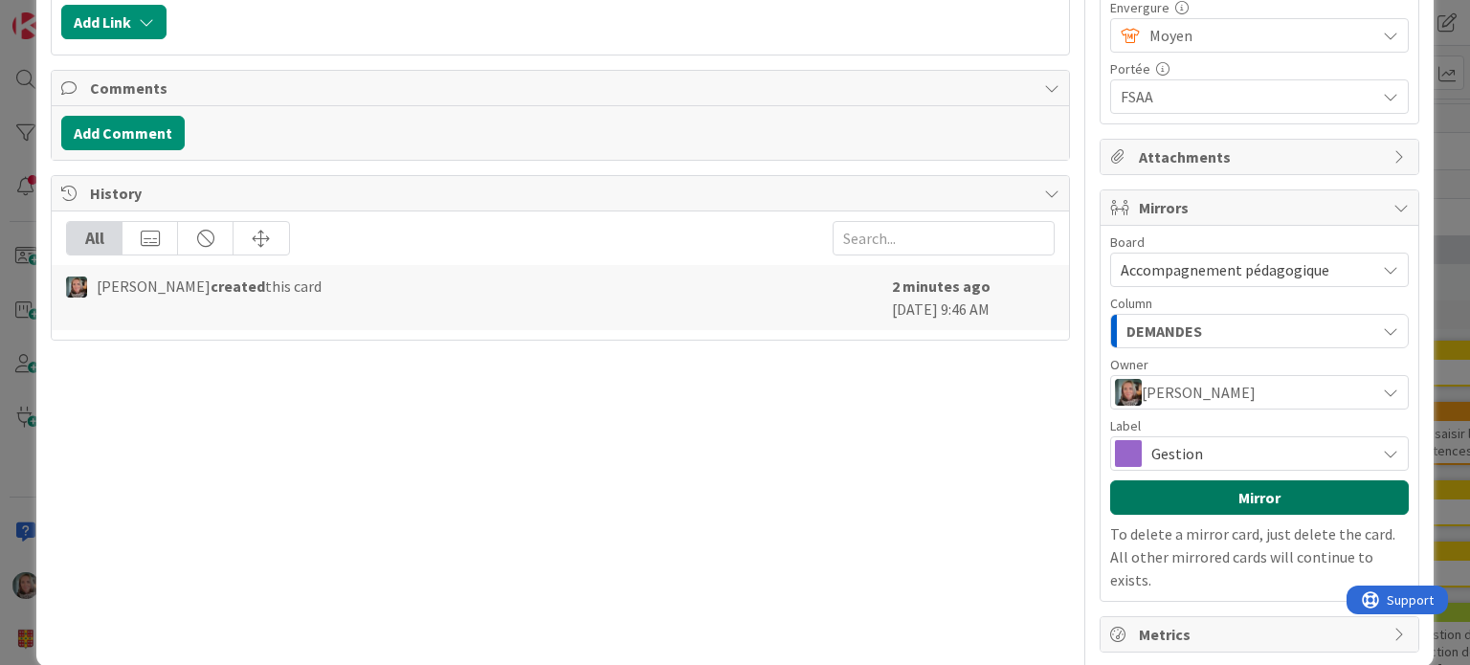
click at [1217, 495] on button "Mirror" at bounding box center [1259, 497] width 299 height 34
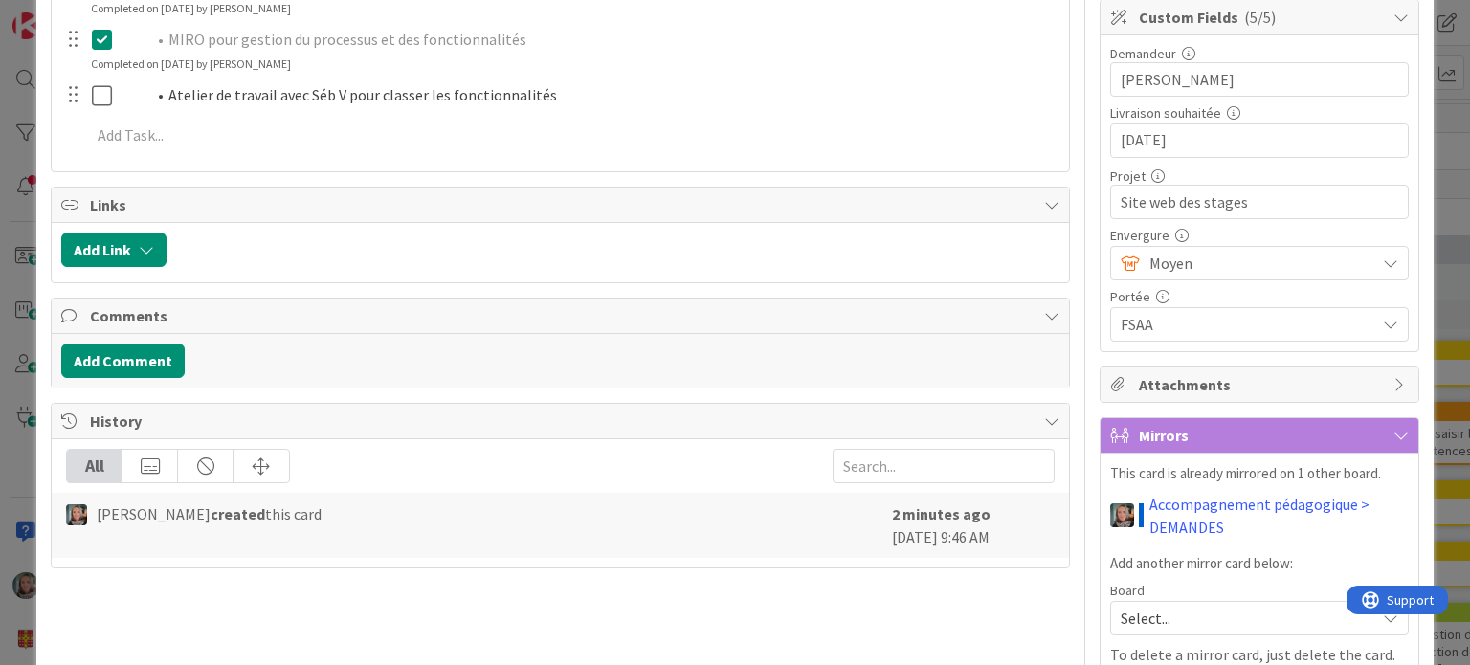
scroll to position [528, 0]
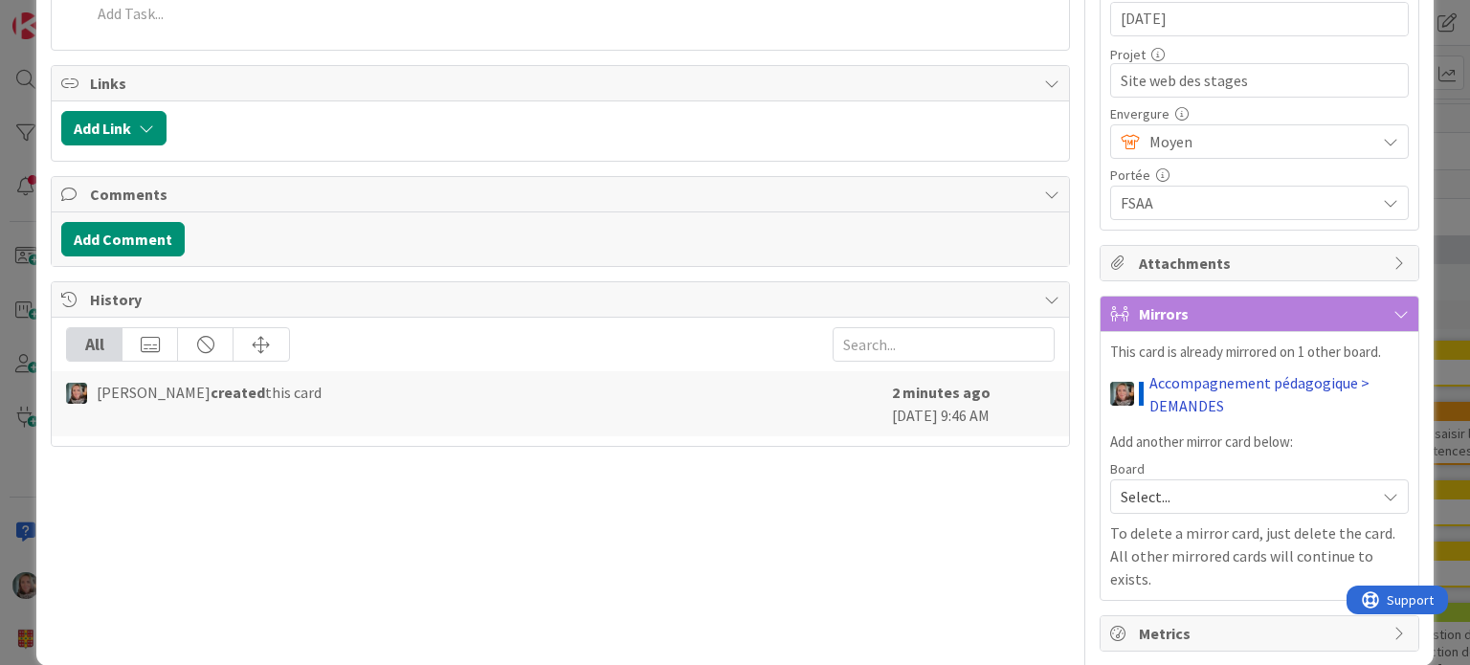
click at [1228, 374] on link "Accompagnement pédagogique > DEMANDES" at bounding box center [1279, 394] width 259 height 46
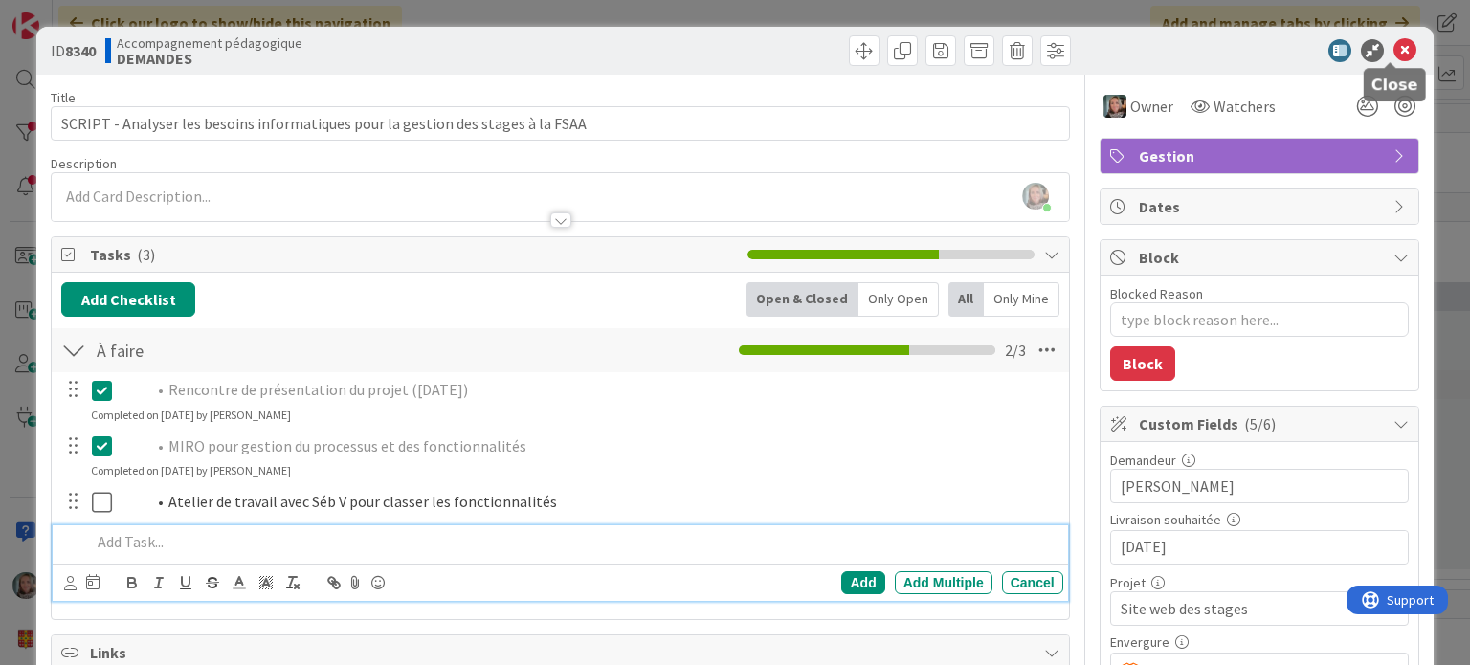
click at [1394, 40] on icon at bounding box center [1405, 50] width 23 height 23
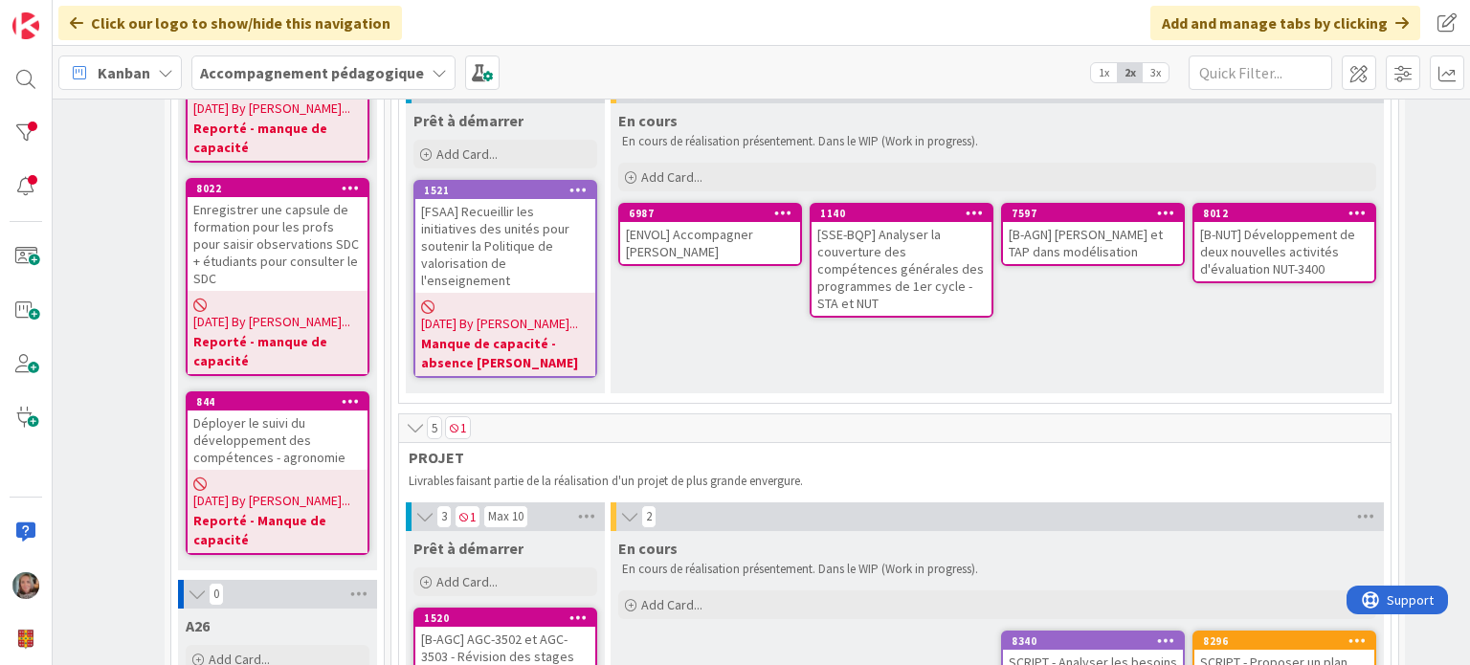
scroll to position [574, 299]
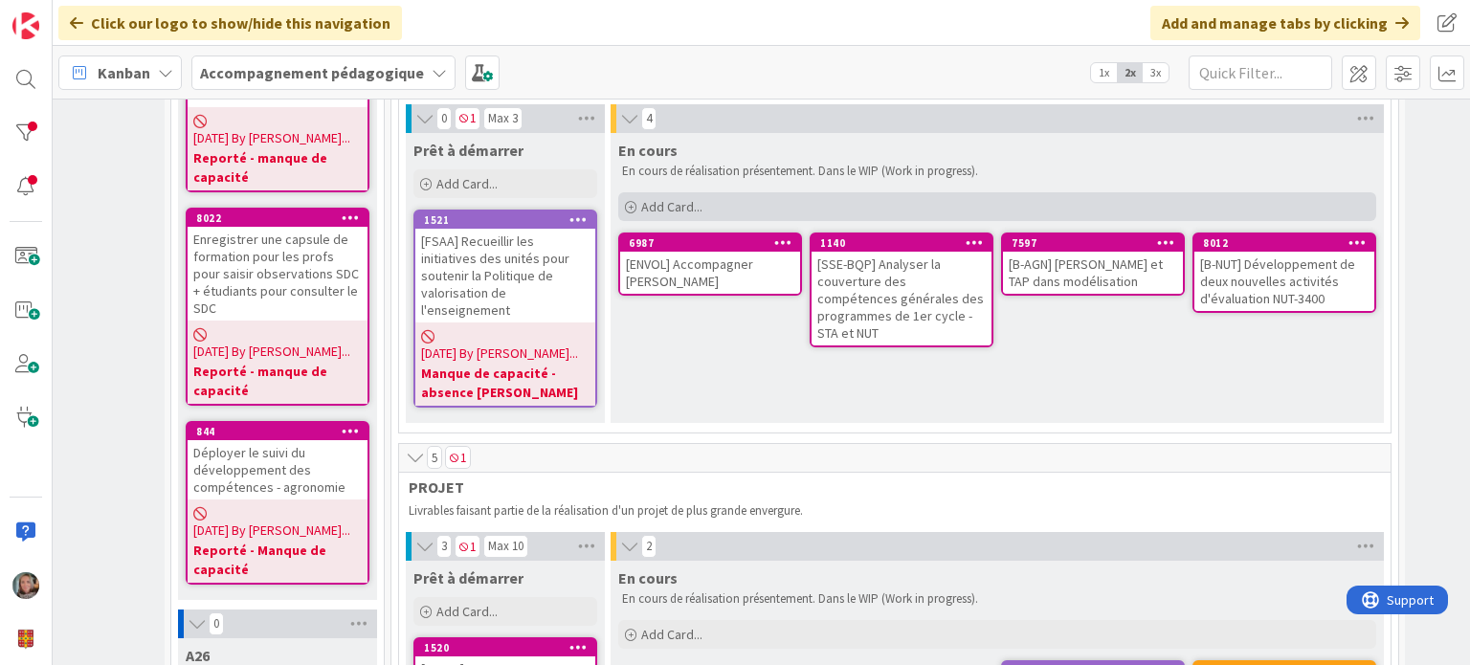
click at [656, 198] on span "Add Card..." at bounding box center [671, 206] width 61 height 17
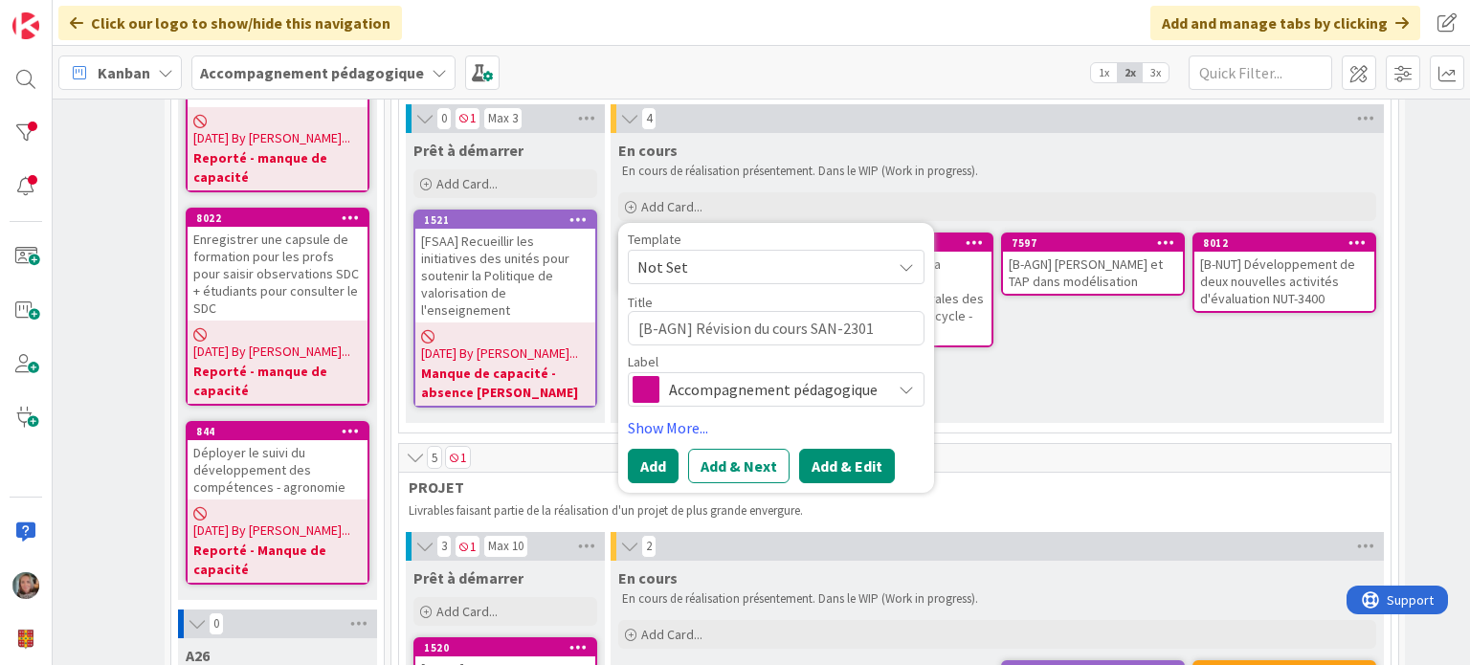
click at [823, 458] on button "Add & Edit" at bounding box center [847, 466] width 96 height 34
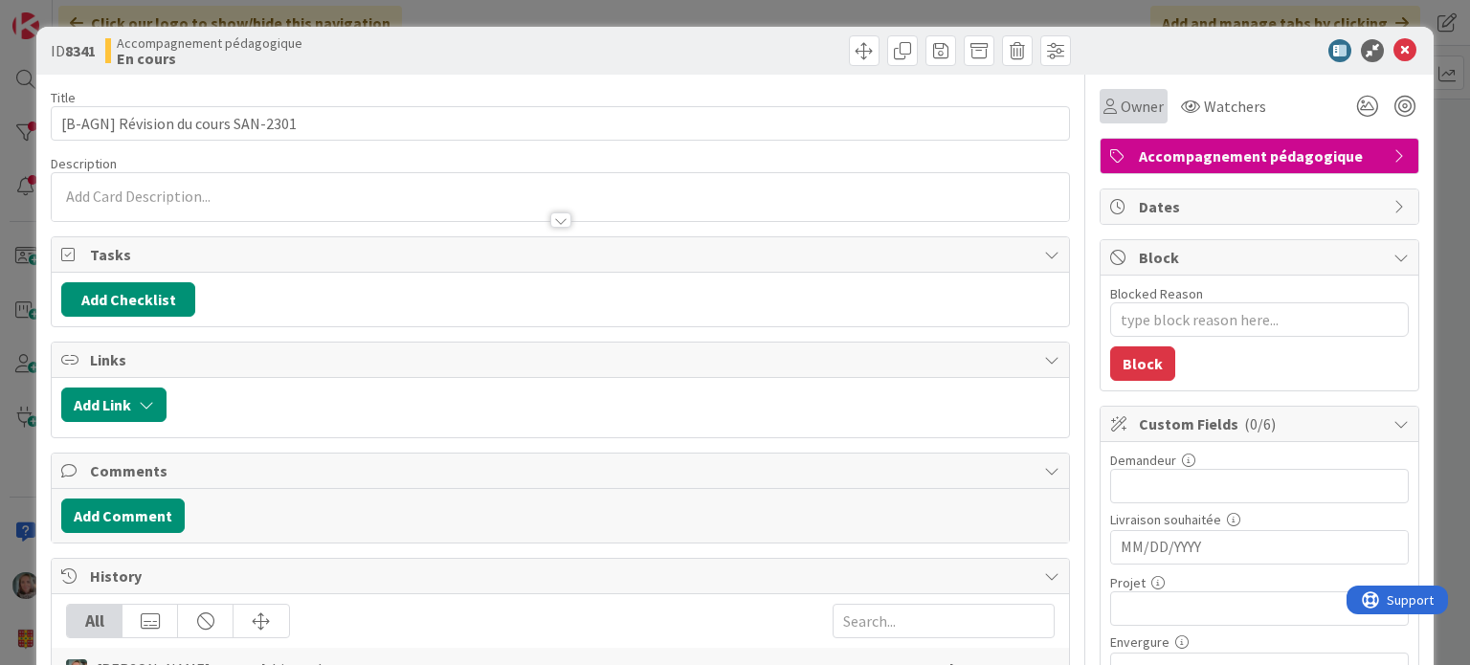
click at [1129, 95] on span "Owner" at bounding box center [1142, 106] width 43 height 23
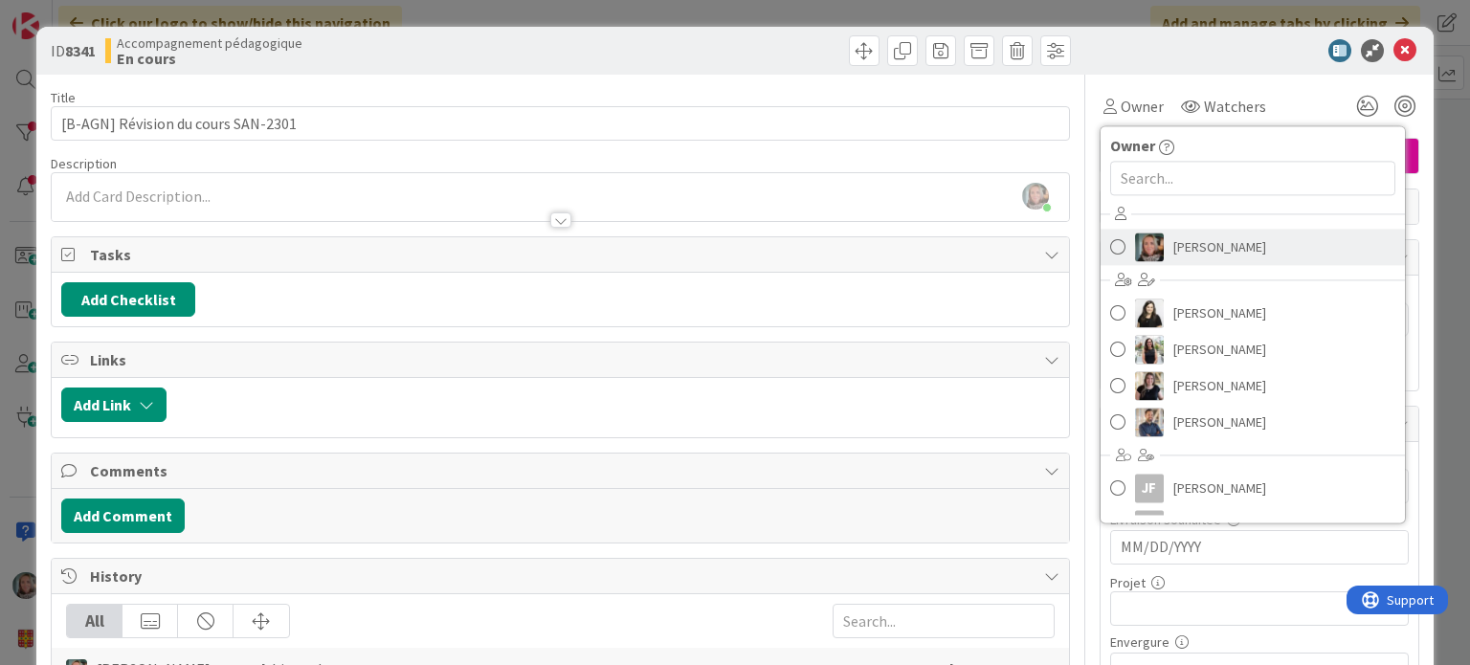
click at [1175, 246] on span "[PERSON_NAME]" at bounding box center [1219, 247] width 93 height 29
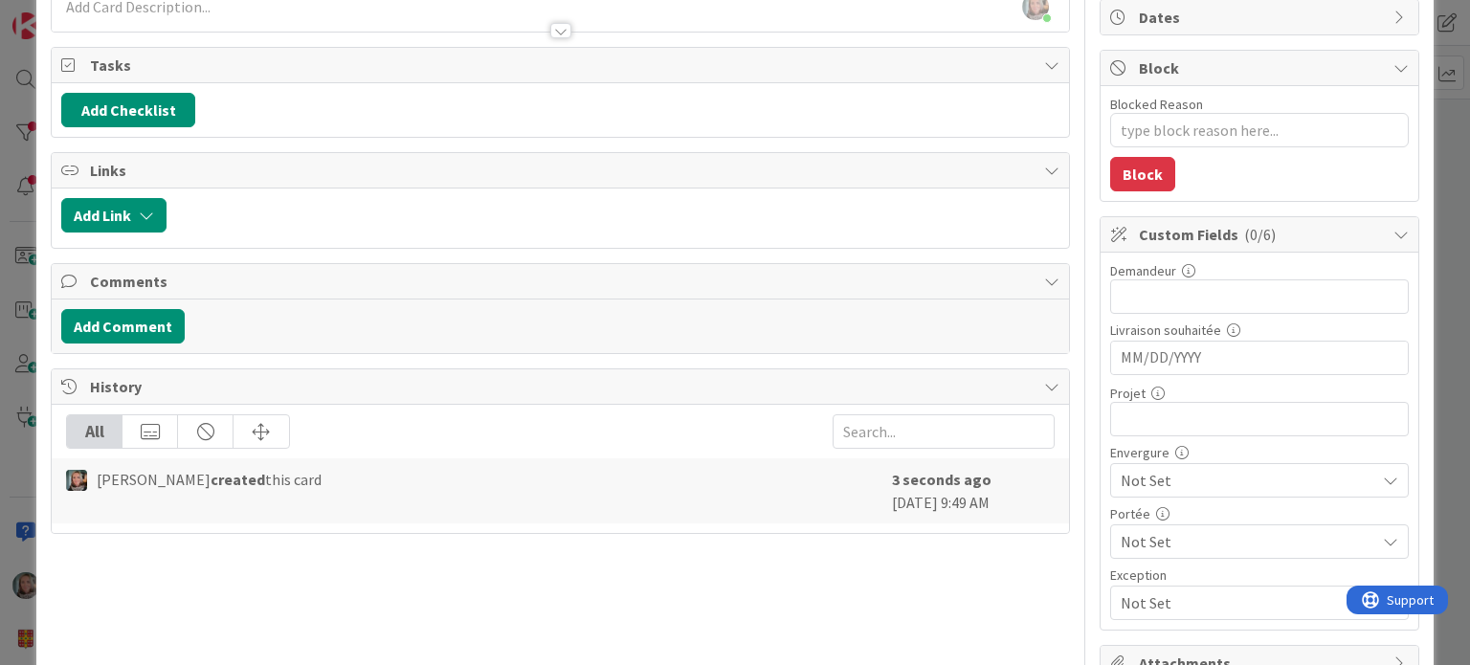
scroll to position [191, 0]
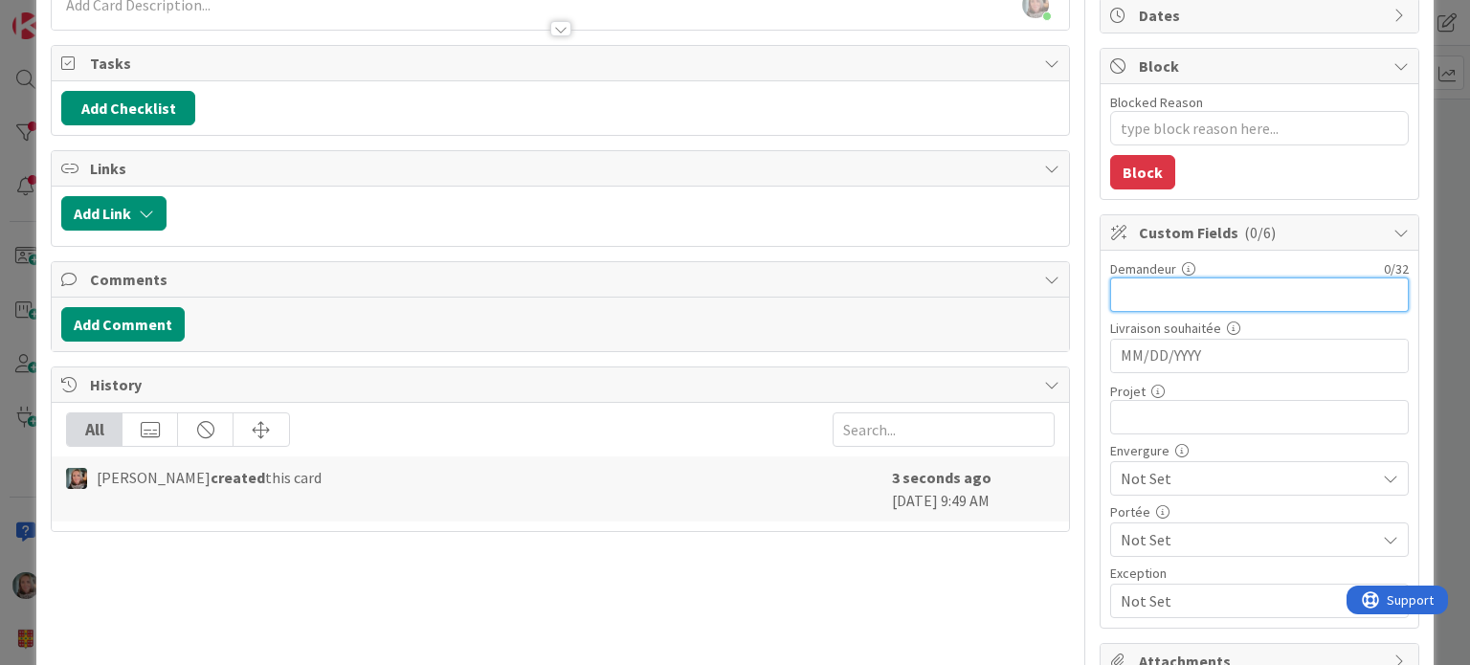
click at [1215, 292] on input "text" at bounding box center [1259, 295] width 299 height 34
click at [1129, 347] on input "MM/DD/YYYY" at bounding box center [1260, 356] width 278 height 33
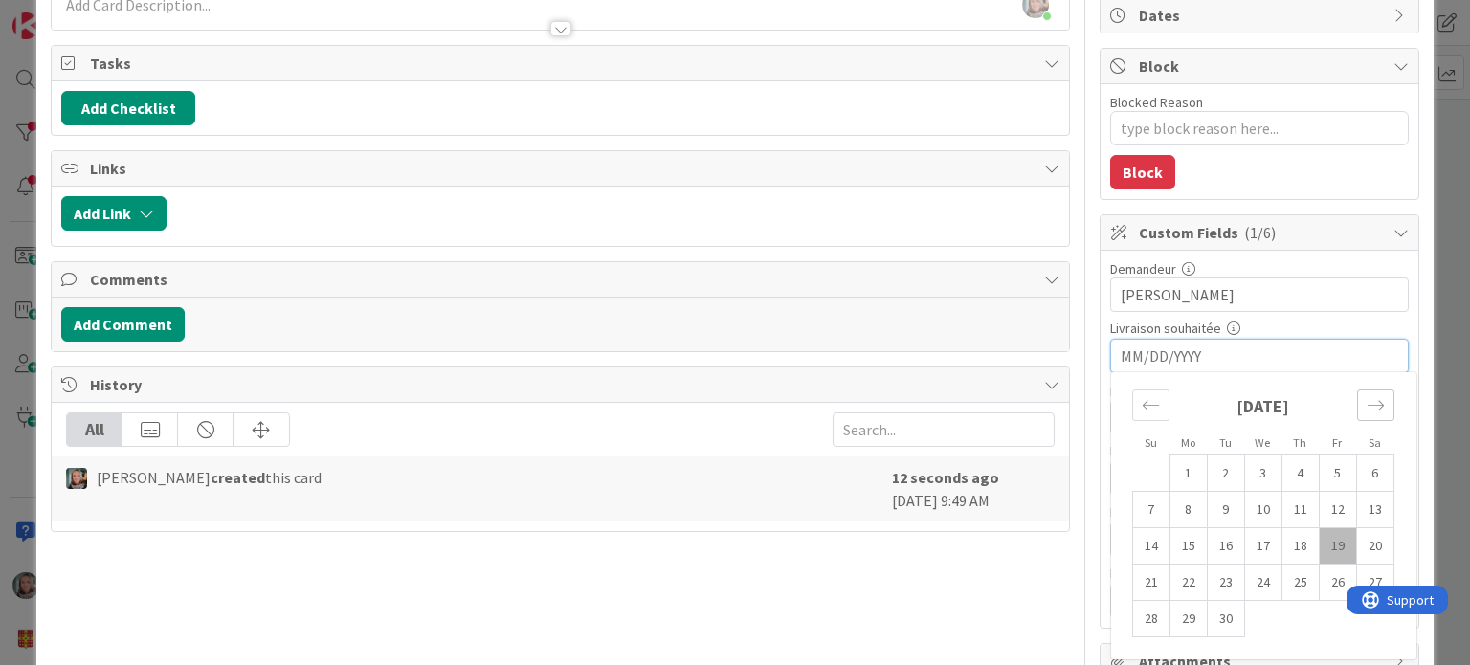
click at [1367, 409] on icon "Move forward to switch to the next month." at bounding box center [1376, 405] width 18 height 18
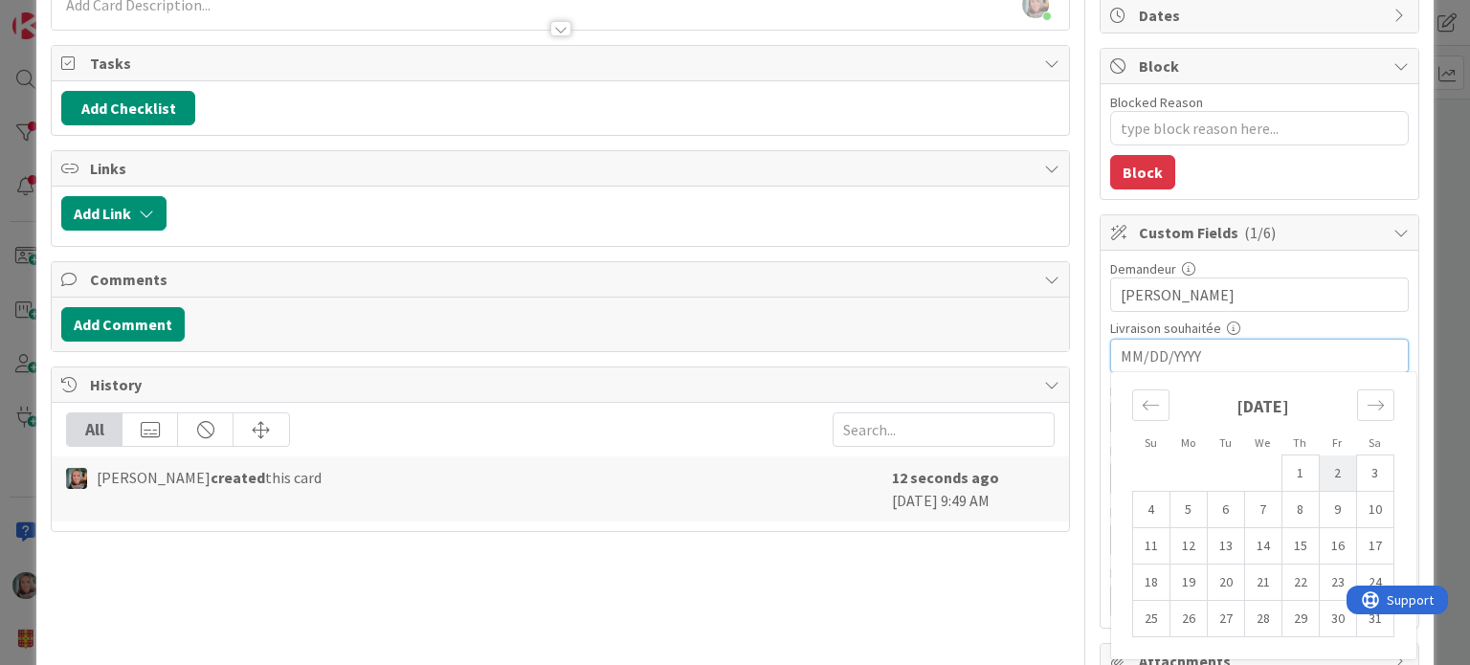
click at [1321, 467] on td "2" at bounding box center [1337, 474] width 37 height 36
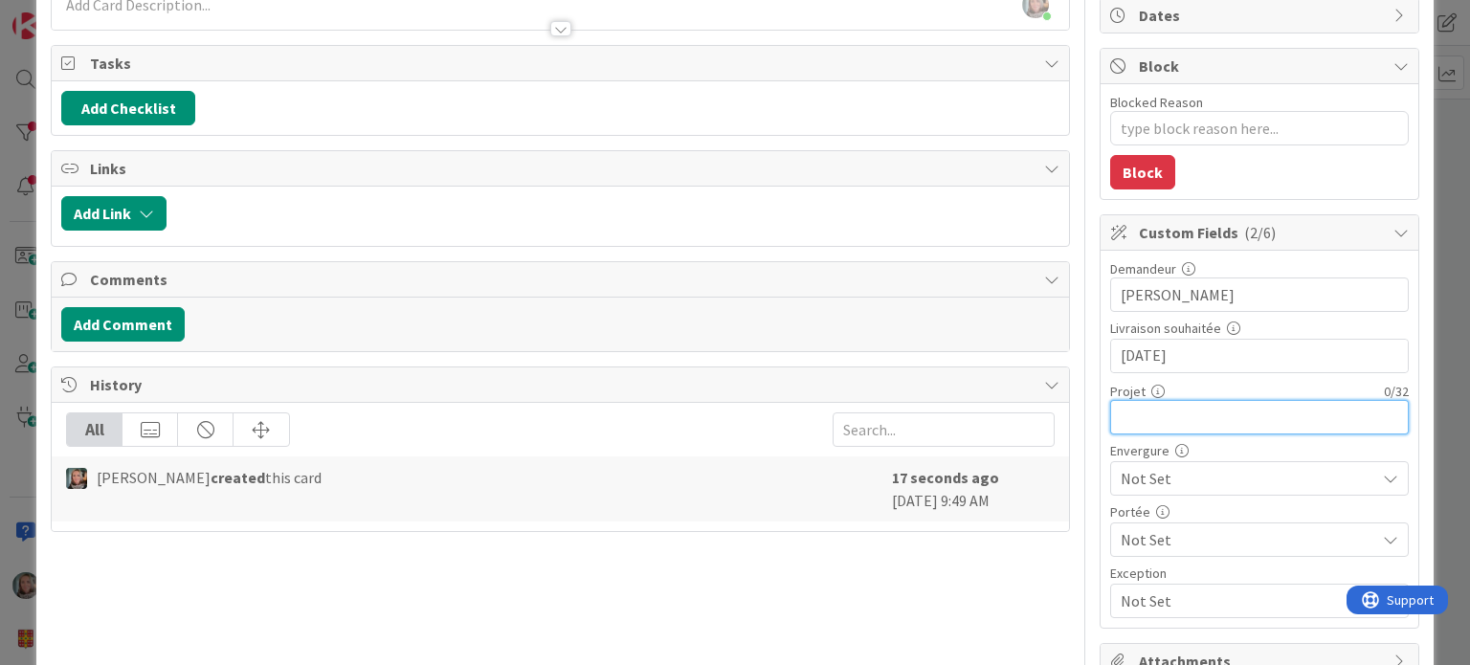
click at [1153, 414] on input "text" at bounding box center [1259, 417] width 299 height 34
click at [1255, 480] on span "Not Set" at bounding box center [1243, 478] width 245 height 27
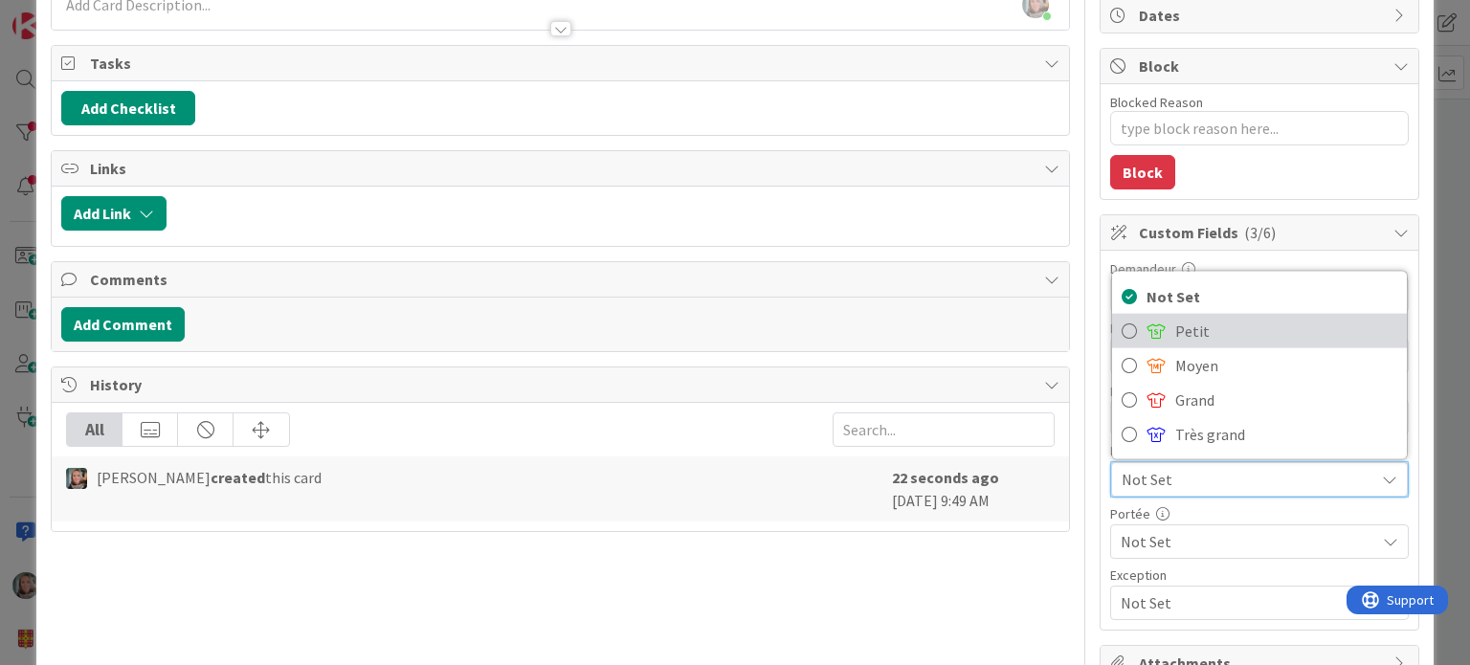
click at [1192, 332] on span "Petit" at bounding box center [1286, 331] width 222 height 29
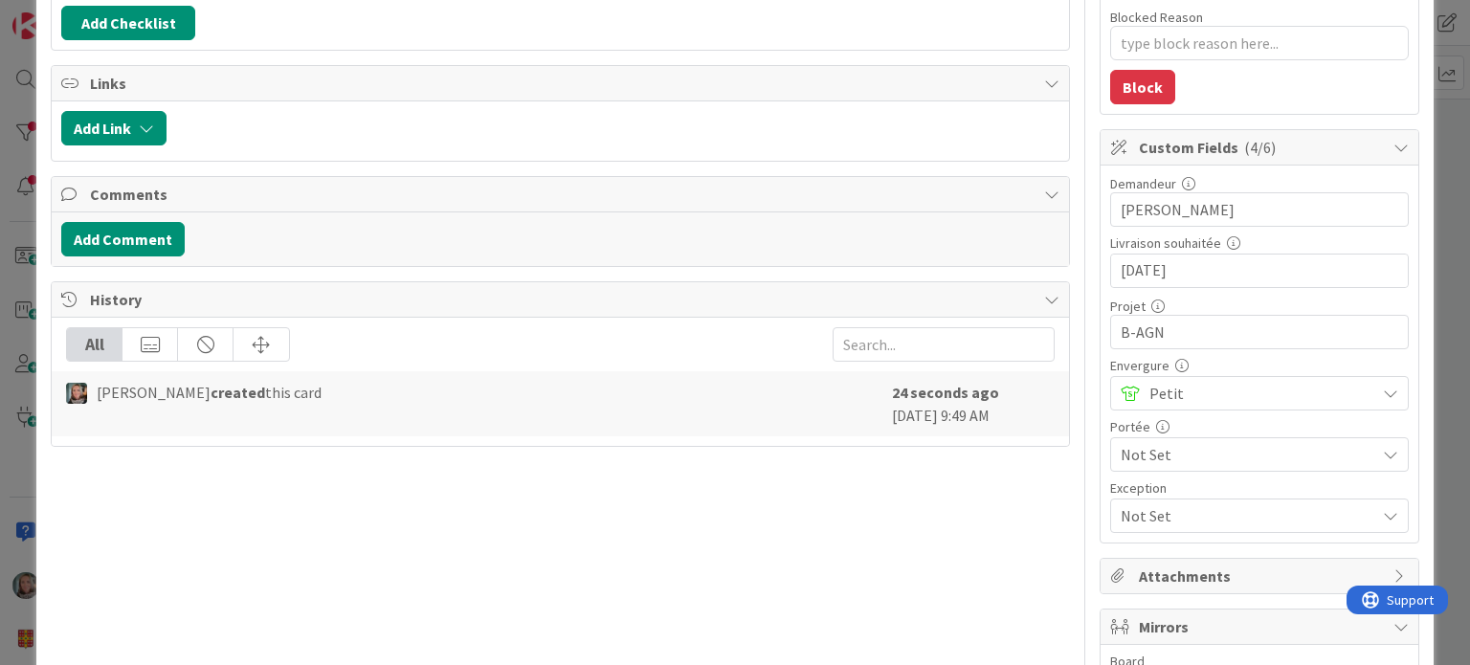
scroll to position [383, 0]
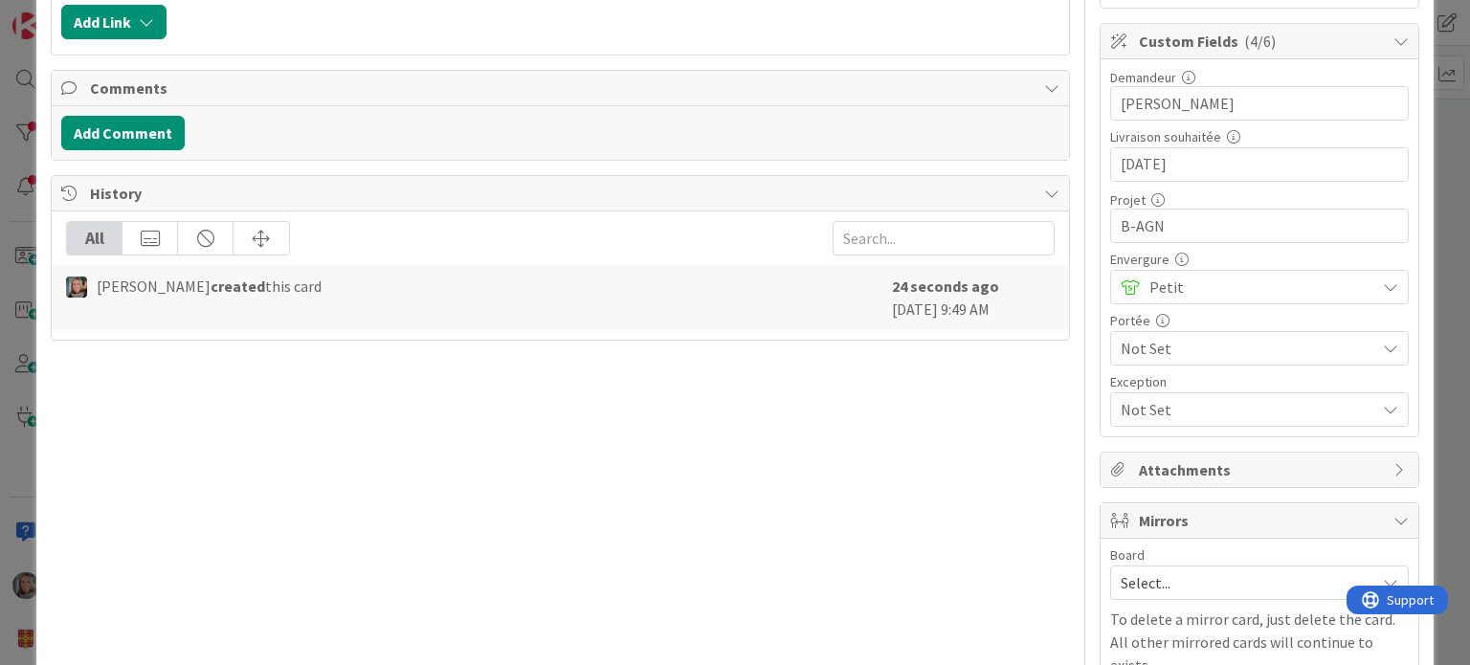
click at [1179, 339] on span "Not Set" at bounding box center [1248, 348] width 255 height 23
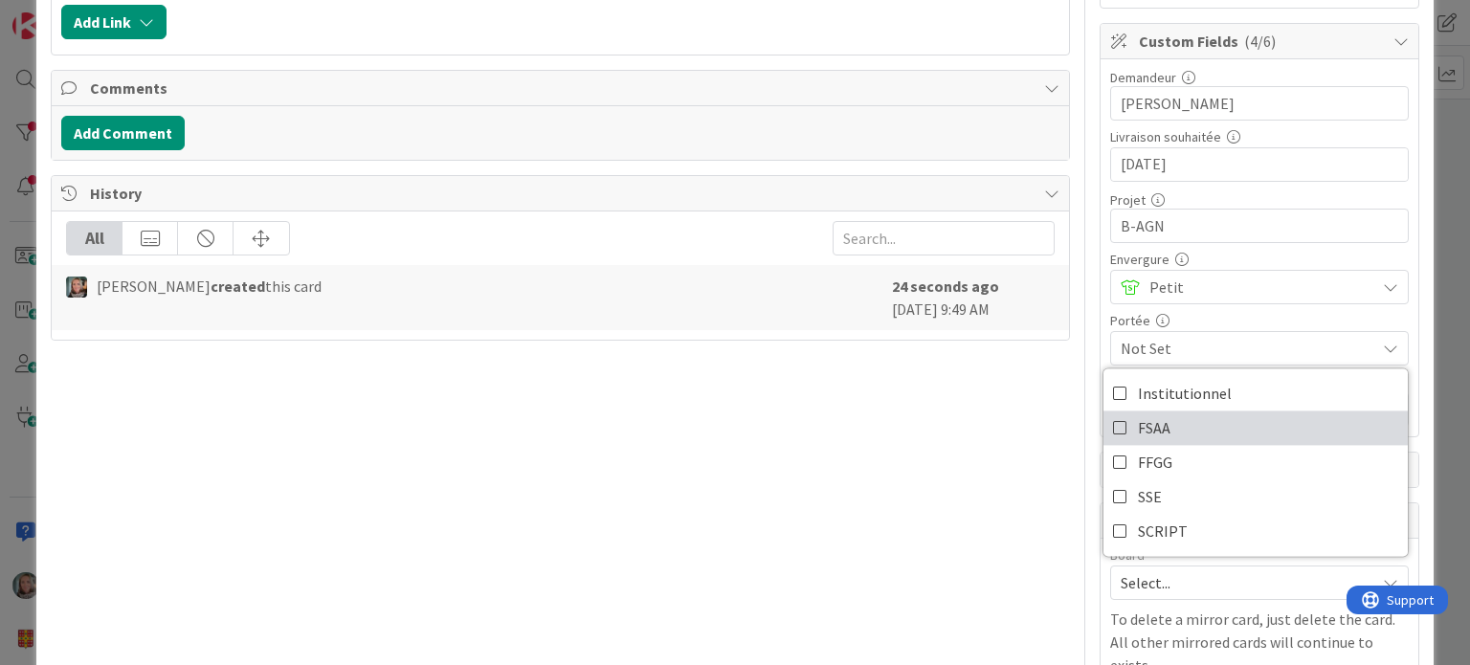
click at [1138, 428] on span "FSAA" at bounding box center [1154, 427] width 33 height 29
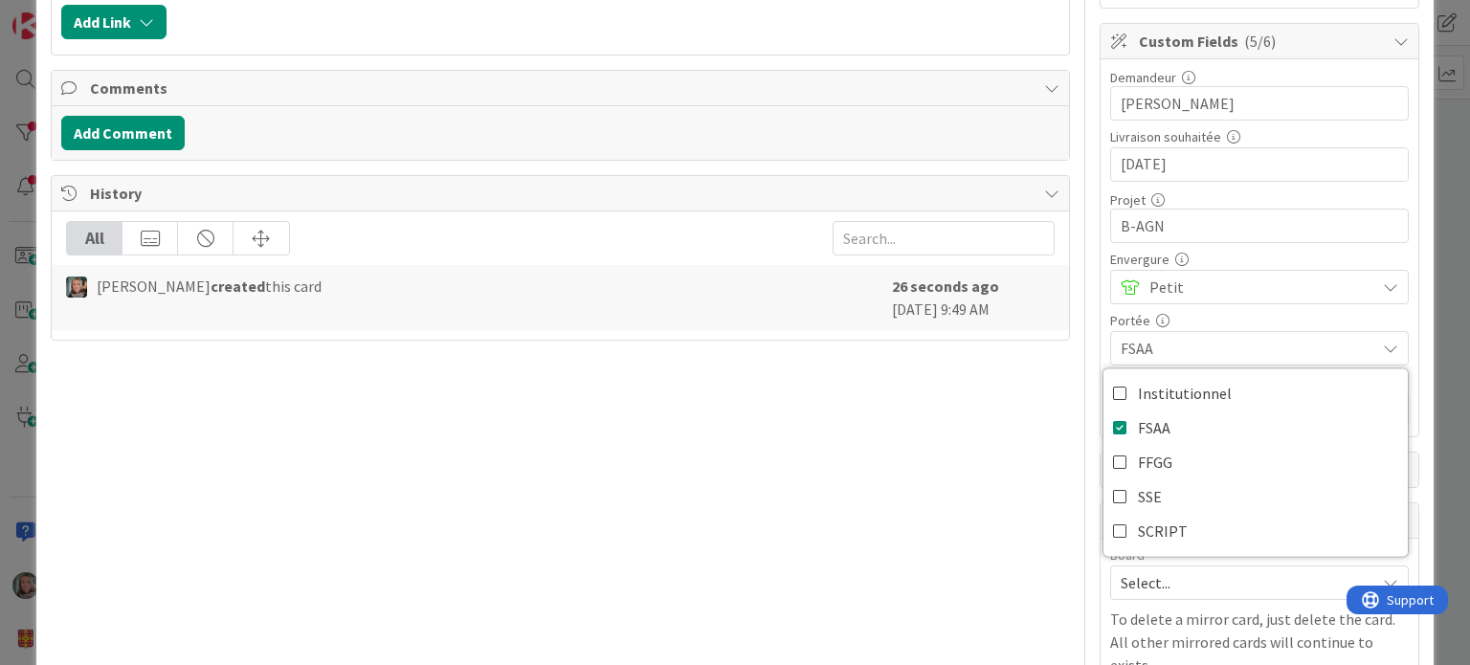
click at [976, 432] on div "Title 34 / 128 [B-AGN] Révision du cours SAN-2301 Description [PERSON_NAME] jus…" at bounding box center [560, 215] width 1018 height 1046
click at [1174, 405] on span "Not Set" at bounding box center [1248, 409] width 255 height 23
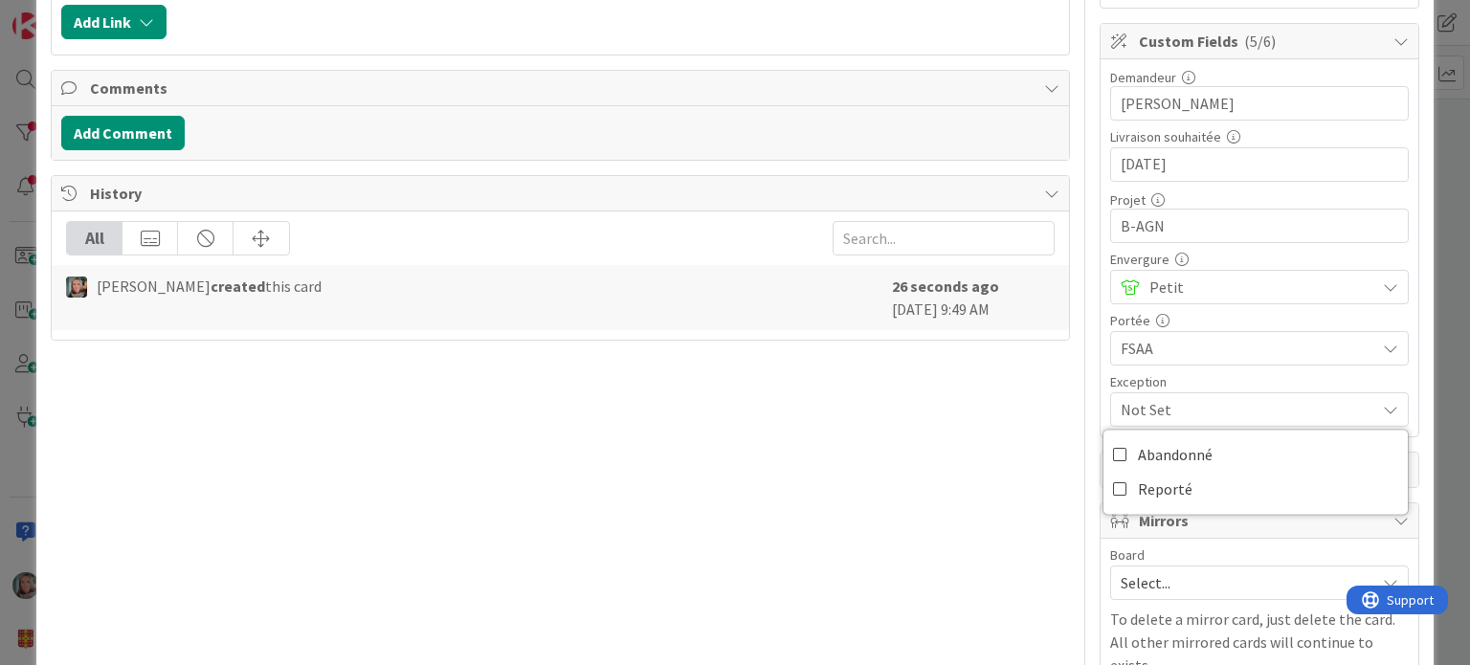
click at [1174, 405] on span "Not Set" at bounding box center [1248, 409] width 255 height 23
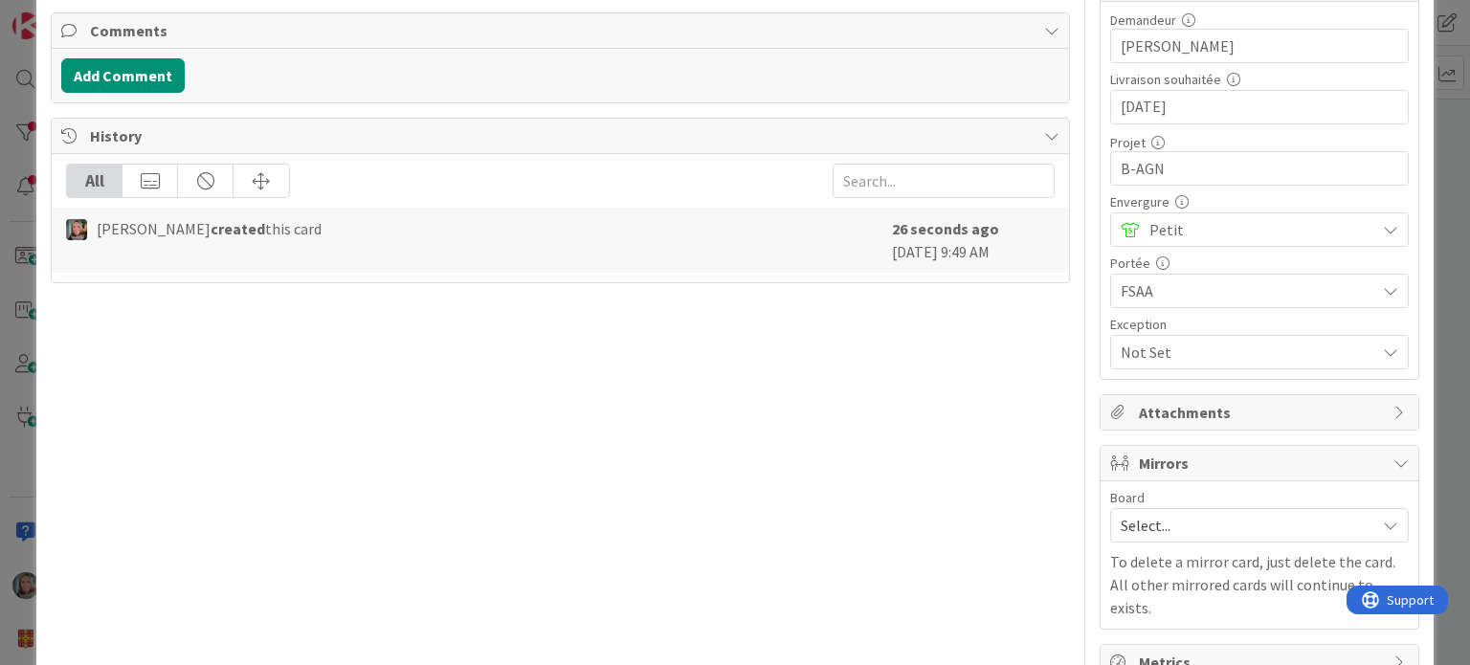
scroll to position [468, 0]
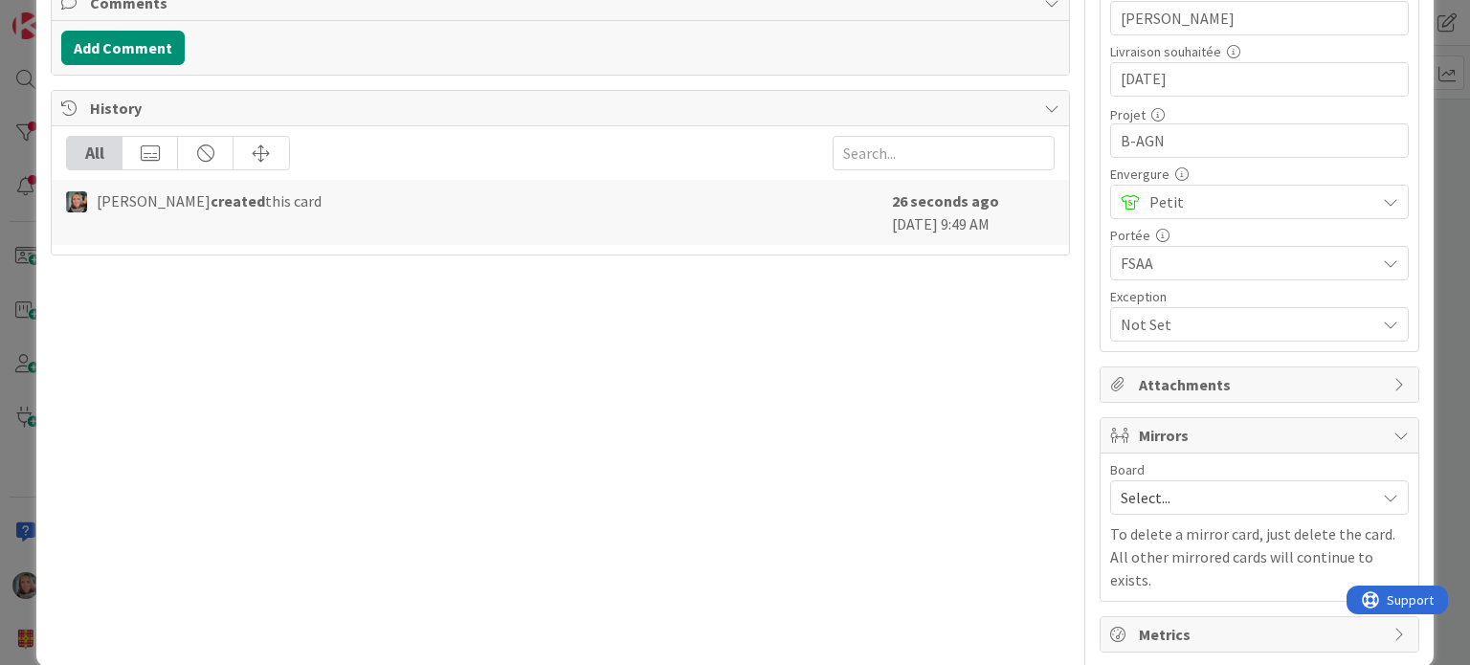
click at [1167, 492] on span "Select..." at bounding box center [1243, 497] width 245 height 27
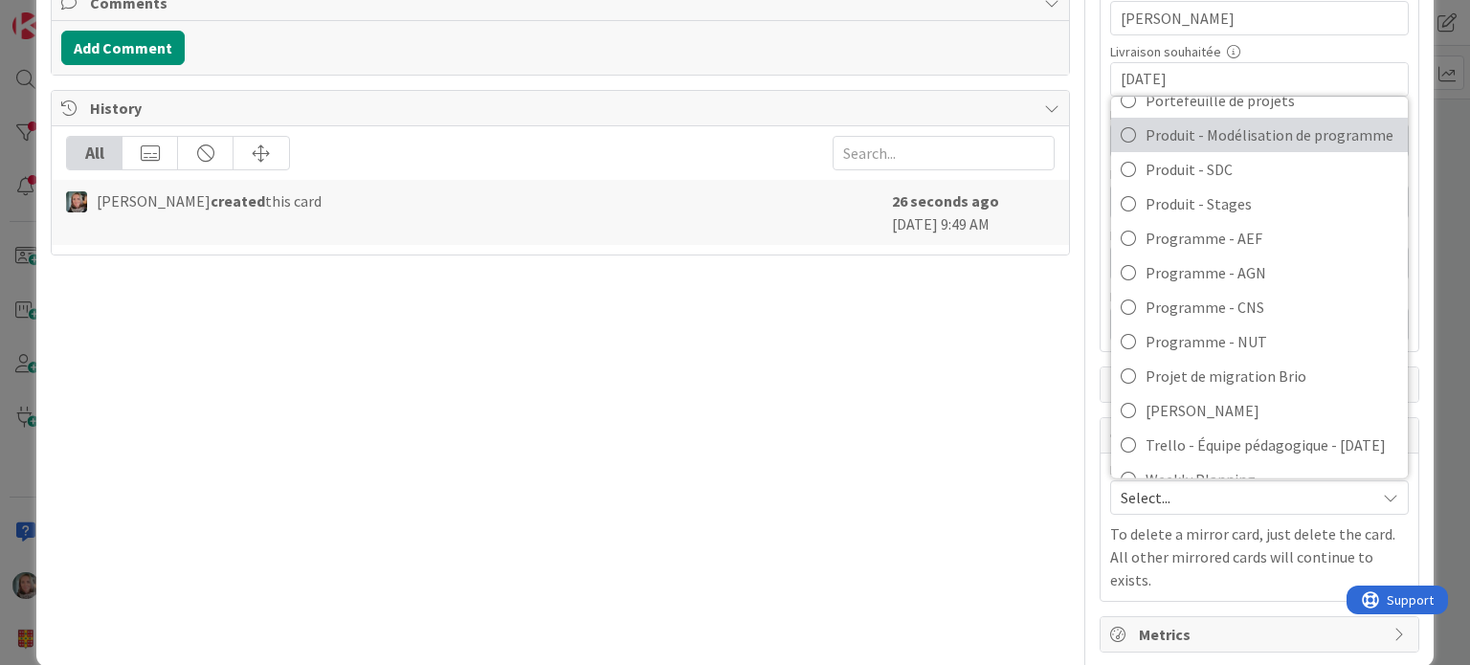
scroll to position [264, 0]
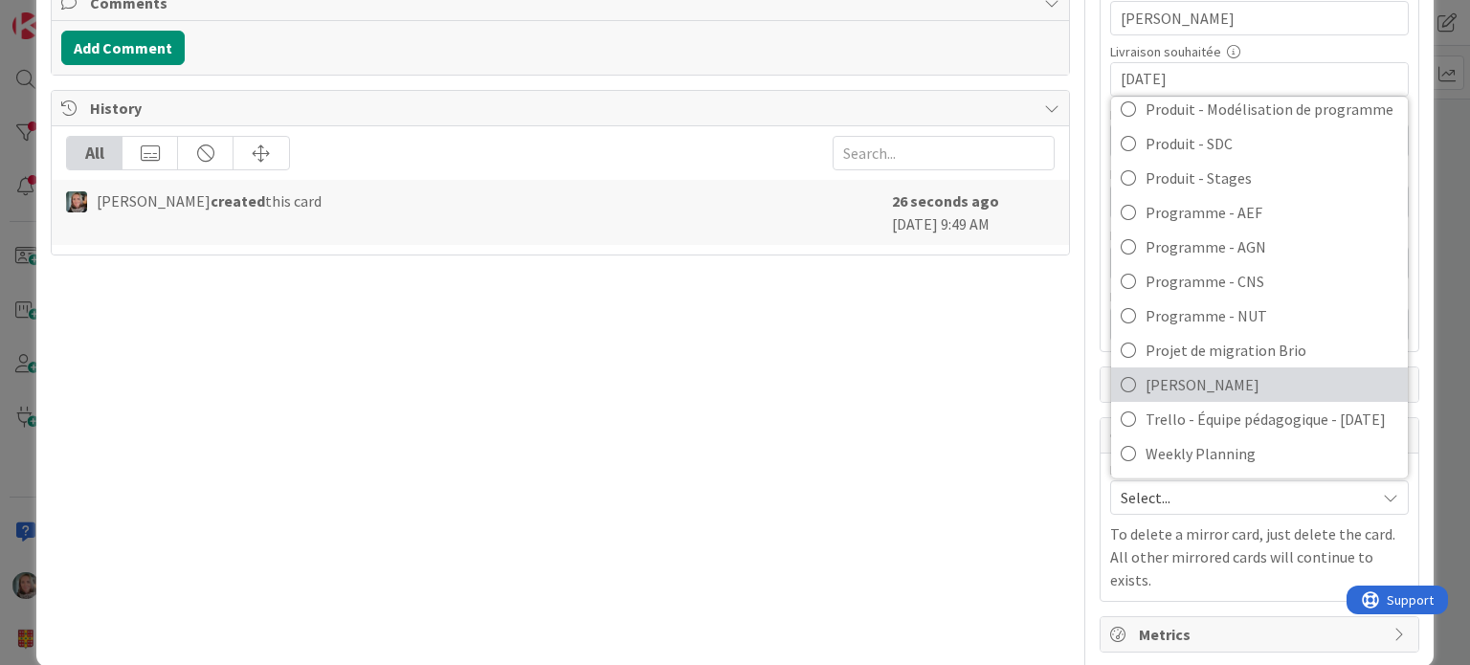
click at [1217, 370] on span "[PERSON_NAME]" at bounding box center [1272, 384] width 253 height 29
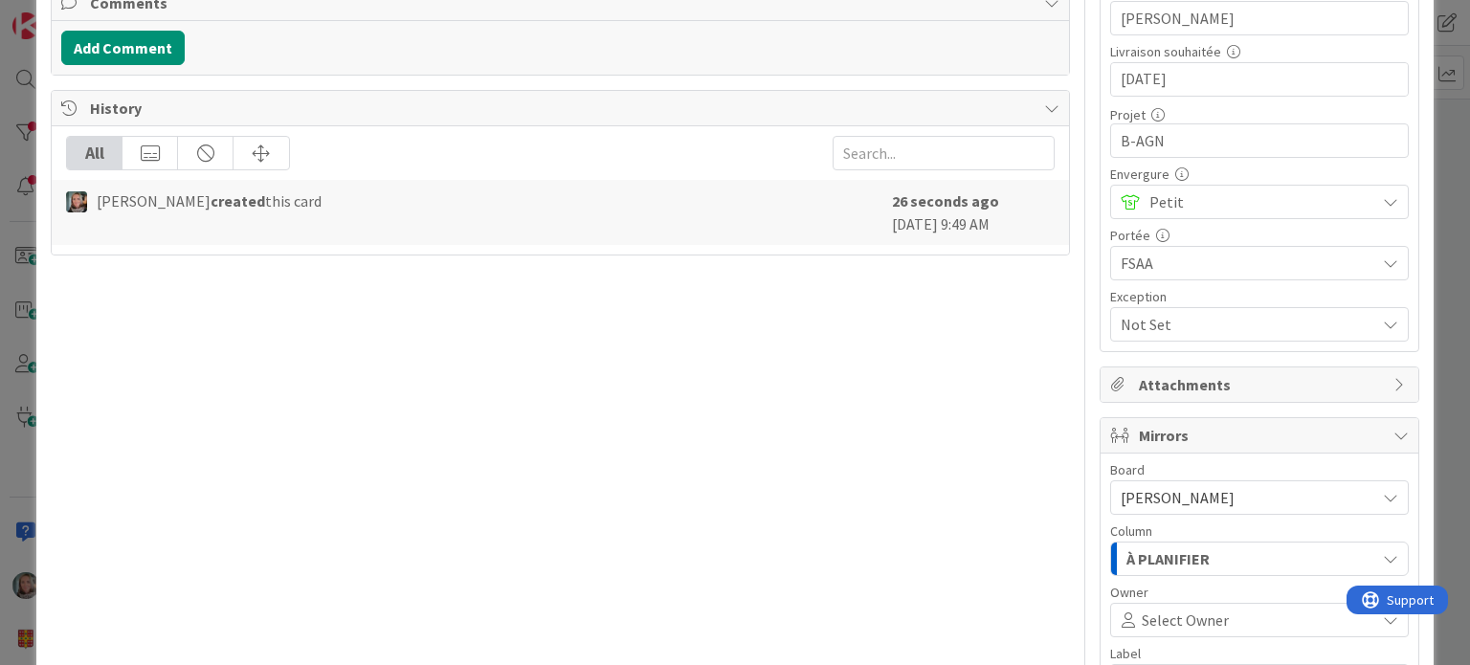
click at [1156, 547] on span "À PLANIFIER" at bounding box center [1168, 559] width 83 height 25
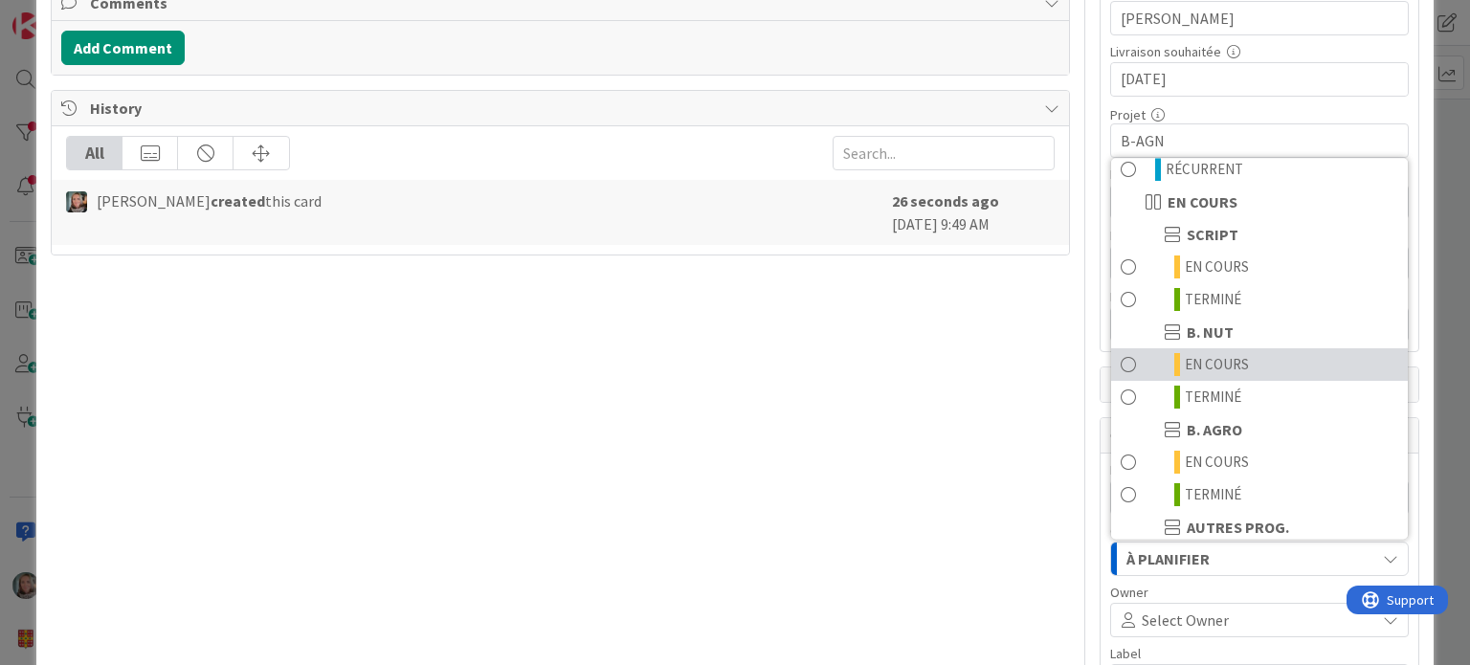
scroll to position [287, 0]
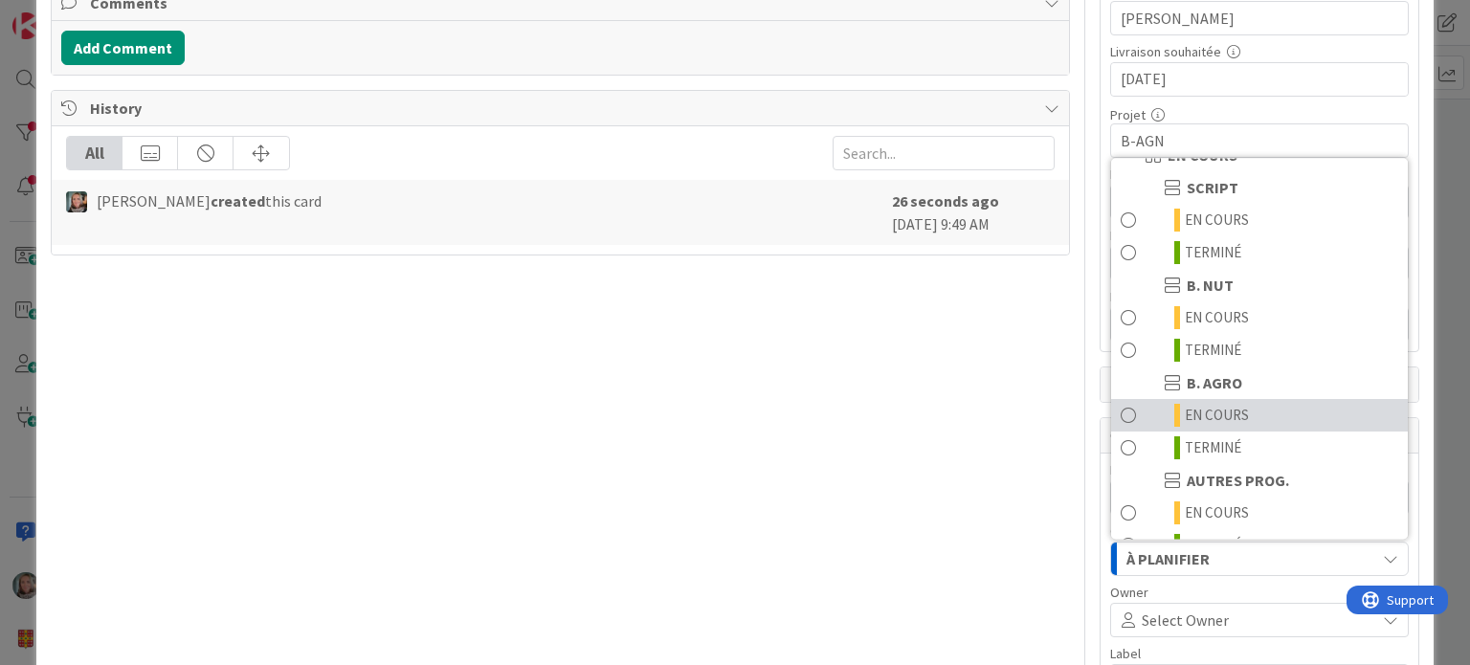
click at [1215, 411] on span "EN COURS" at bounding box center [1217, 415] width 64 height 23
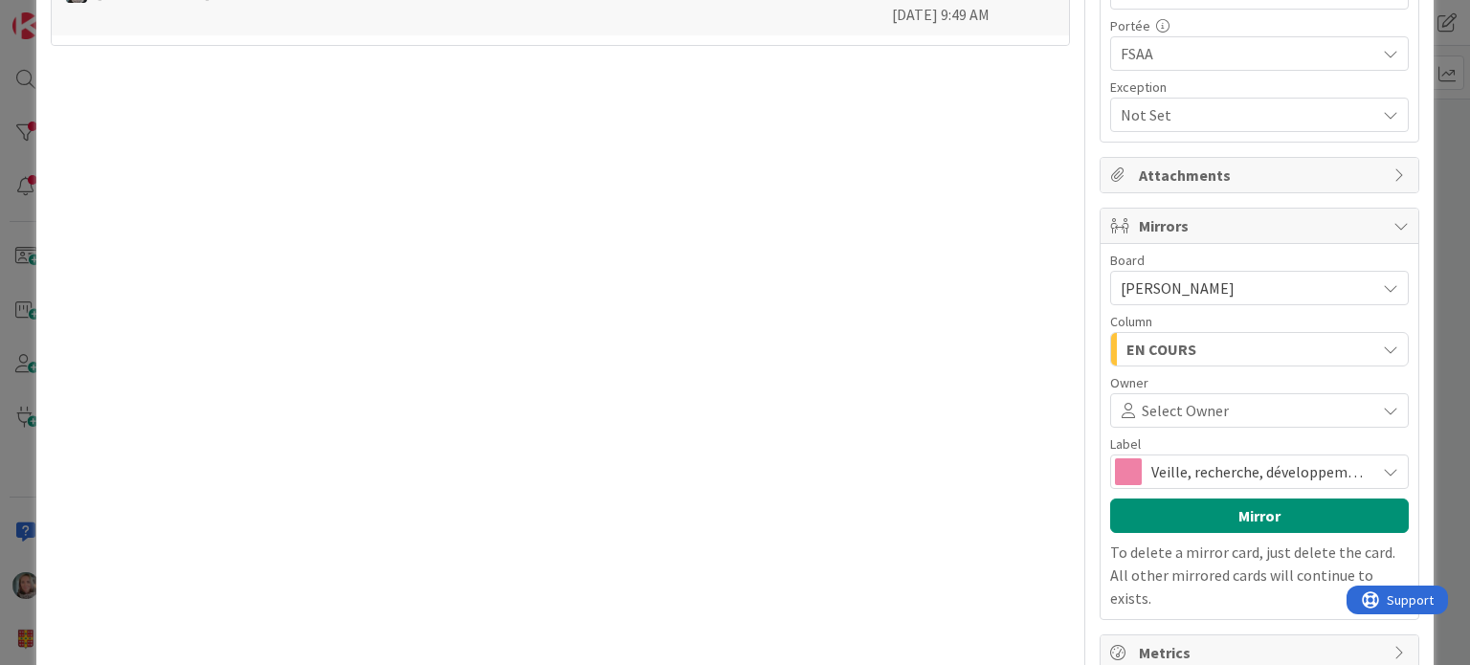
scroll to position [696, 0]
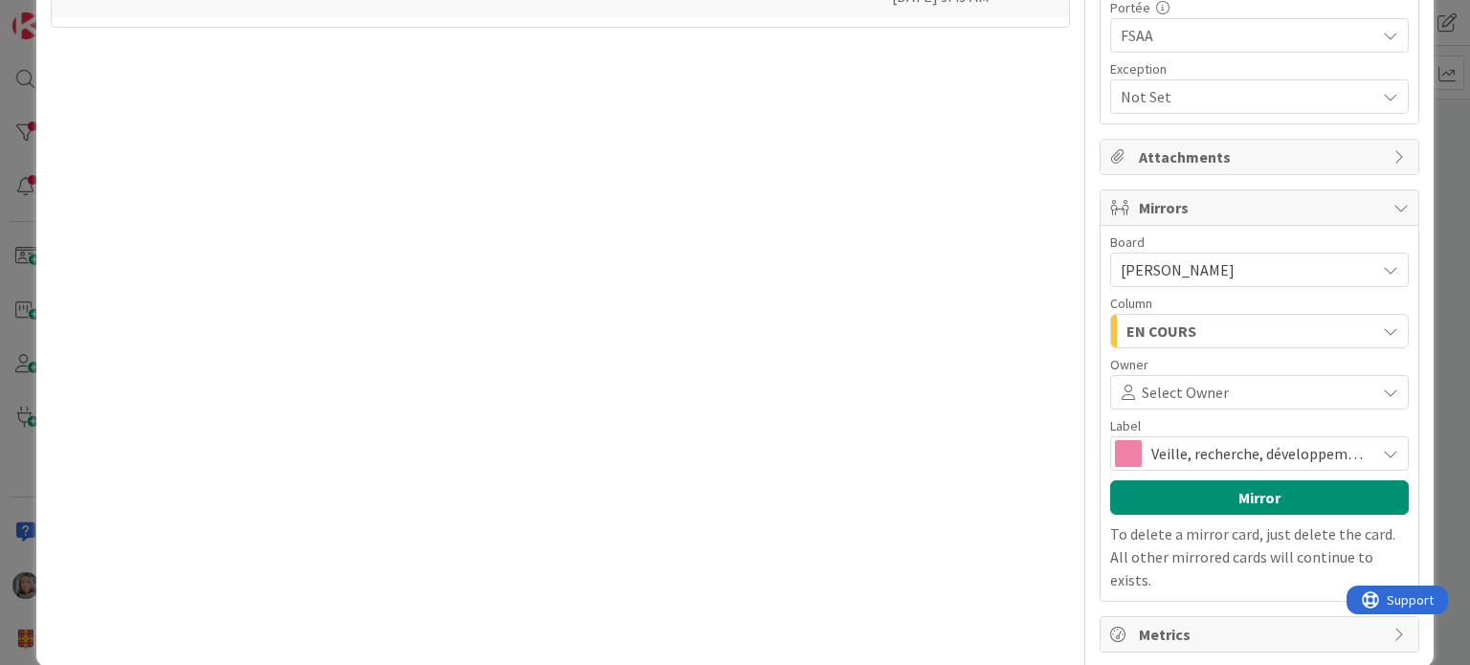
click at [1185, 391] on span "Select Owner" at bounding box center [1185, 392] width 87 height 23
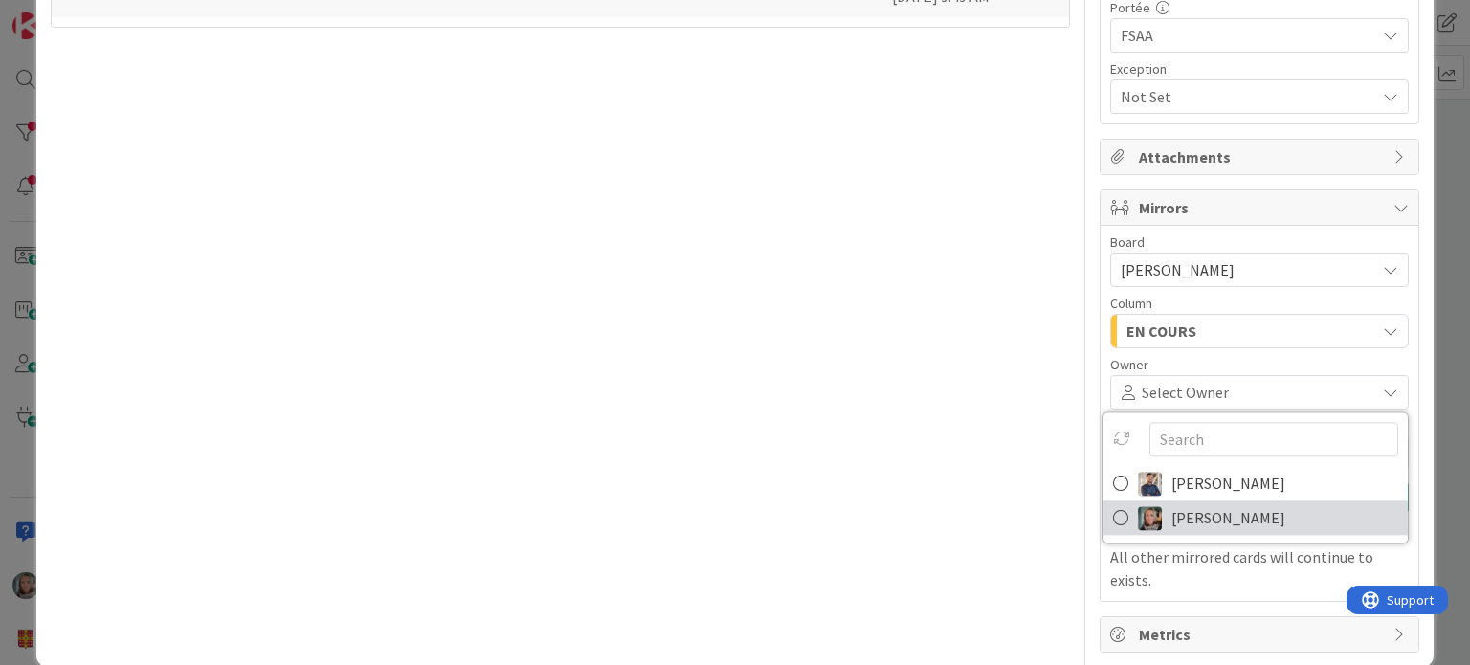
click at [1230, 512] on span "[PERSON_NAME]" at bounding box center [1229, 517] width 114 height 29
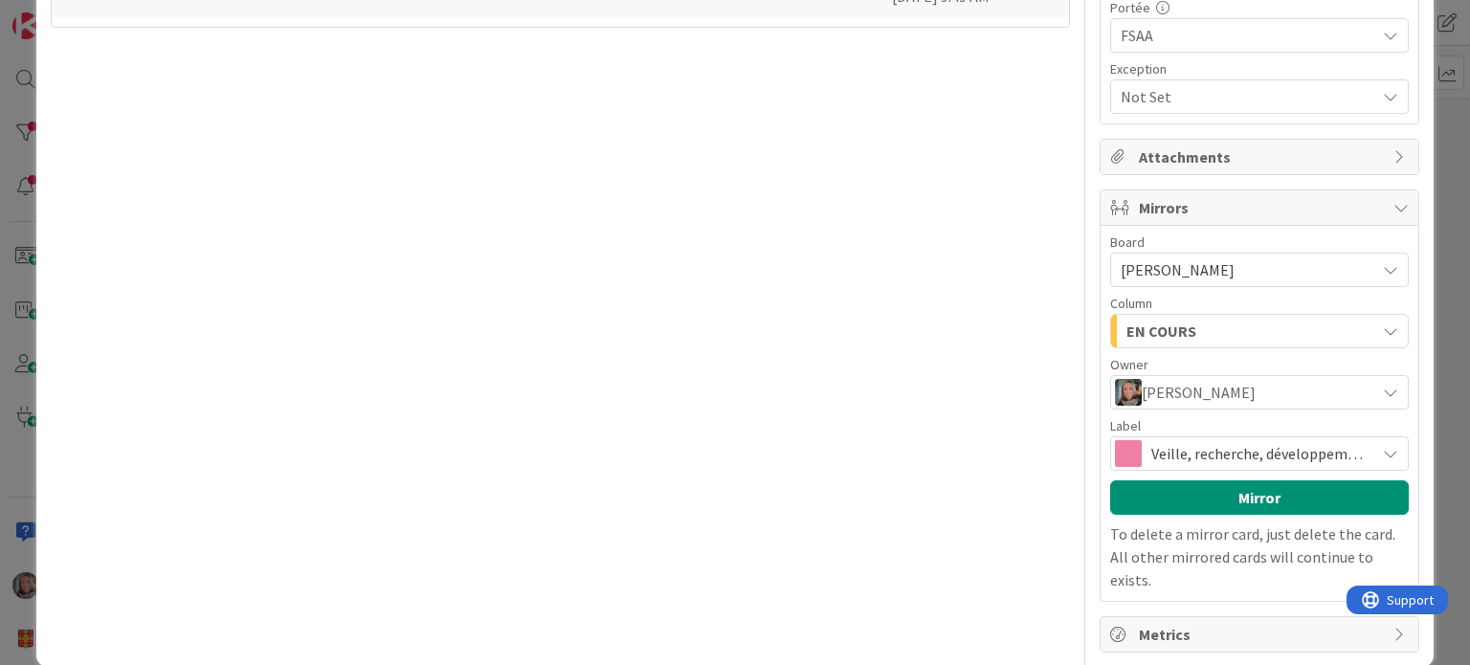
click at [1185, 443] on span "Veille, recherche, développement" at bounding box center [1258, 453] width 214 height 27
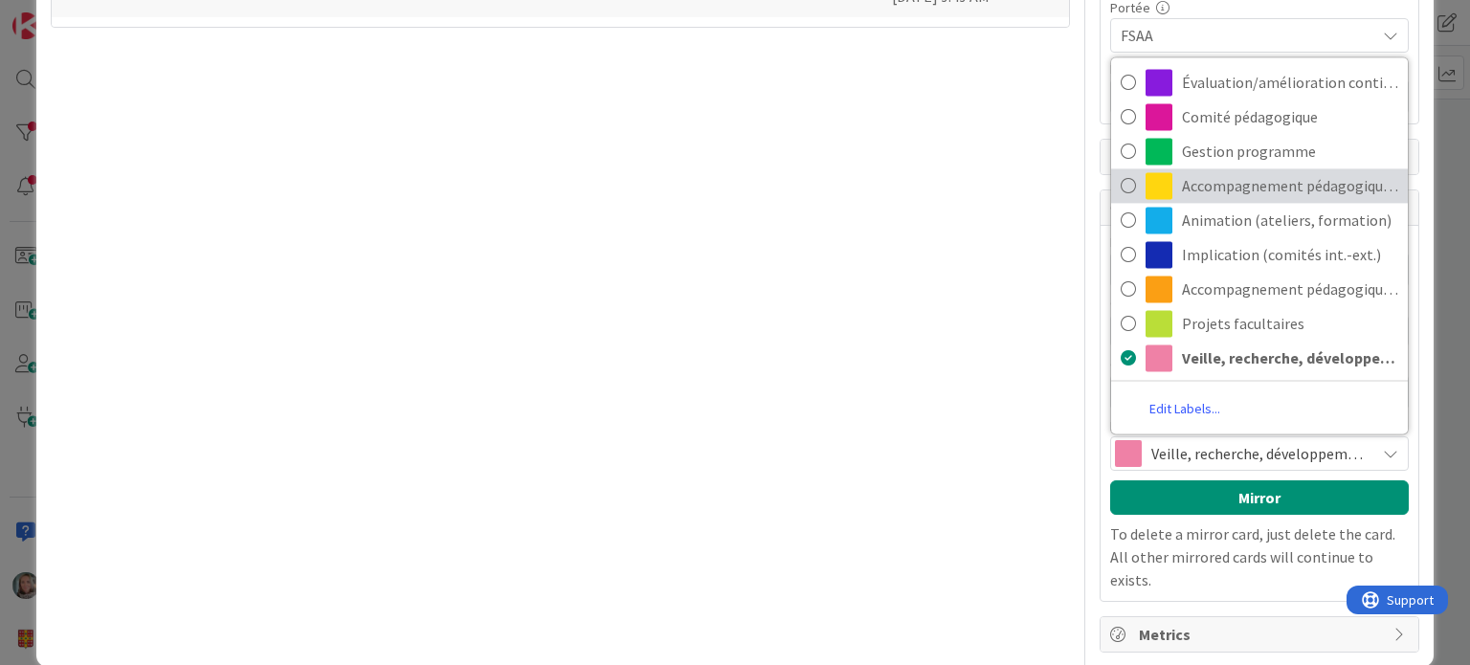
click at [1214, 186] on span "Accompagnement pédagogique (ind)" at bounding box center [1290, 185] width 216 height 29
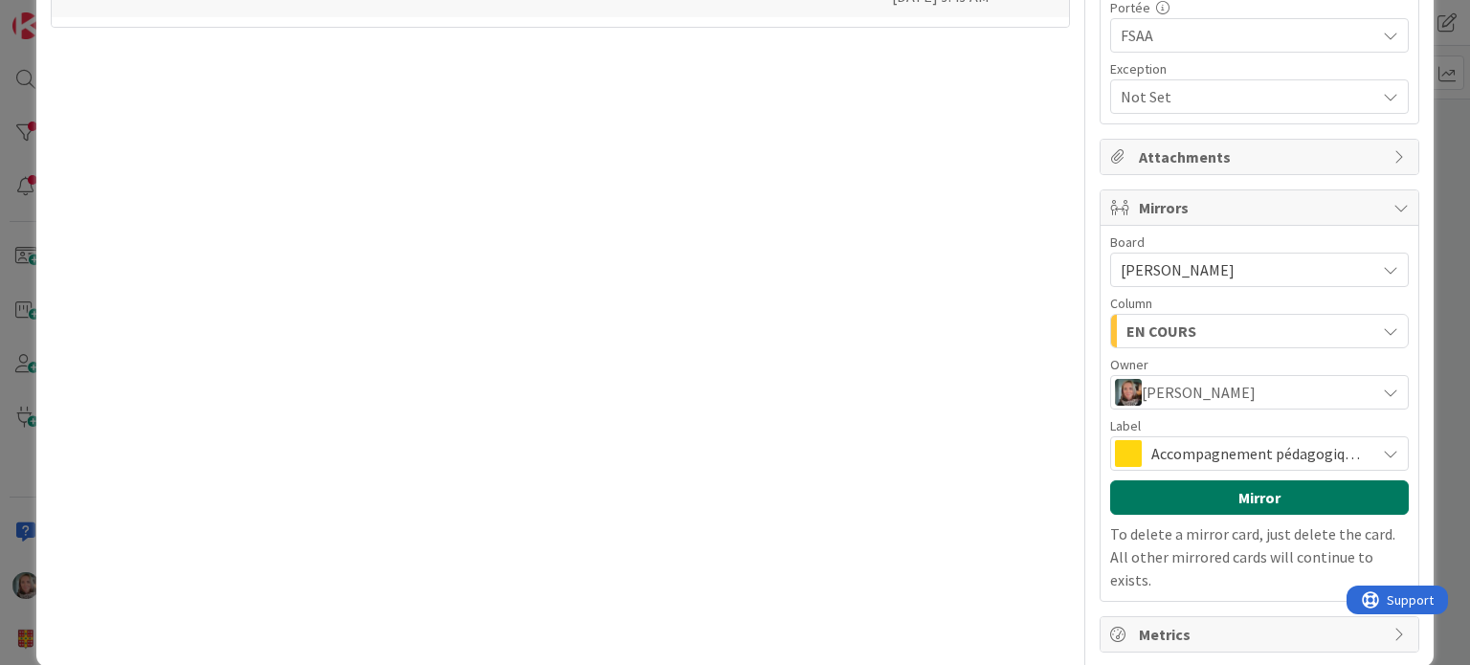
click at [1240, 493] on button "Mirror" at bounding box center [1259, 497] width 299 height 34
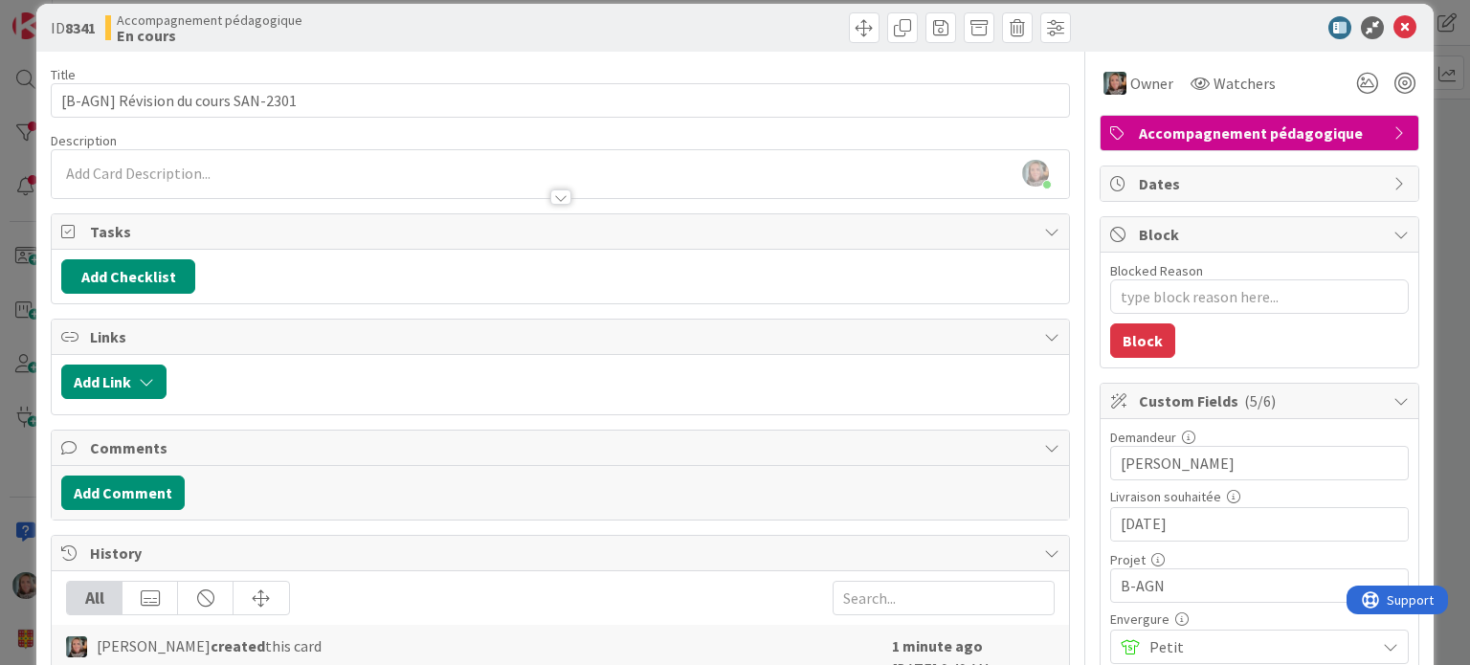
scroll to position [0, 0]
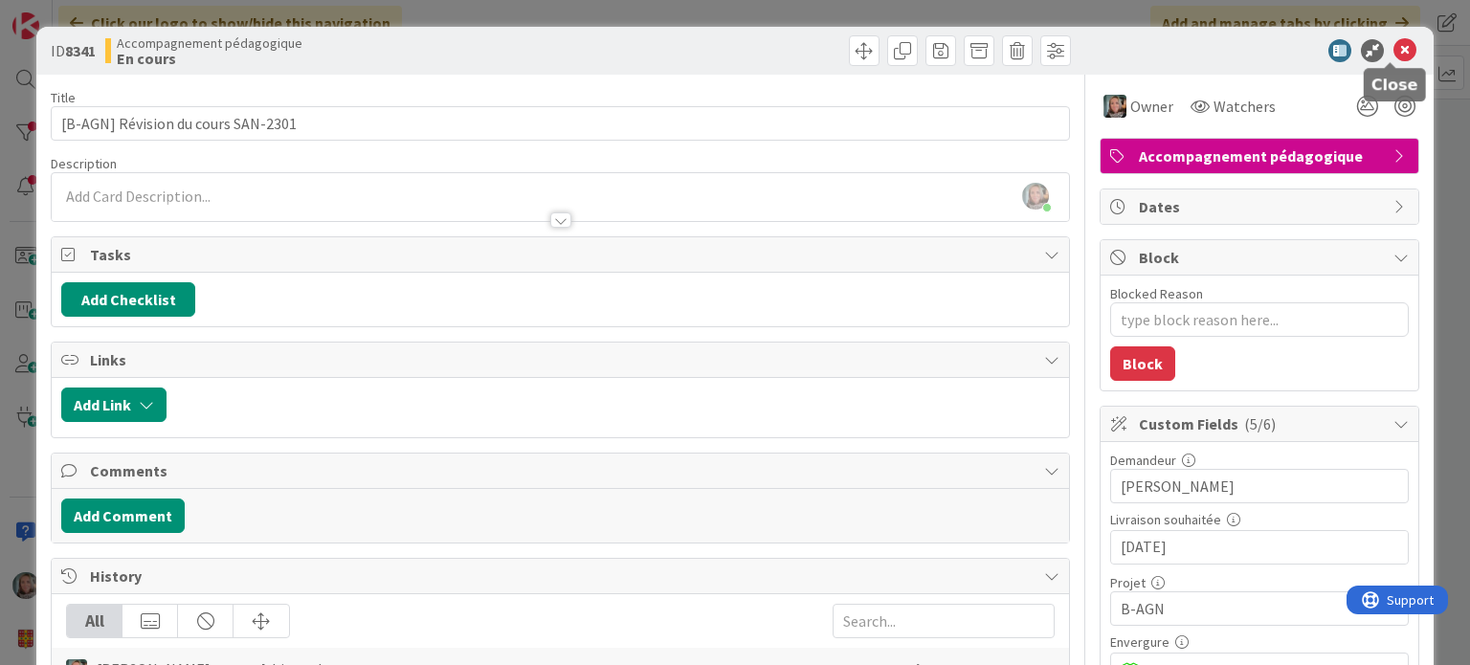
click at [1394, 43] on icon at bounding box center [1405, 50] width 23 height 23
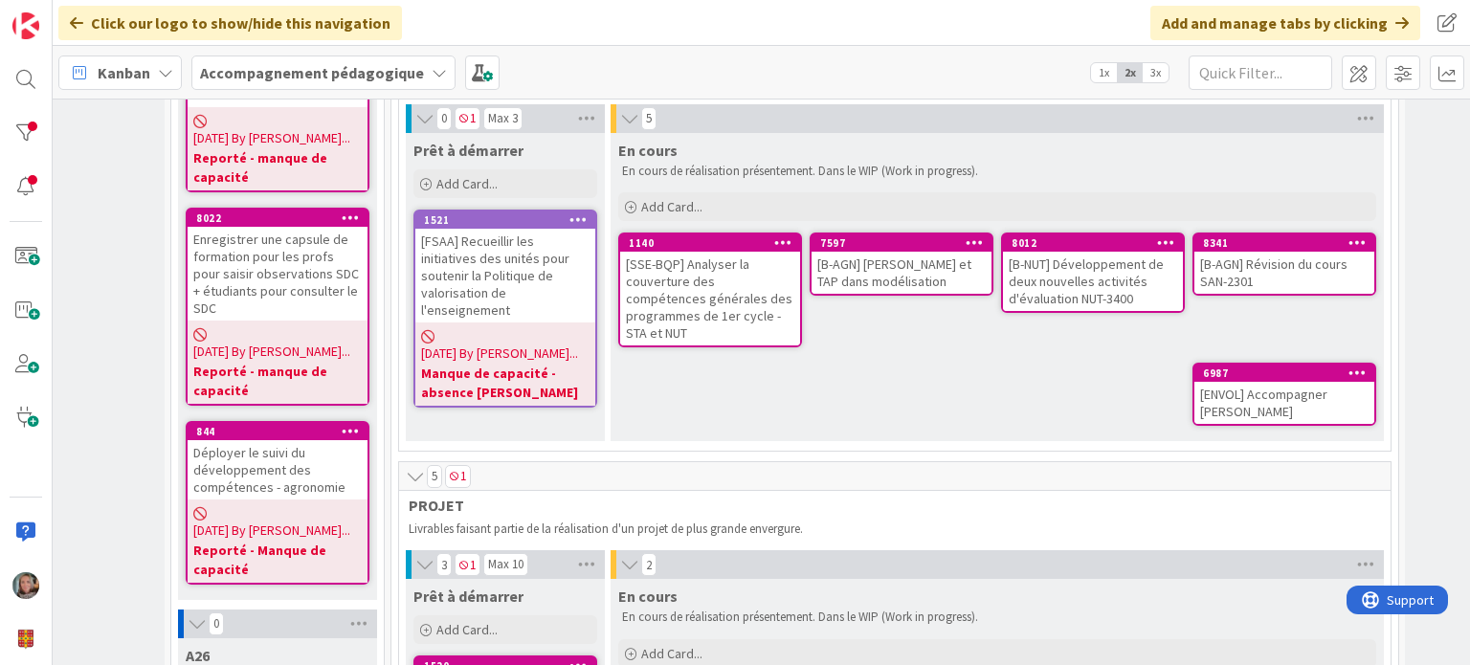
click at [1351, 366] on icon at bounding box center [1358, 372] width 18 height 13
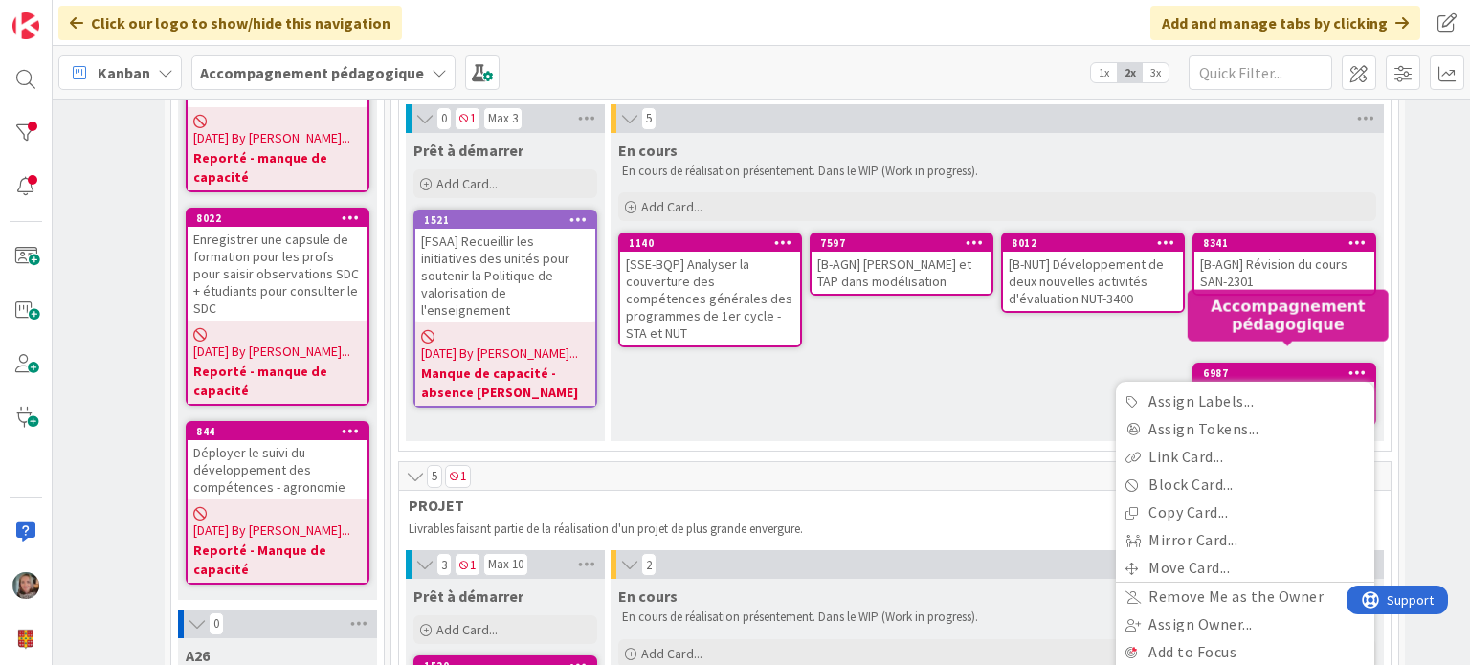
click at [1280, 367] on div "6987" at bounding box center [1288, 373] width 171 height 13
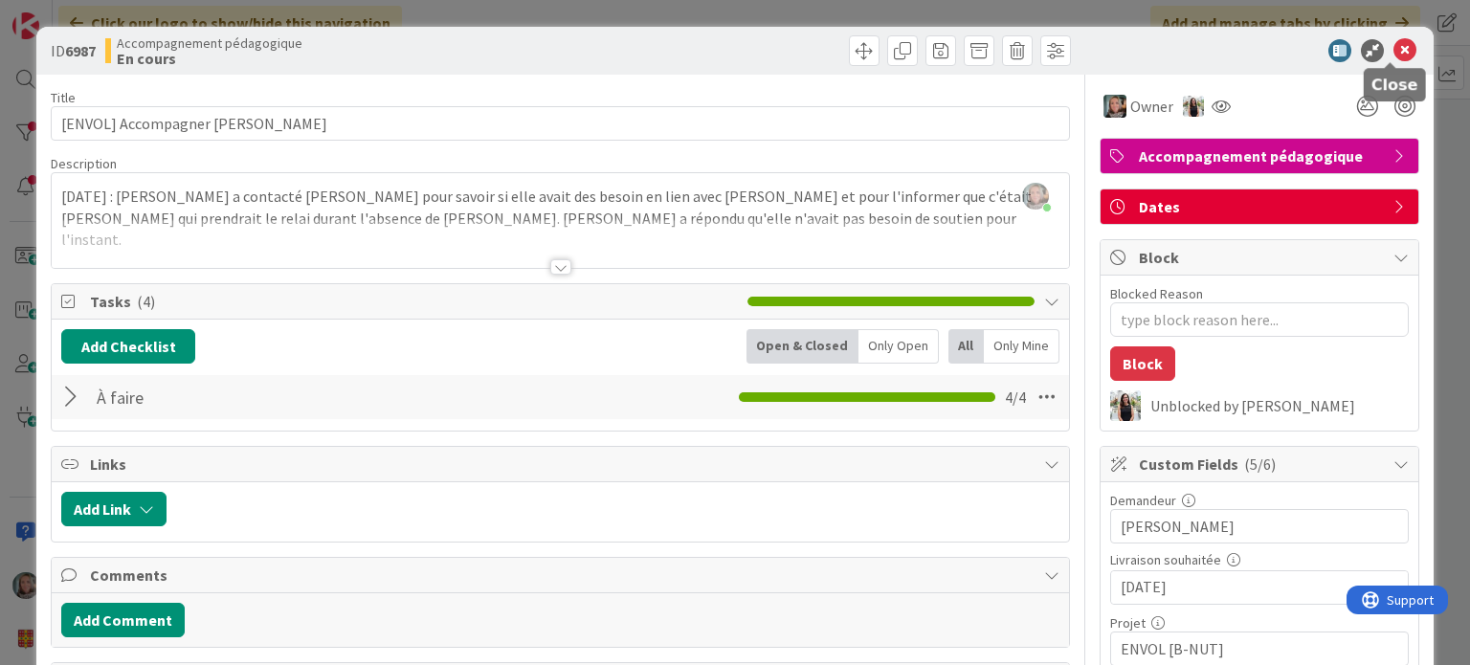
click at [1394, 52] on icon at bounding box center [1405, 50] width 23 height 23
